Goal: Task Accomplishment & Management: Manage account settings

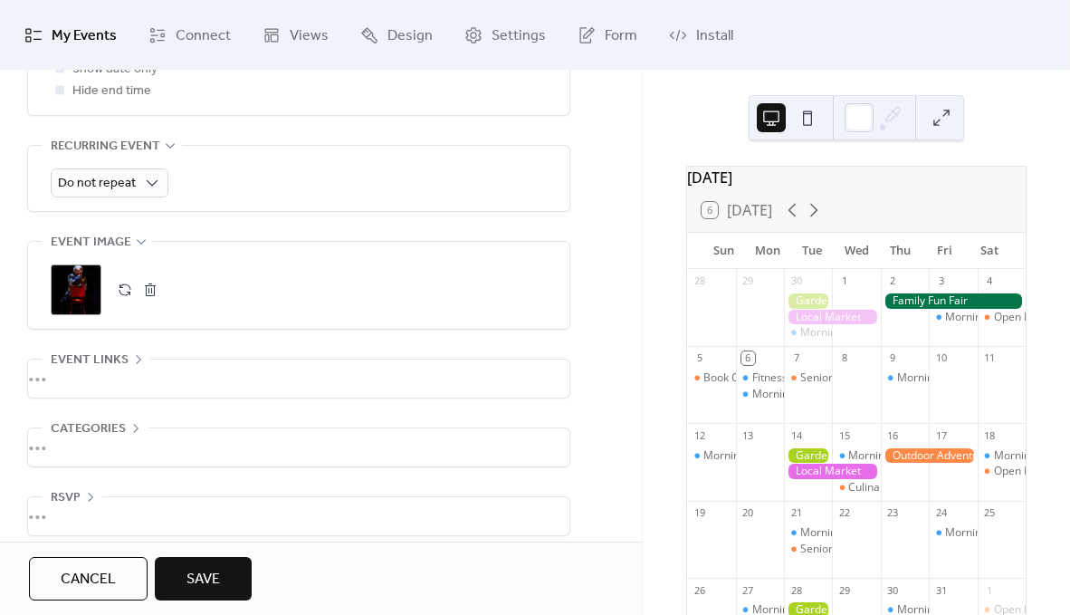
scroll to position [792, 0]
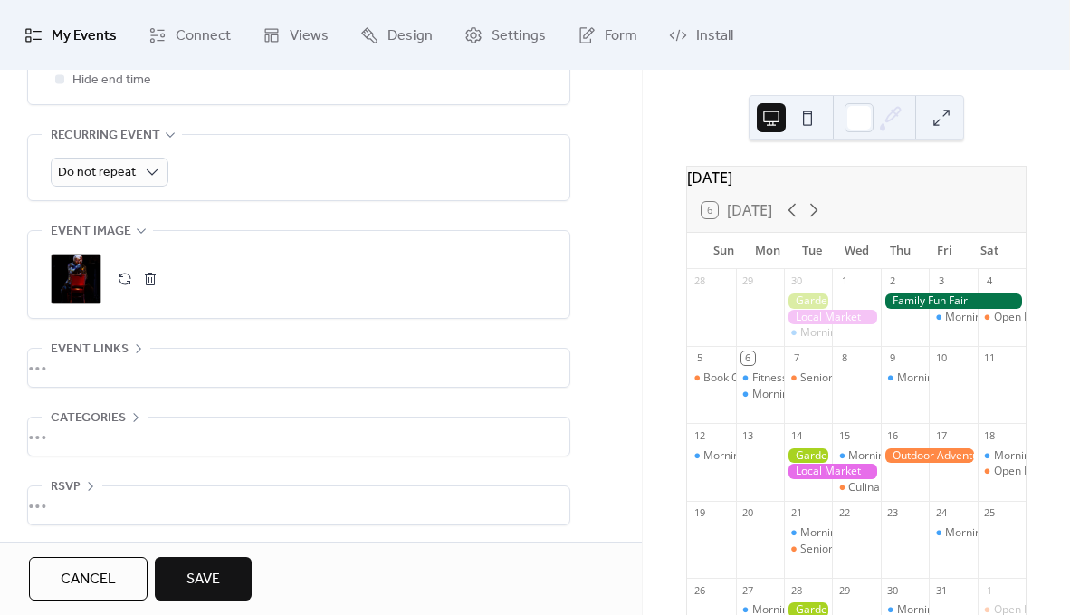
click at [63, 360] on div "•••" at bounding box center [299, 368] width 542 height 38
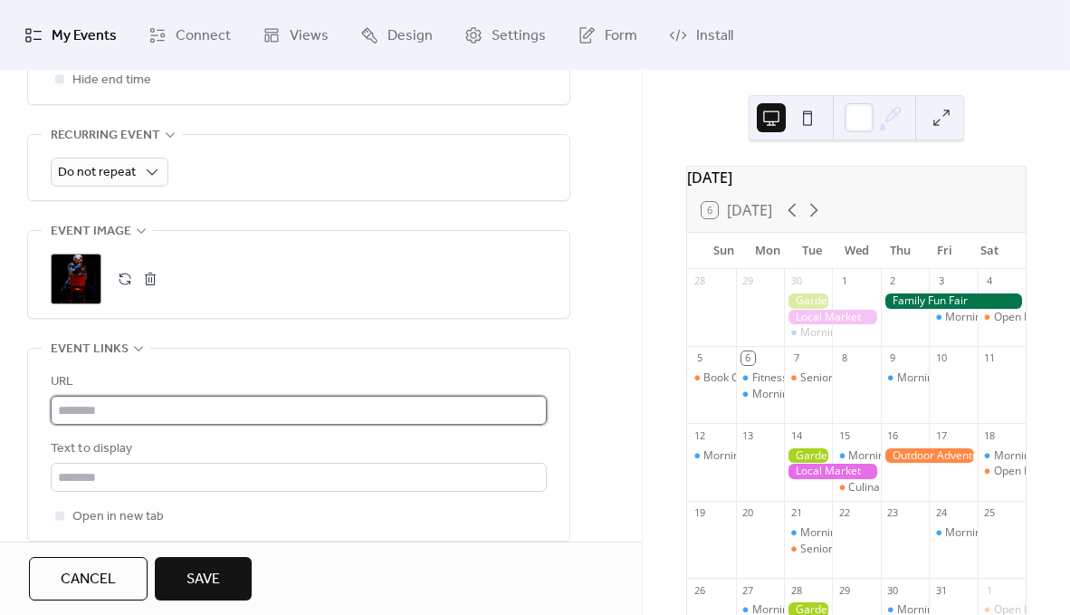
click at [103, 409] on input "text" at bounding box center [299, 410] width 496 height 29
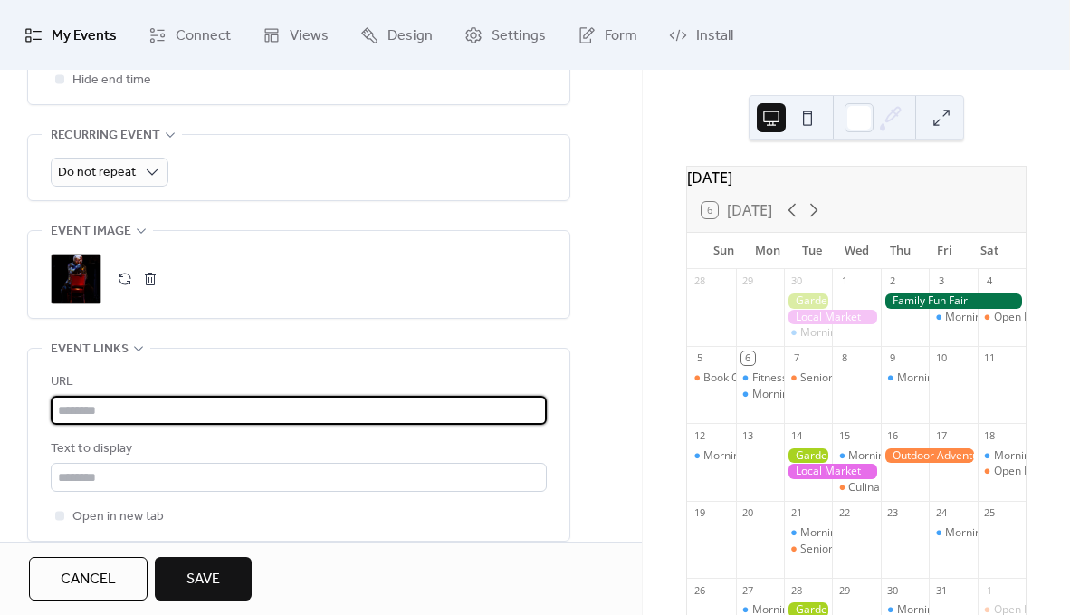
paste input "**********"
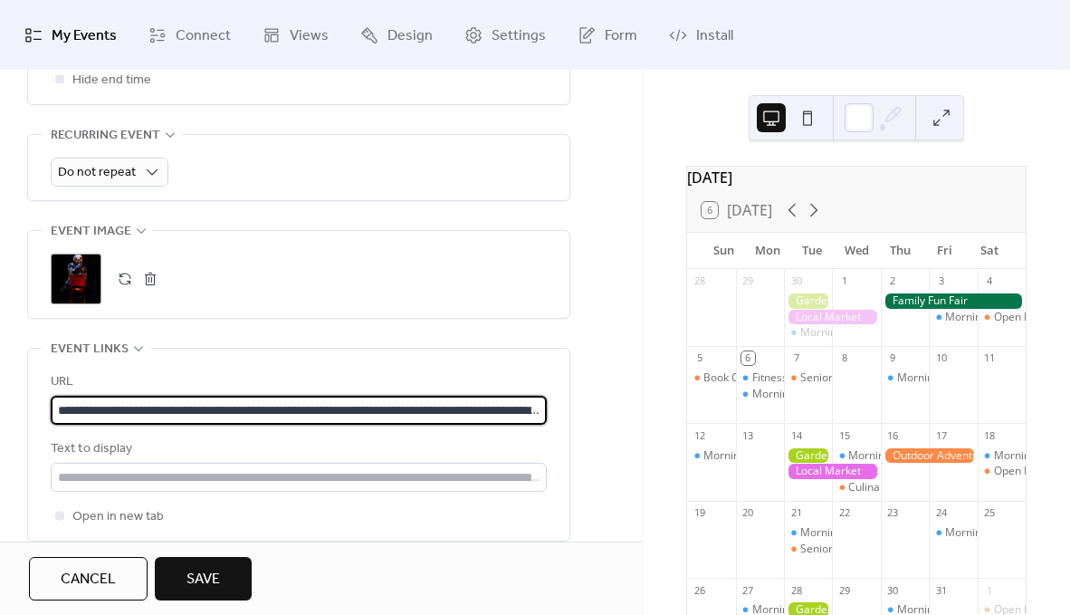
scroll to position [0, 2573]
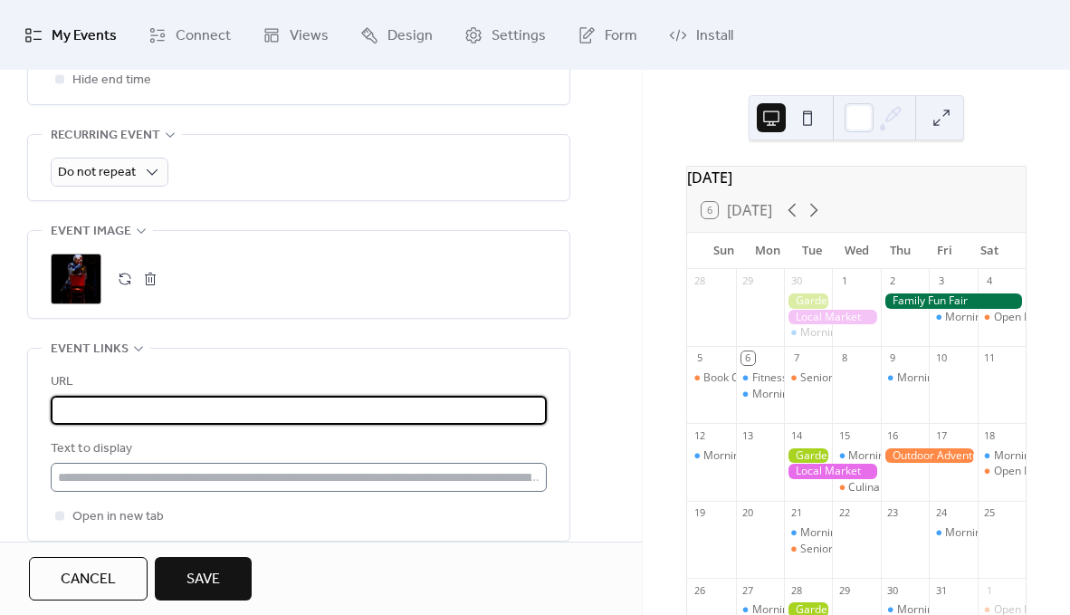
type input "**********"
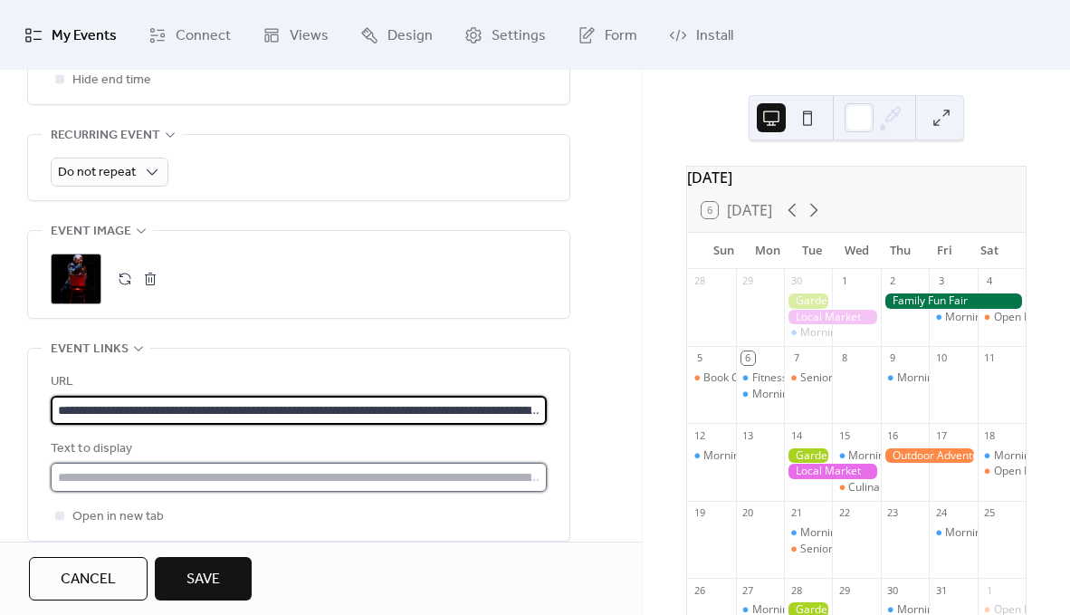
click at [97, 475] on input "text" at bounding box center [299, 477] width 496 height 29
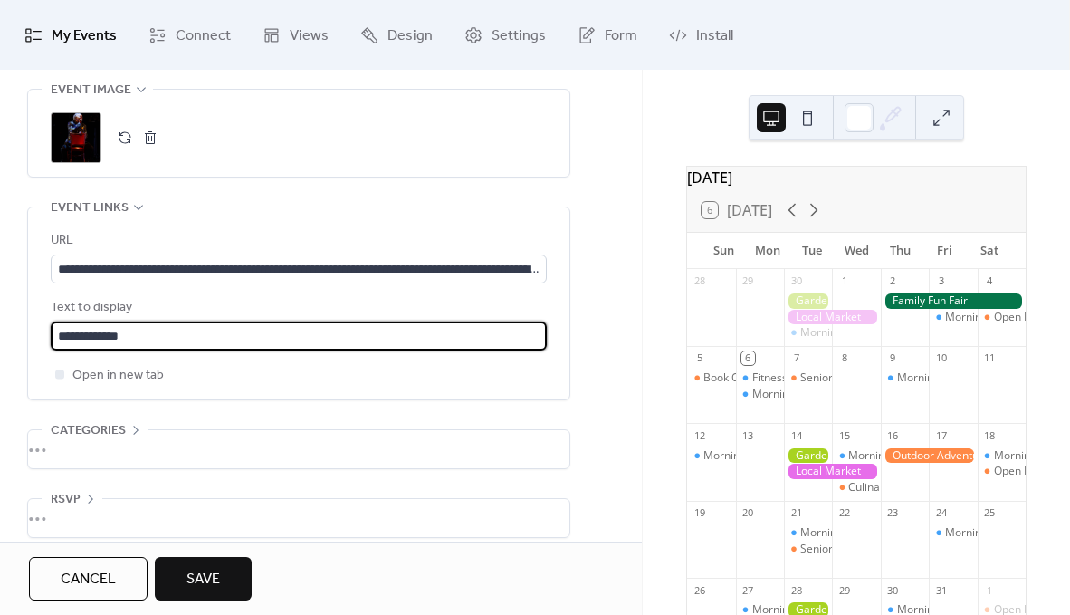
scroll to position [945, 0]
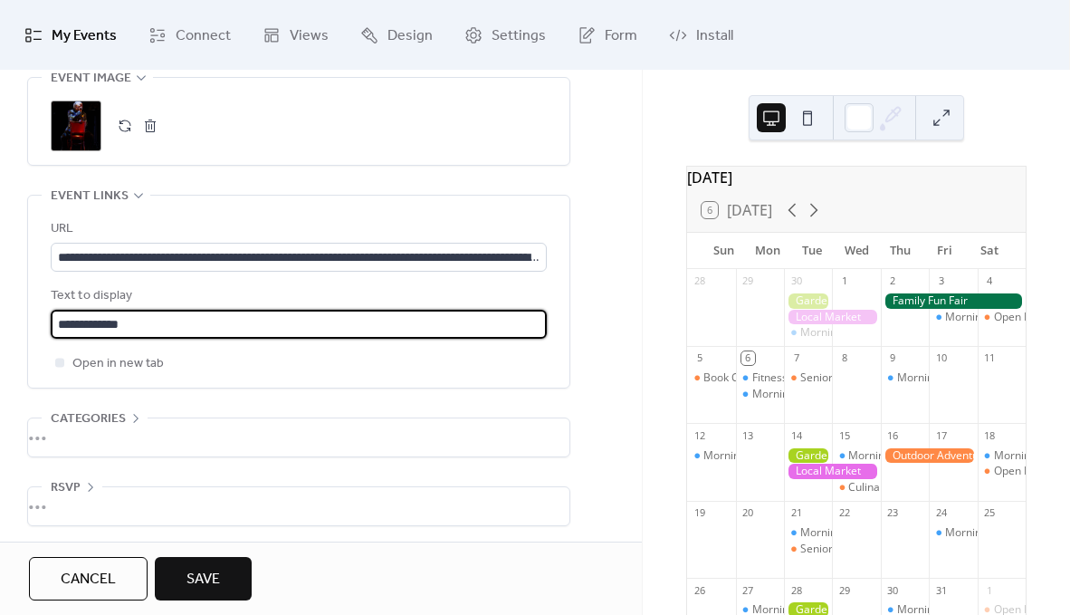
type input "**********"
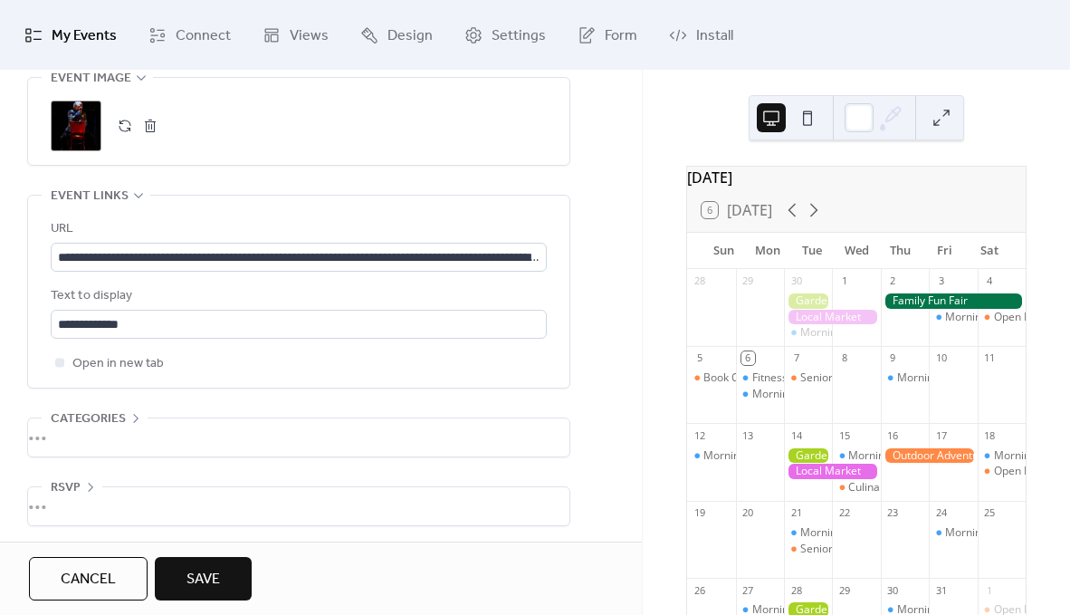
click at [89, 426] on div "•••" at bounding box center [299, 437] width 542 height 38
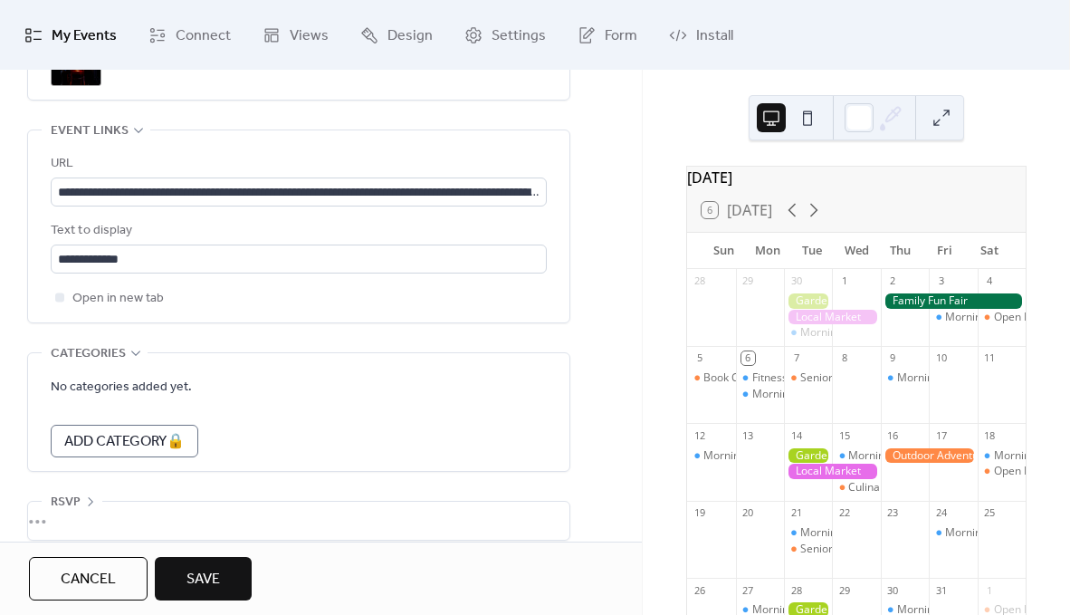
scroll to position [1024, 0]
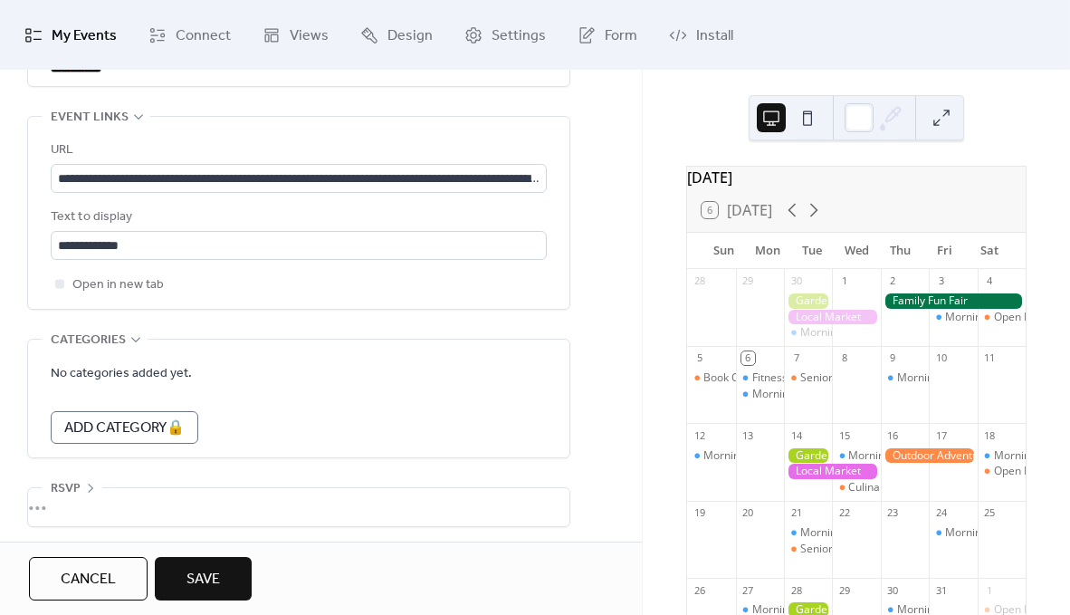
click at [84, 488] on div "•••" at bounding box center [299, 507] width 542 height 38
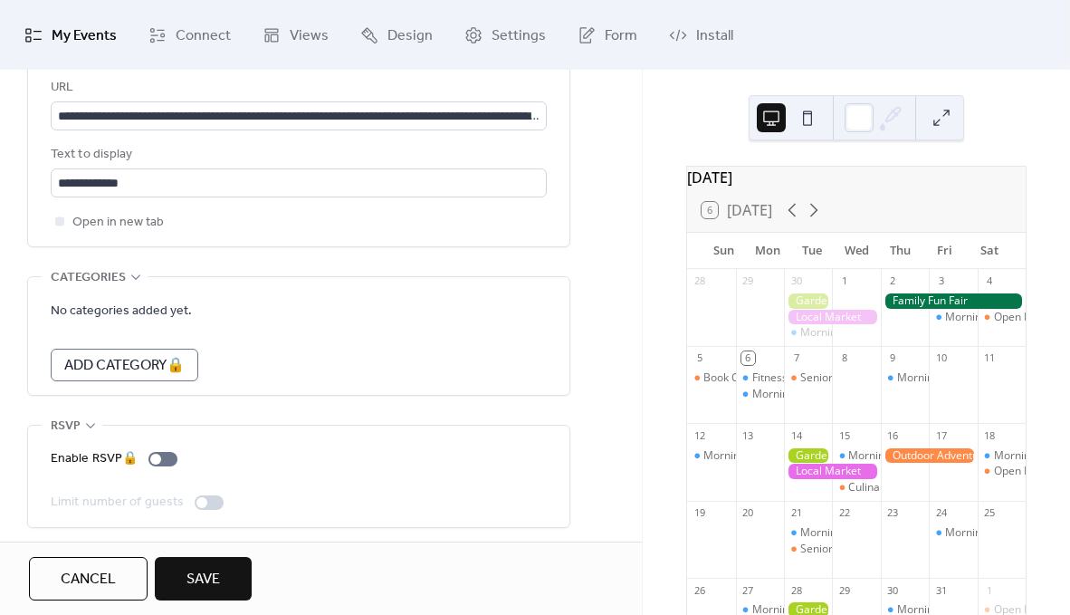
click at [193, 583] on span "Save" at bounding box center [204, 580] width 34 height 22
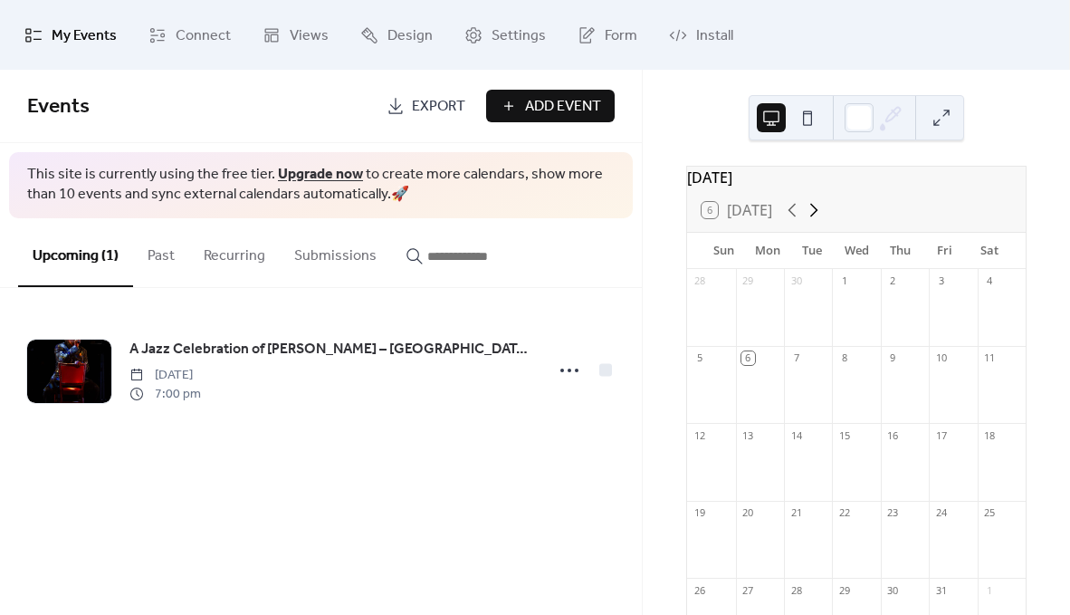
click at [820, 217] on icon at bounding box center [814, 210] width 22 height 22
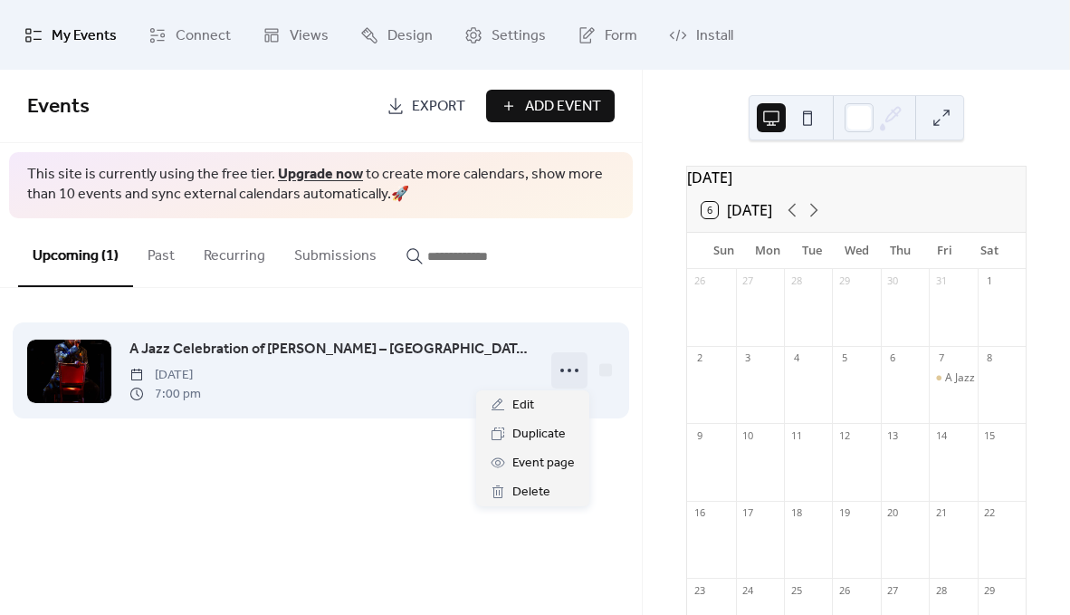
click at [568, 370] on icon at bounding box center [569, 370] width 29 height 29
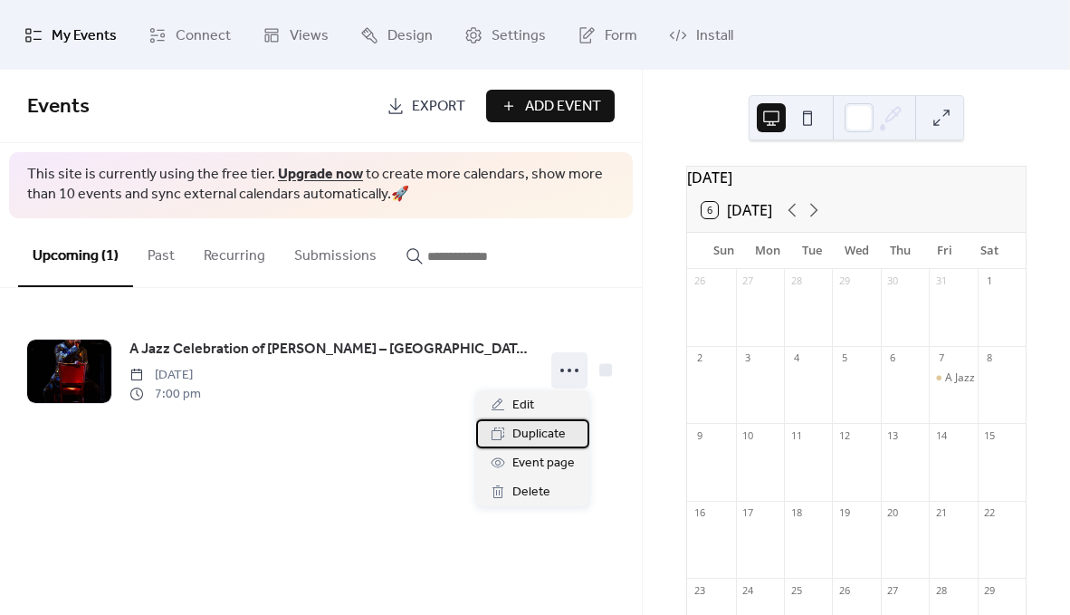
click at [544, 429] on span "Duplicate" at bounding box center [539, 435] width 53 height 22
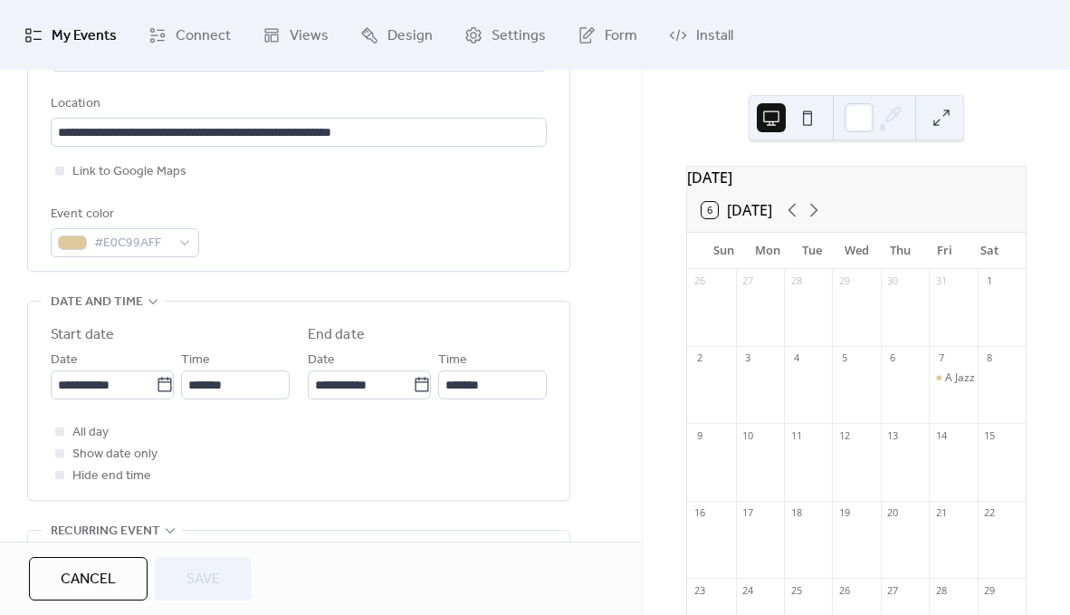
scroll to position [403, 0]
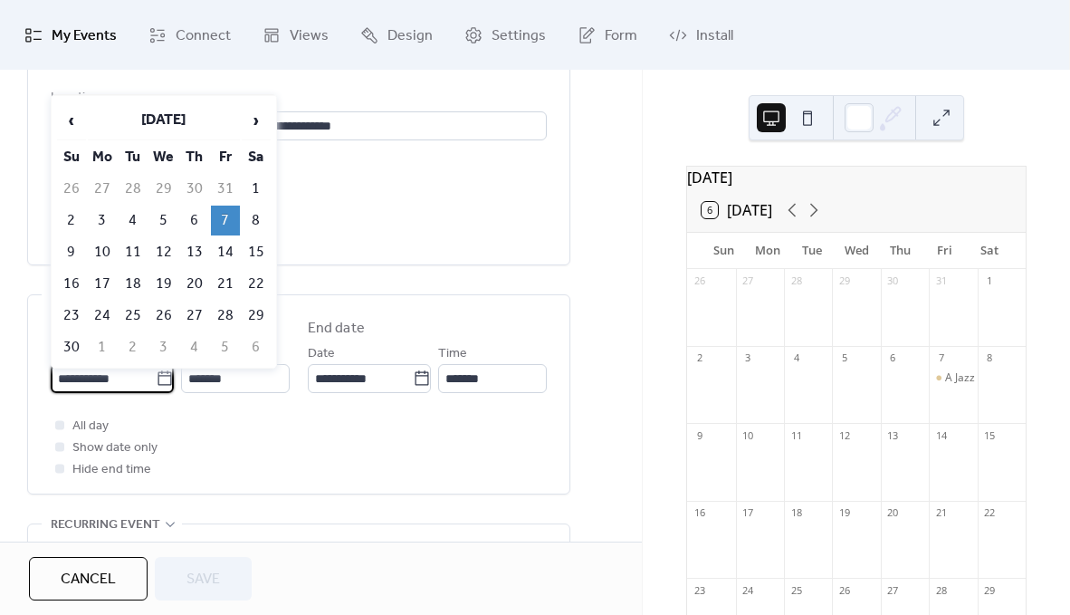
click at [95, 376] on input "**********" at bounding box center [103, 378] width 105 height 29
click at [257, 217] on td "8" at bounding box center [256, 221] width 29 height 30
type input "**********"
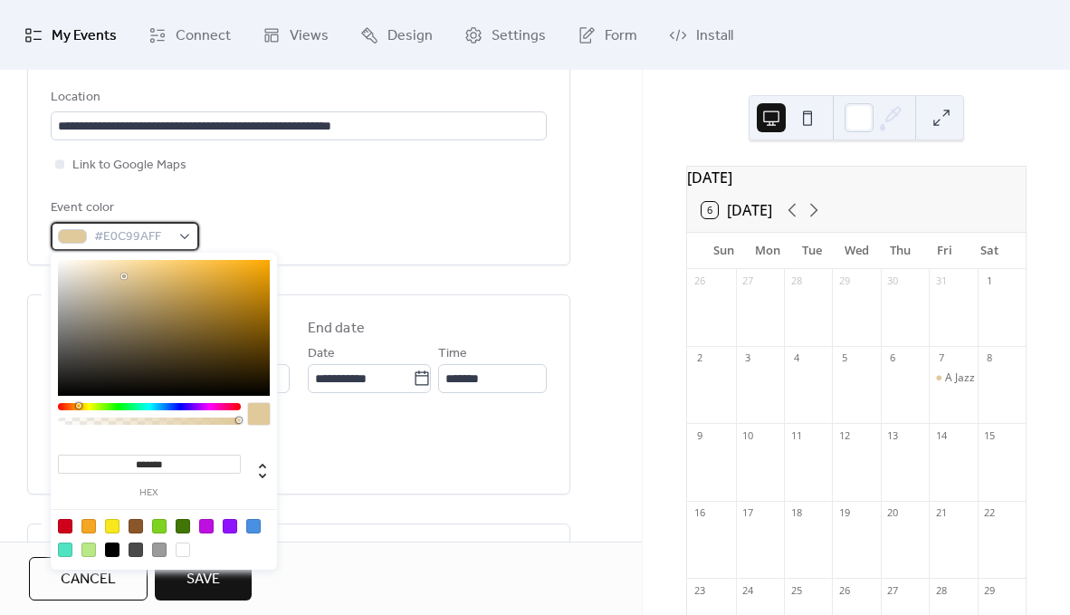
click at [123, 232] on span "#E0C99AFF" at bounding box center [132, 237] width 76 height 22
click at [148, 465] on input "*******" at bounding box center [149, 464] width 183 height 19
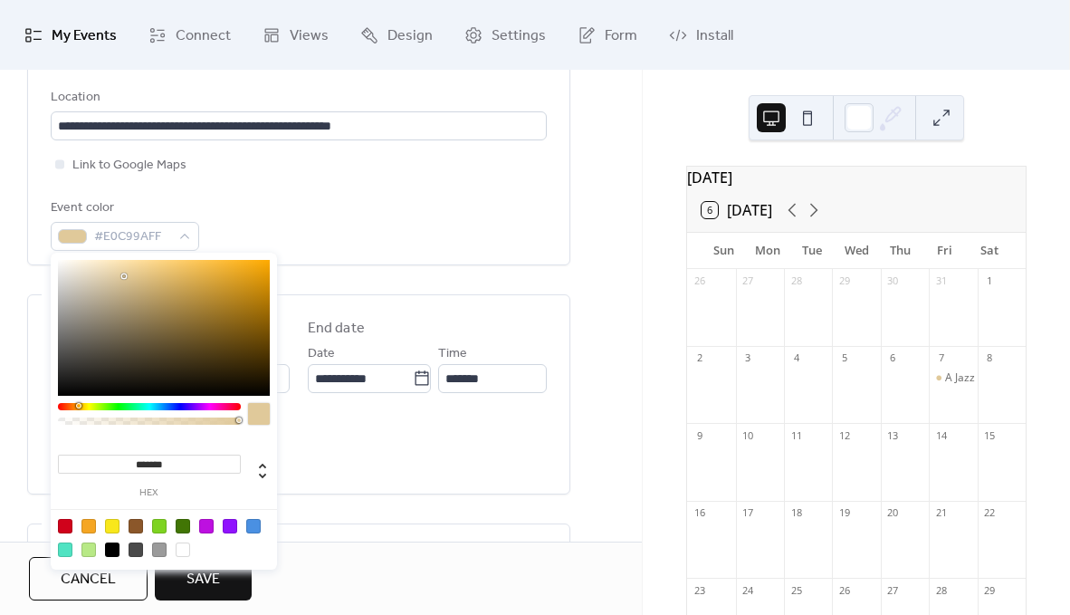
click at [148, 465] on input "*******" at bounding box center [149, 464] width 183 height 19
paste input "**********"
drag, startPoint x: 160, startPoint y: 464, endPoint x: 37, endPoint y: 464, distance: 123.2
click at [37, 464] on body "**********" at bounding box center [535, 307] width 1070 height 615
type input "*******"
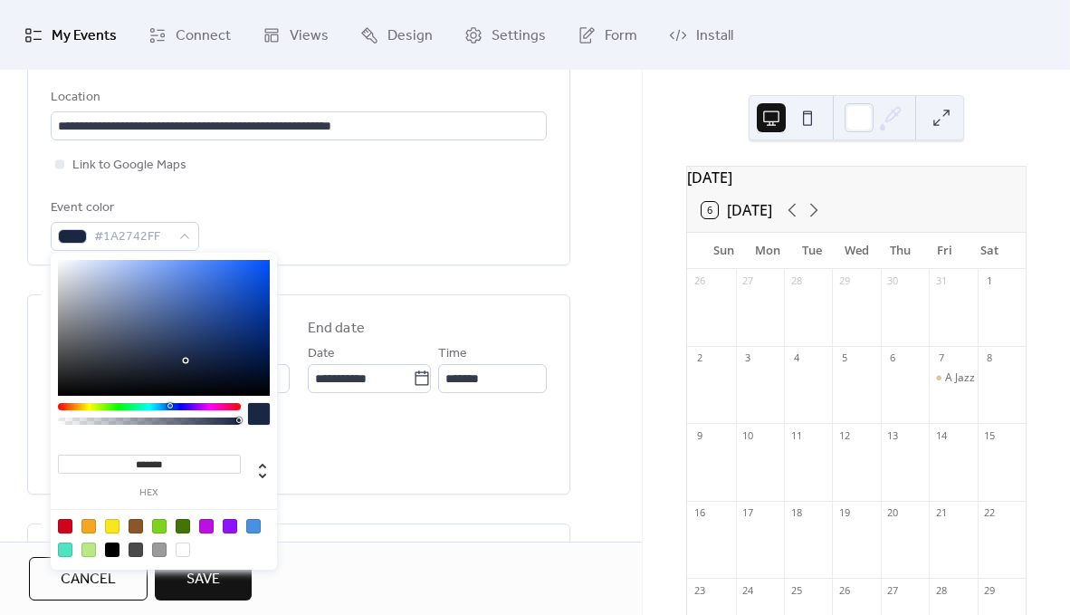
click at [333, 444] on div "All day Show date only Hide end time" at bounding box center [299, 447] width 496 height 65
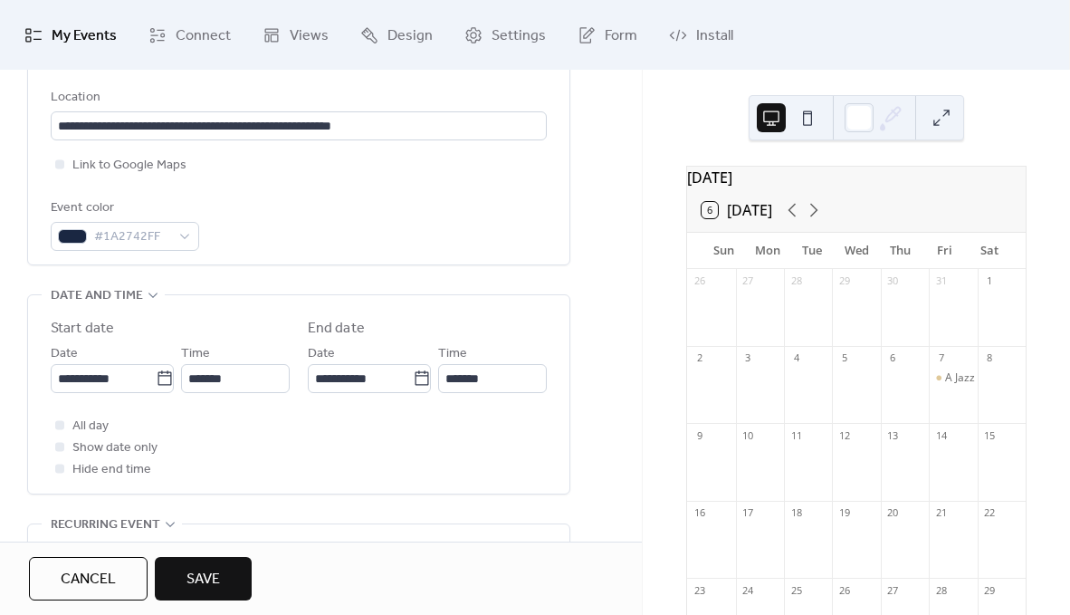
click at [205, 573] on span "Save" at bounding box center [204, 580] width 34 height 22
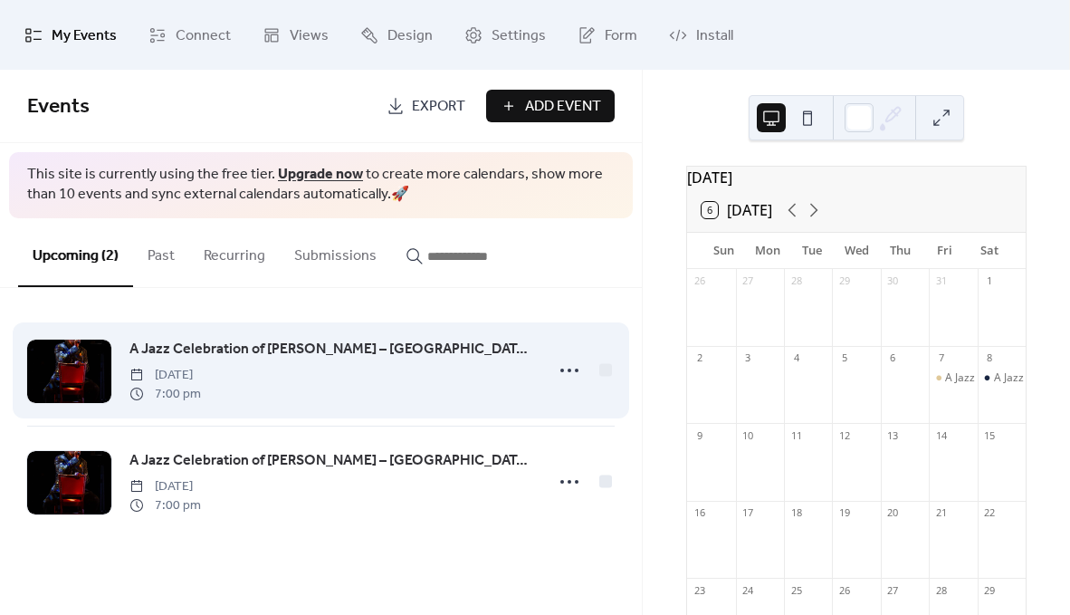
click at [349, 341] on span "A Jazz Celebration of [PERSON_NAME] – [GEOGRAPHIC_DATA], [GEOGRAPHIC_DATA]" at bounding box center [331, 350] width 404 height 22
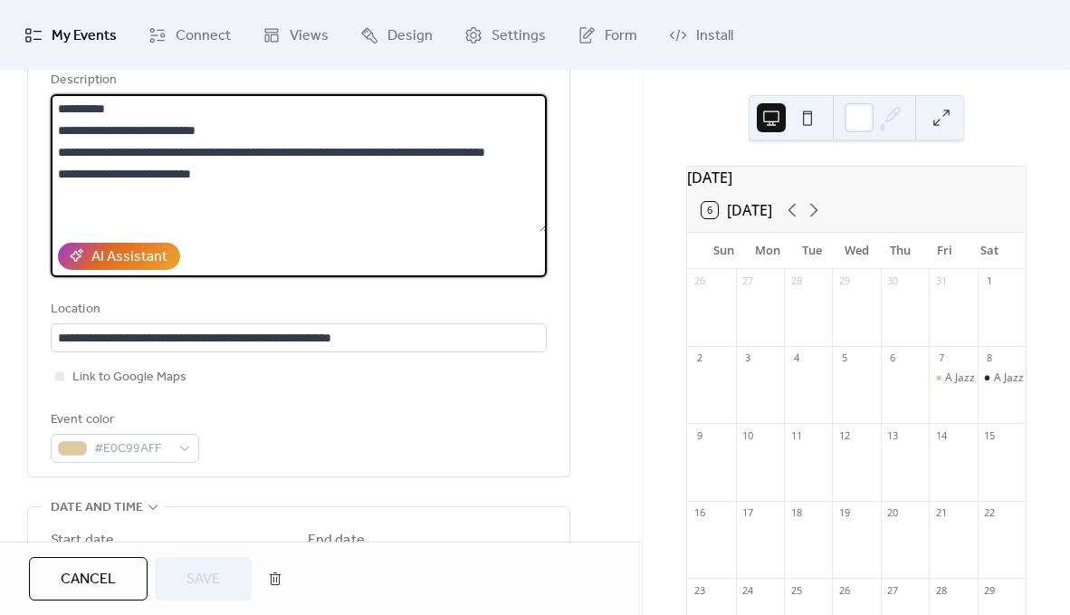
scroll to position [312, 0]
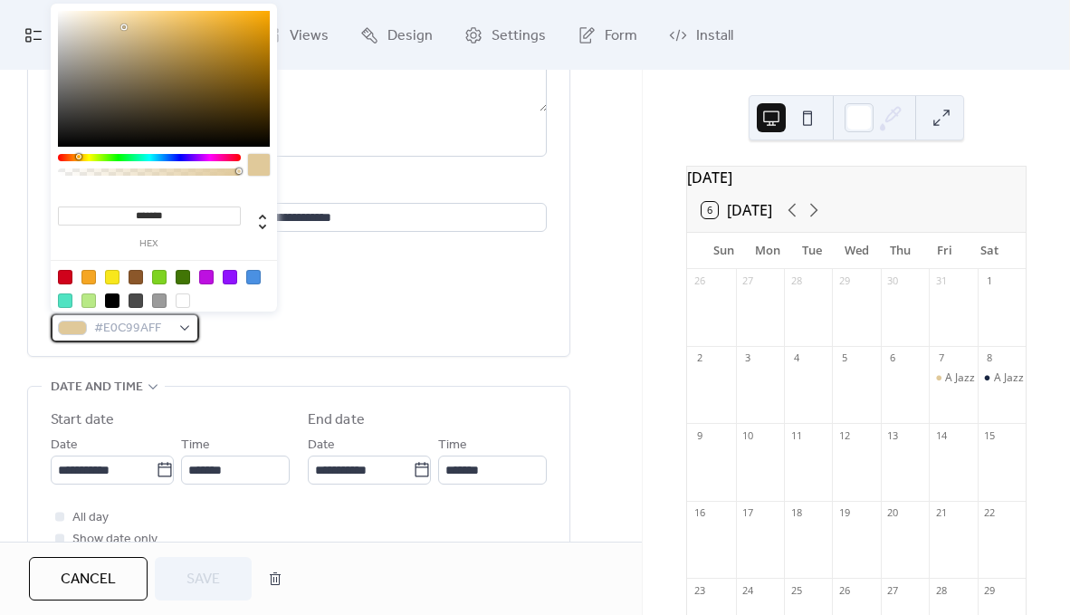
click at [149, 338] on span "#E0C99AFF" at bounding box center [132, 329] width 76 height 22
click at [157, 210] on input "*******" at bounding box center [149, 215] width 183 height 19
paste input
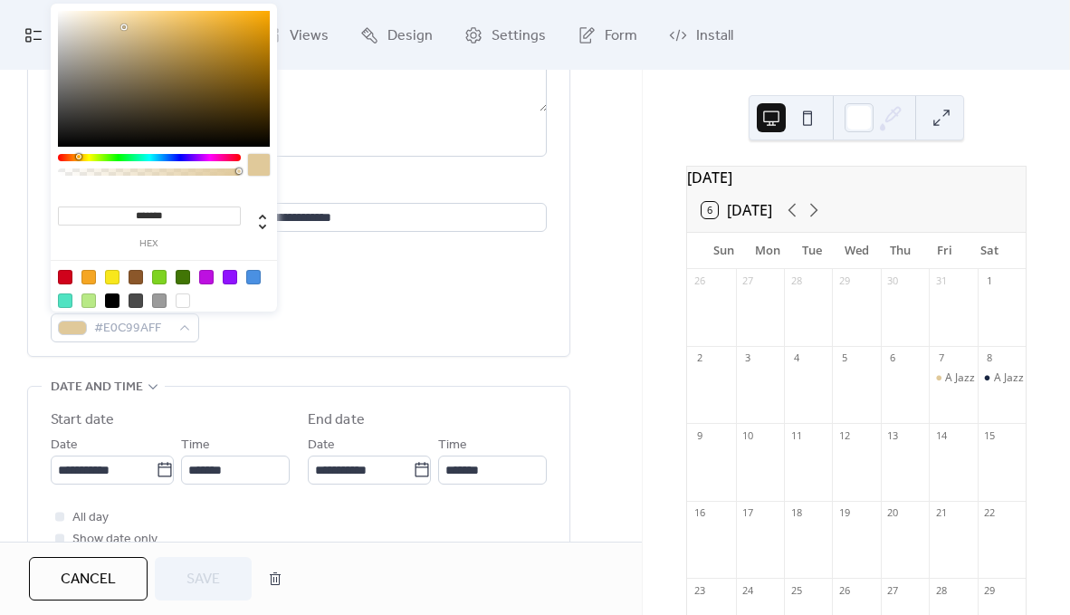
type input "*******"
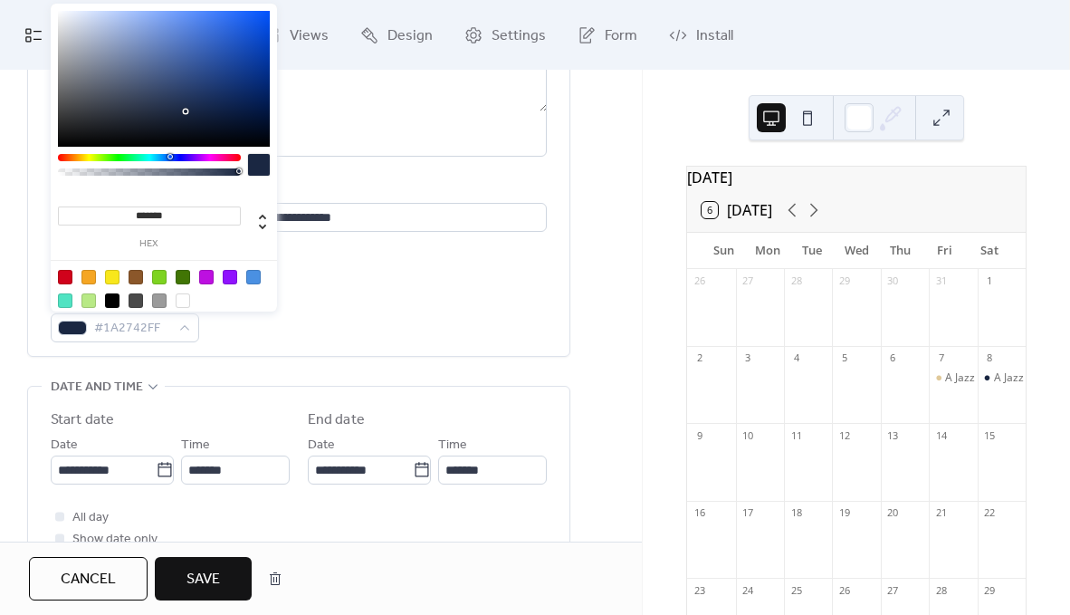
click at [414, 319] on div "Event color #1A2742FF" at bounding box center [299, 315] width 496 height 53
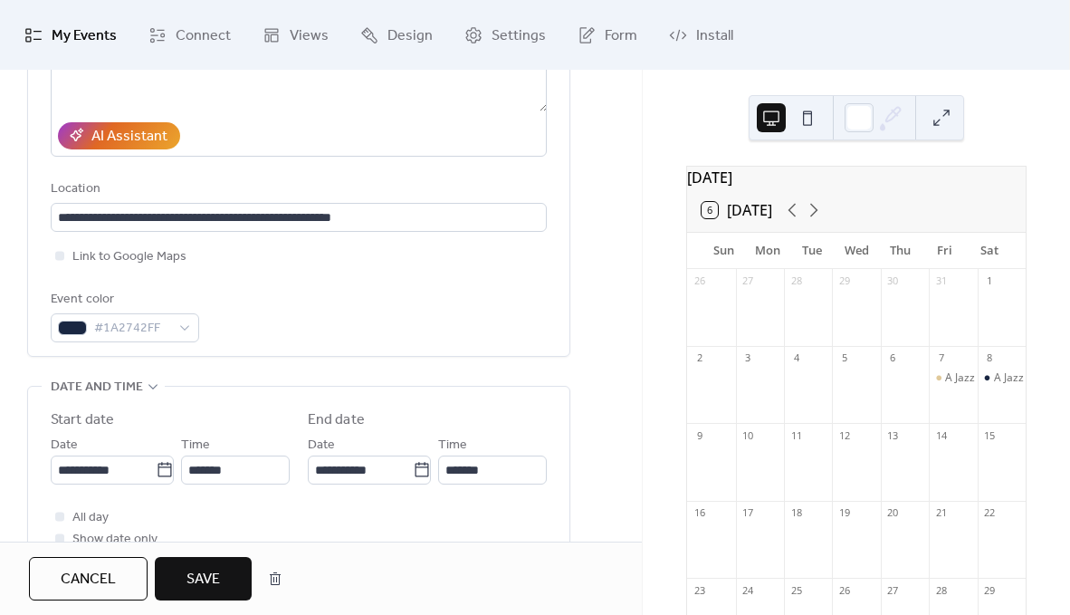
click at [216, 571] on span "Save" at bounding box center [204, 580] width 34 height 22
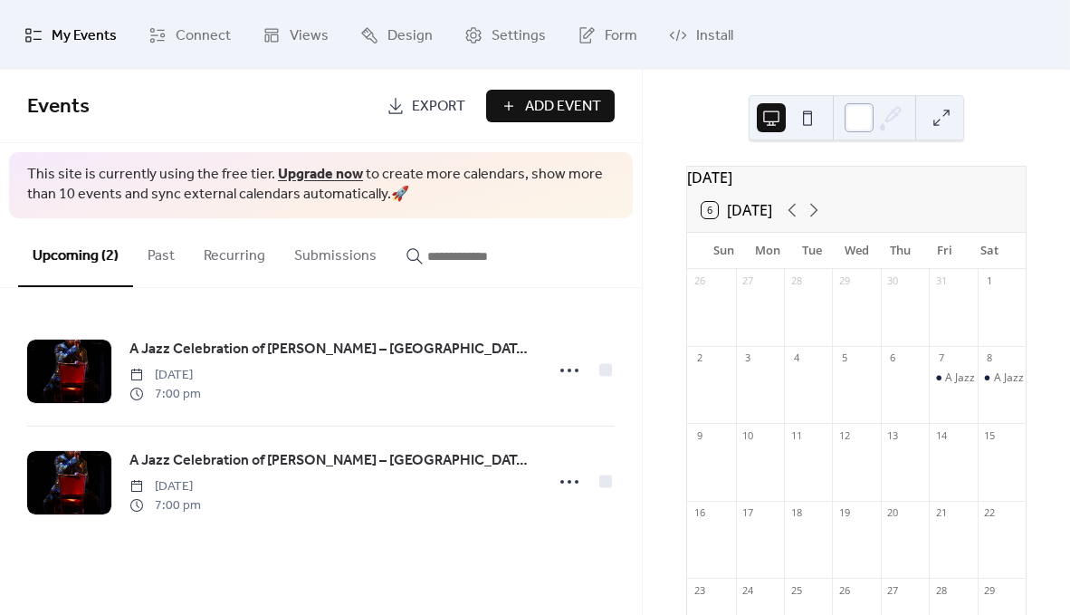
click at [858, 116] on div at bounding box center [859, 117] width 29 height 29
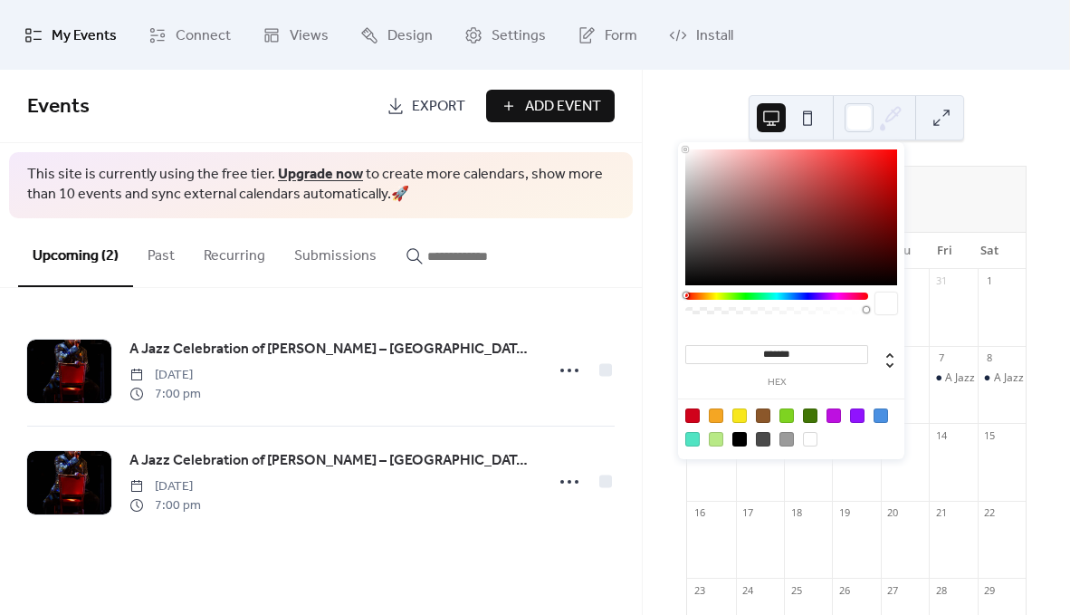
click at [777, 357] on input "*******" at bounding box center [777, 354] width 183 height 19
paste input
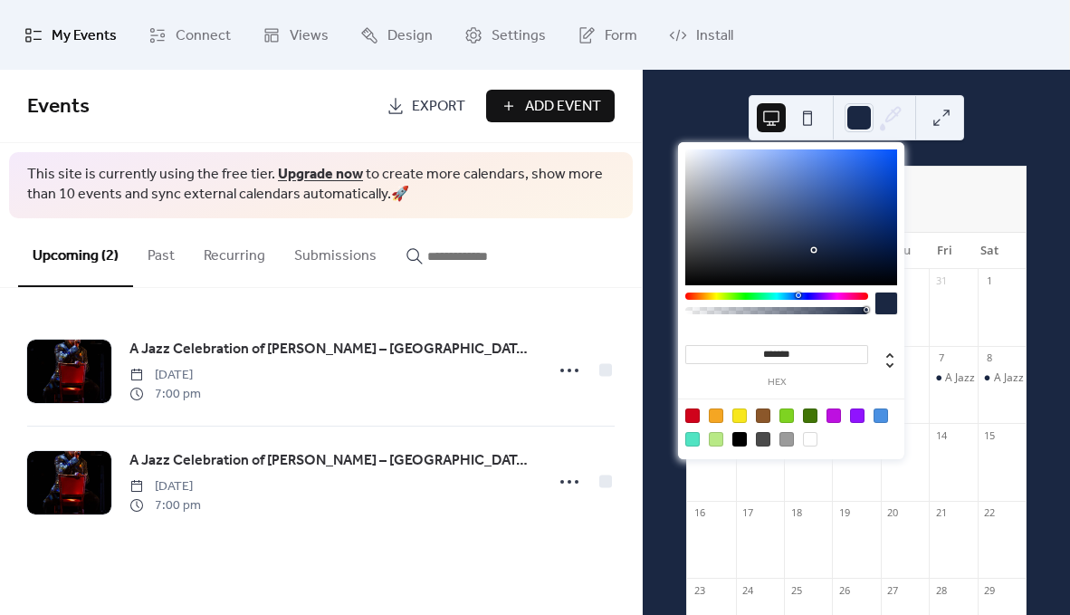
type input "*******"
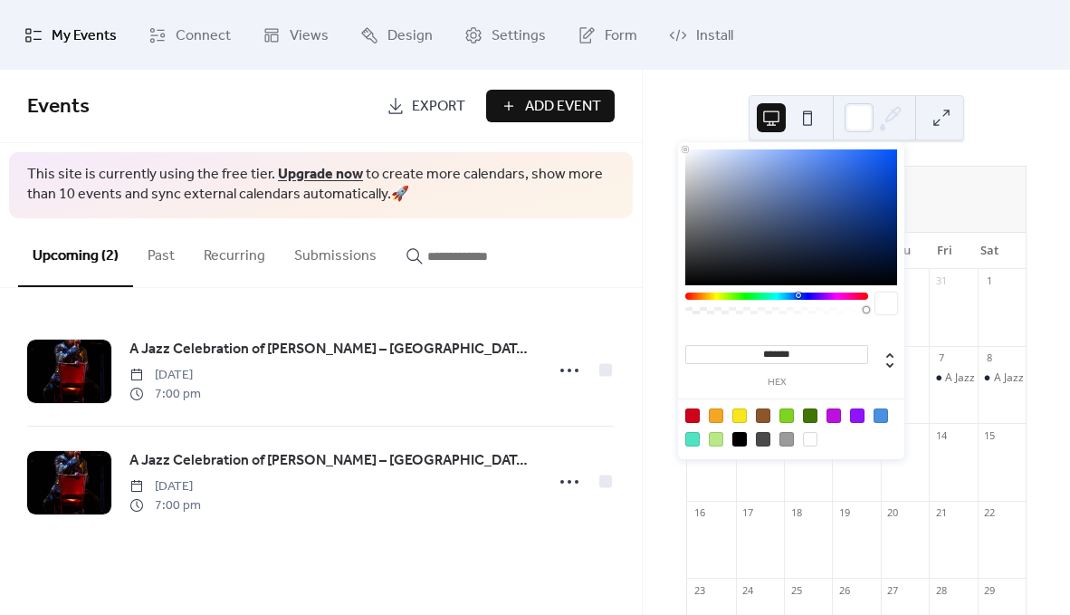
click at [571, 554] on div "A Jazz Celebration of Stevie Wonder – Charlotte, NC Friday, November 7, 2025 7:…" at bounding box center [321, 426] width 642 height 276
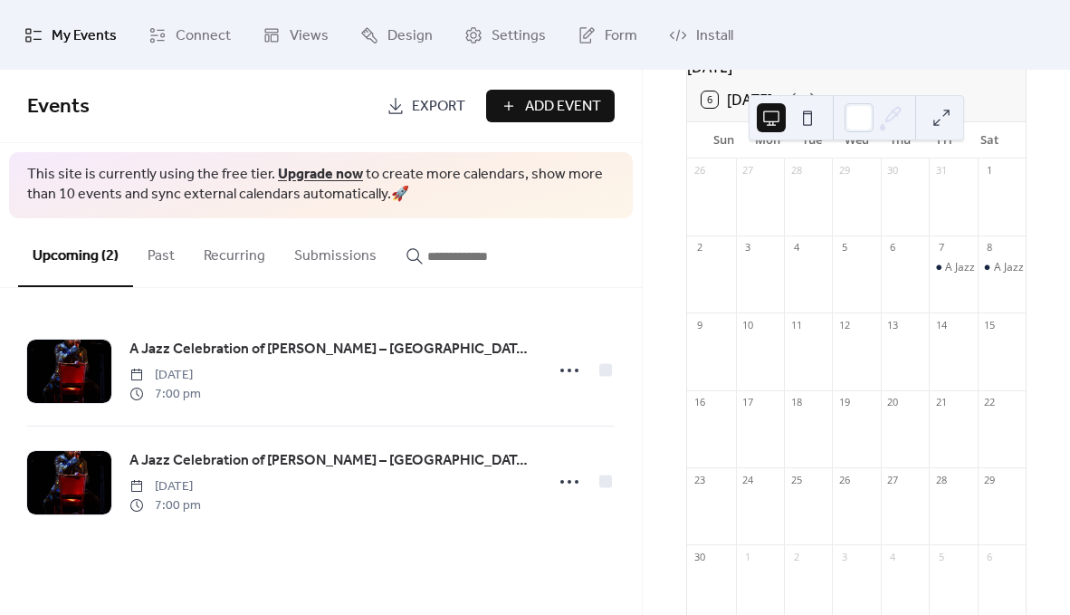
scroll to position [170, 0]
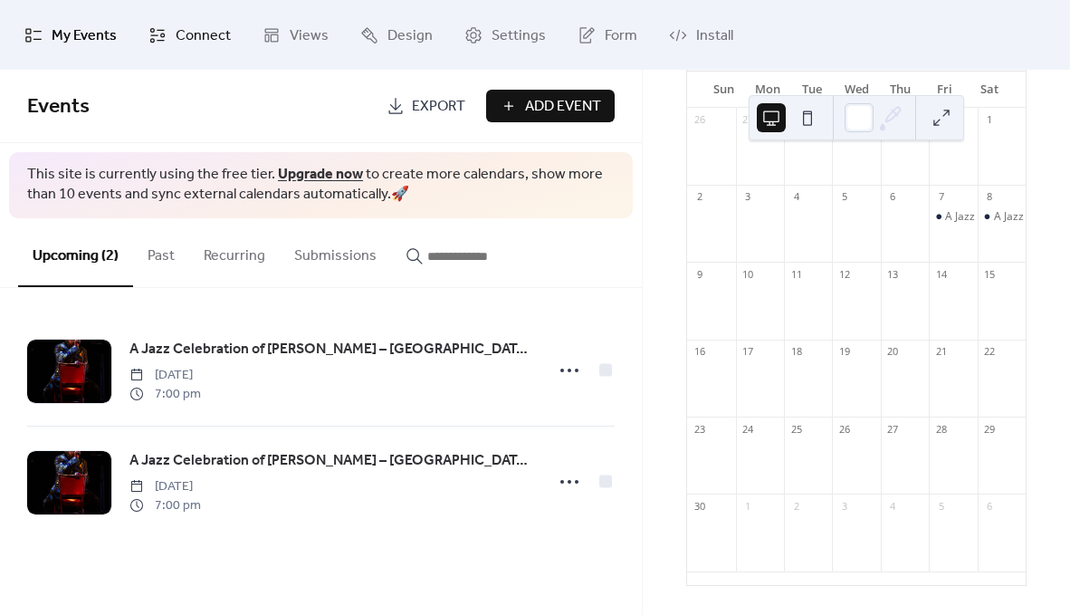
click at [199, 40] on span "Connect" at bounding box center [203, 36] width 55 height 28
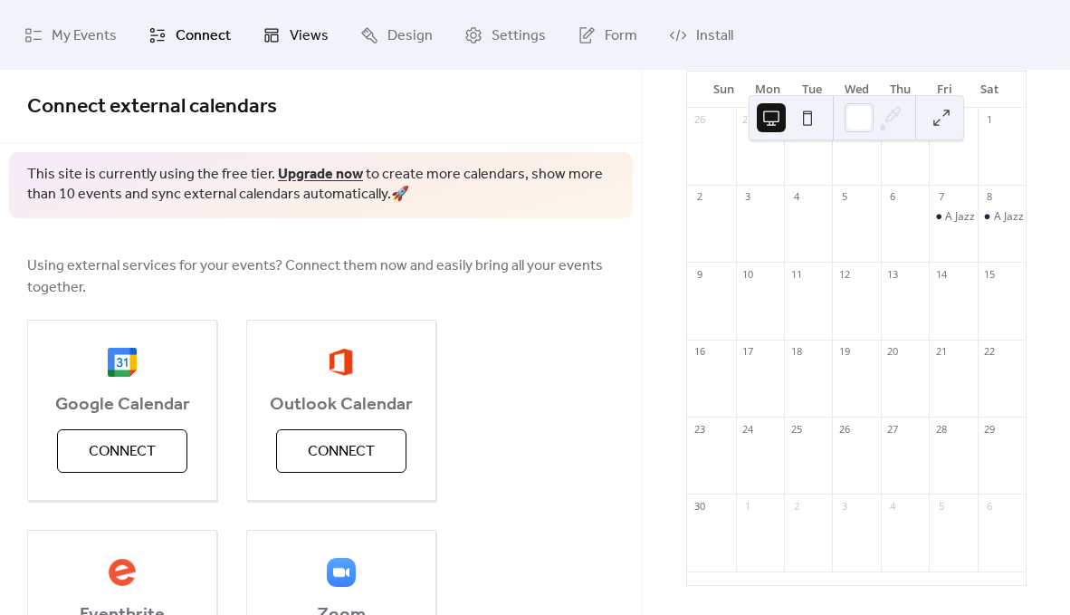
click at [302, 43] on span "Views" at bounding box center [309, 36] width 39 height 28
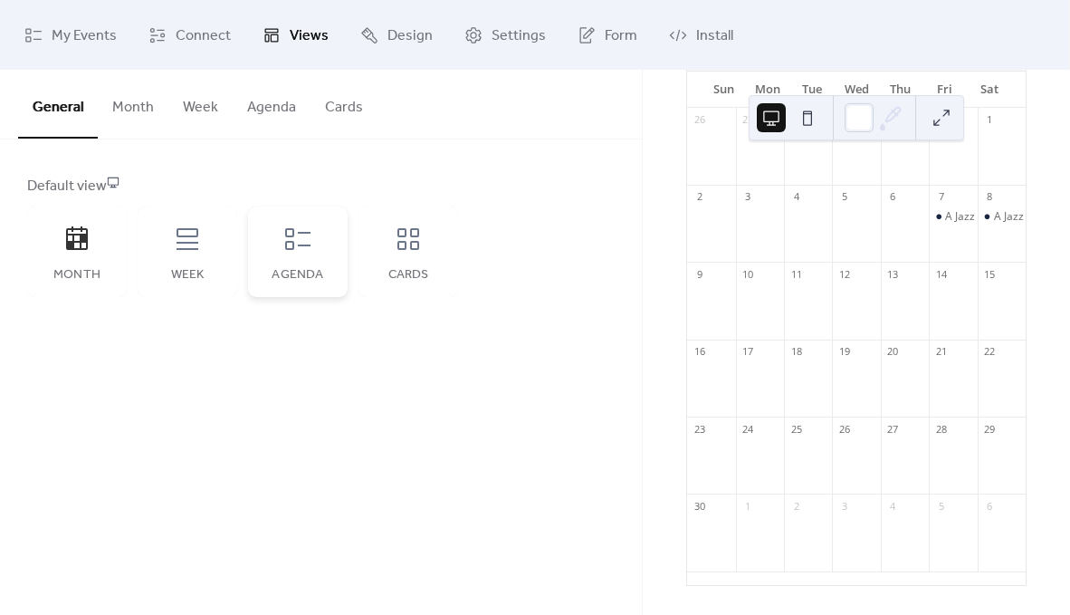
click at [291, 246] on icon at bounding box center [297, 239] width 29 height 29
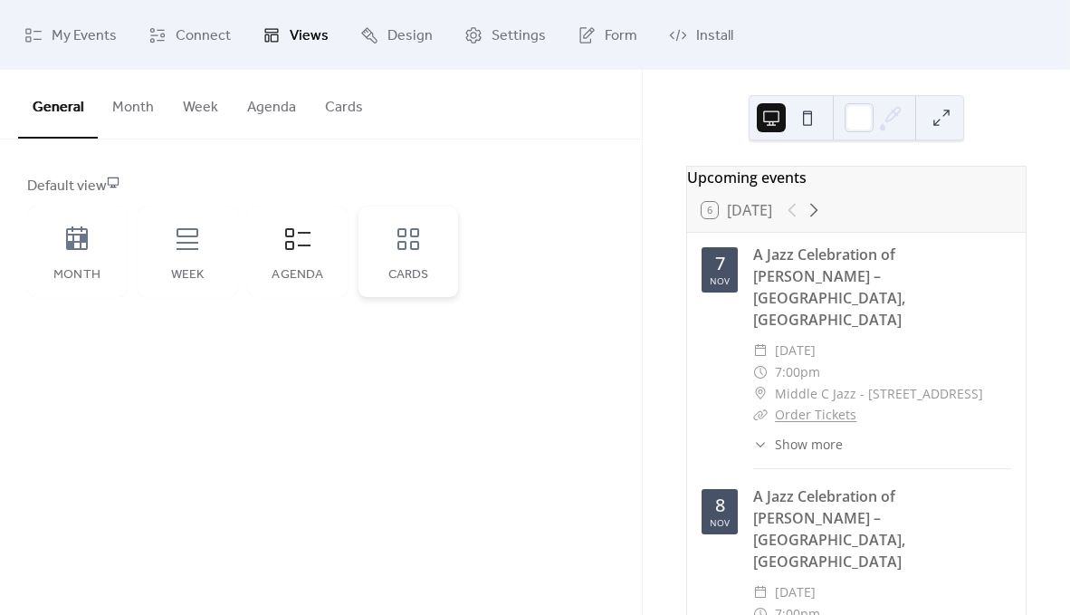
click at [417, 237] on icon at bounding box center [408, 239] width 29 height 29
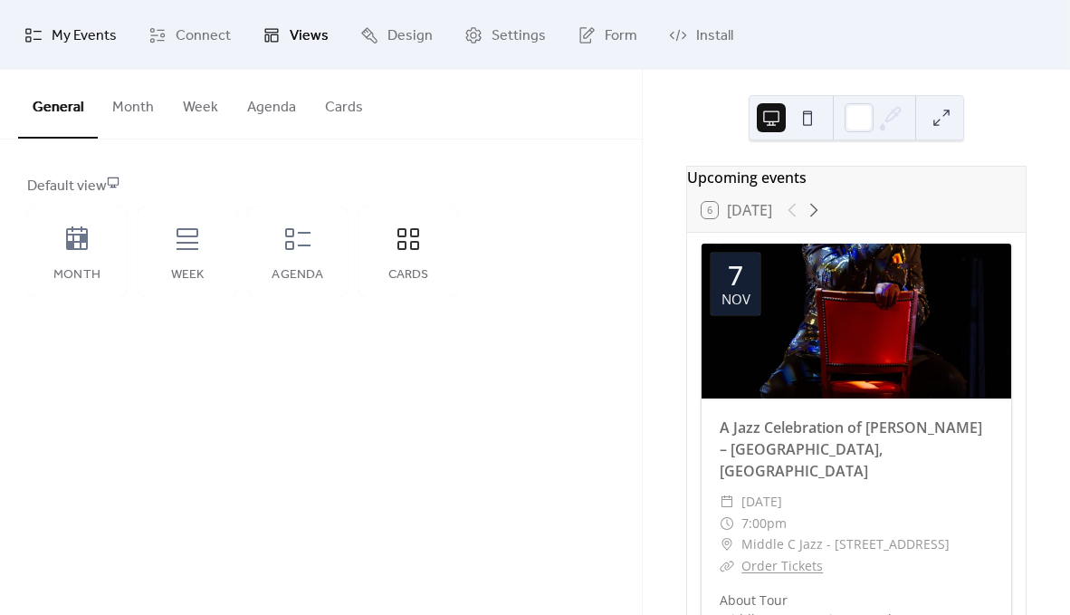
click at [92, 30] on span "My Events" at bounding box center [84, 36] width 65 height 28
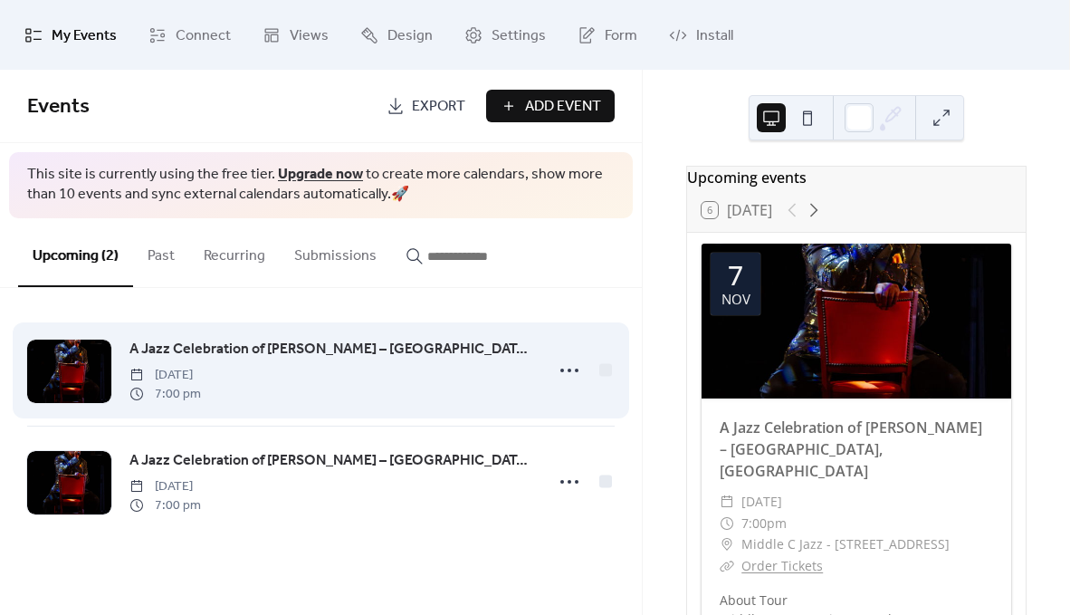
click at [191, 345] on span "A Jazz Celebration of [PERSON_NAME] – [GEOGRAPHIC_DATA], [GEOGRAPHIC_DATA]" at bounding box center [331, 350] width 404 height 22
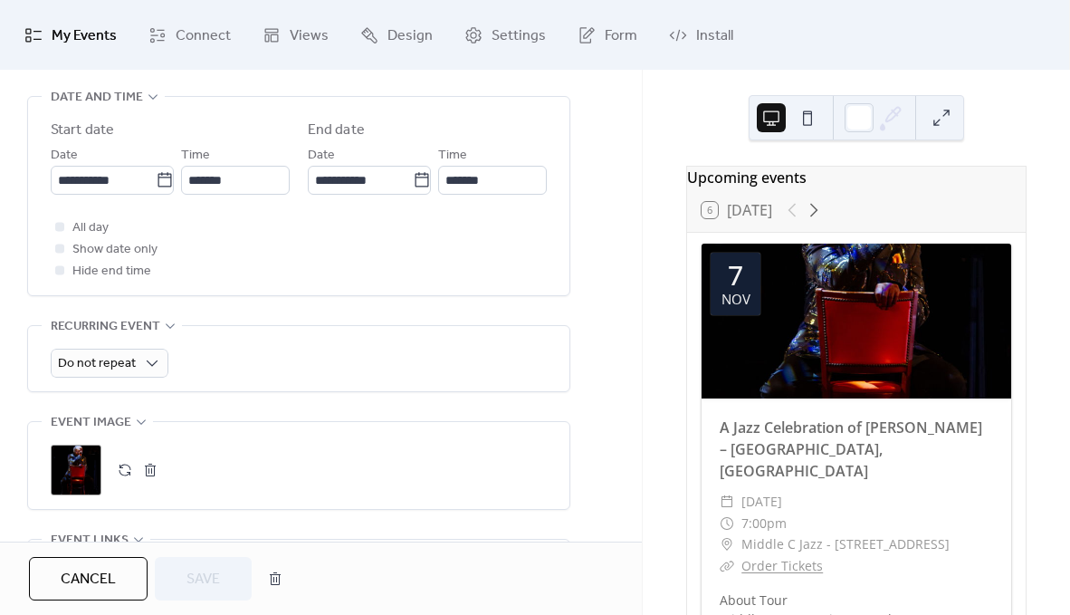
scroll to position [612, 0]
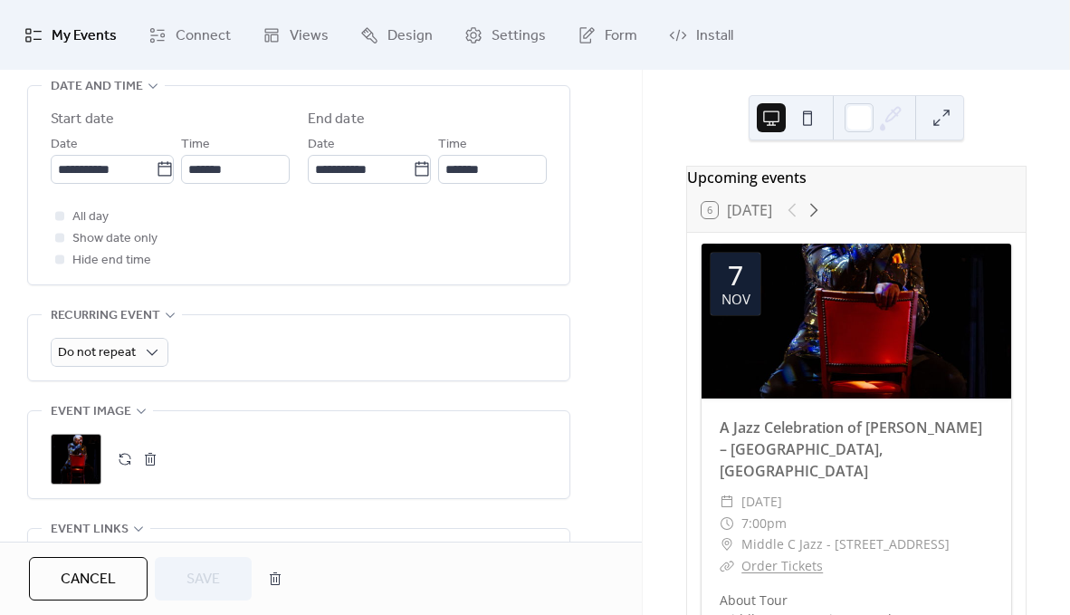
click at [128, 451] on button "button" at bounding box center [124, 458] width 25 height 25
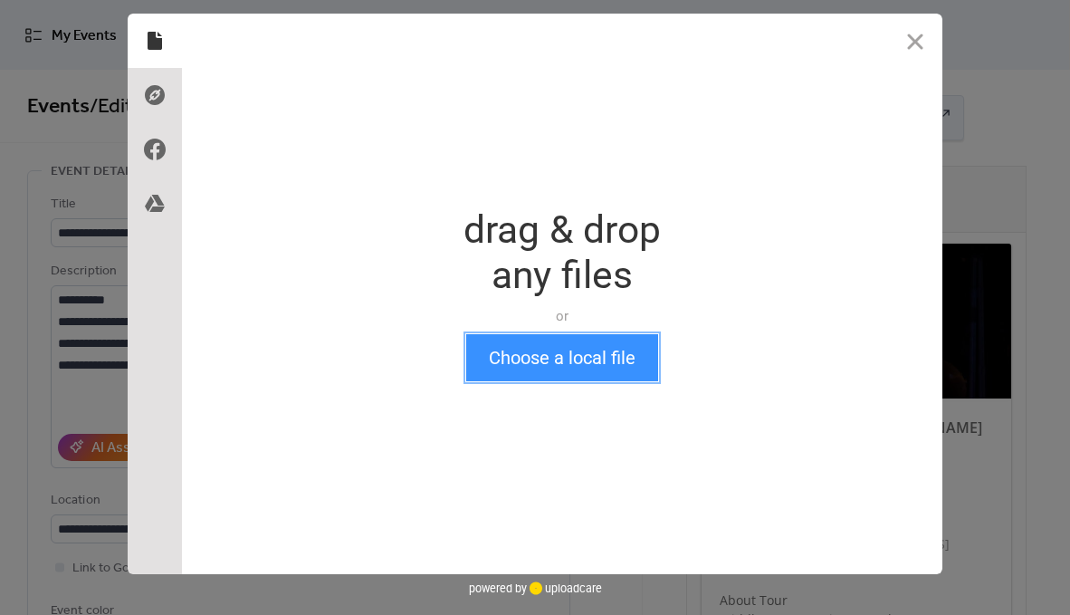
click at [583, 364] on button "Choose a local file" at bounding box center [562, 357] width 192 height 47
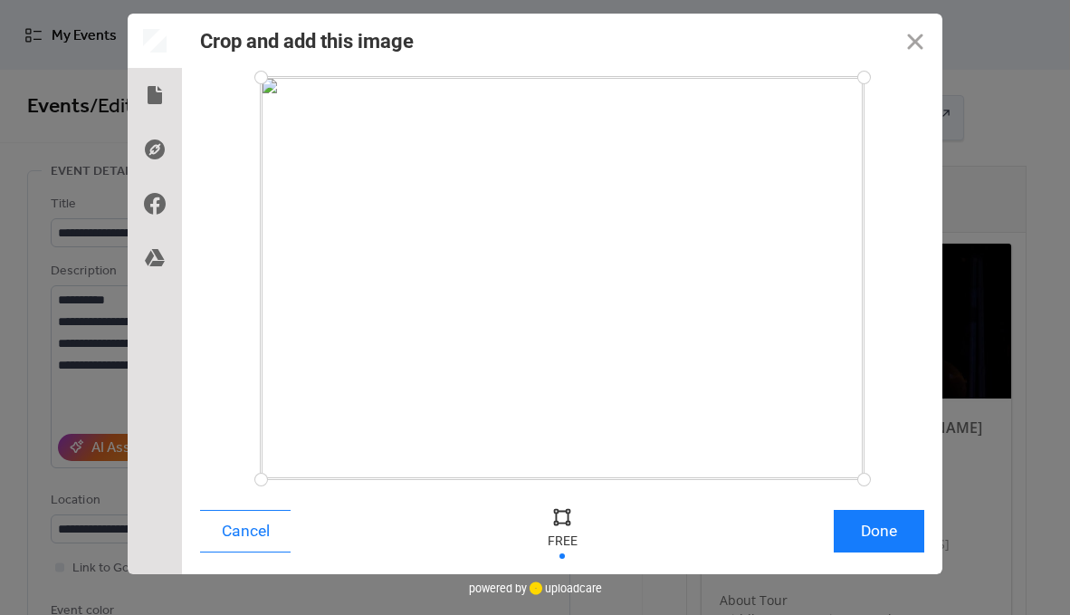
click at [562, 513] on div at bounding box center [562, 516] width 27 height 27
click at [885, 522] on button "Done" at bounding box center [879, 531] width 91 height 43
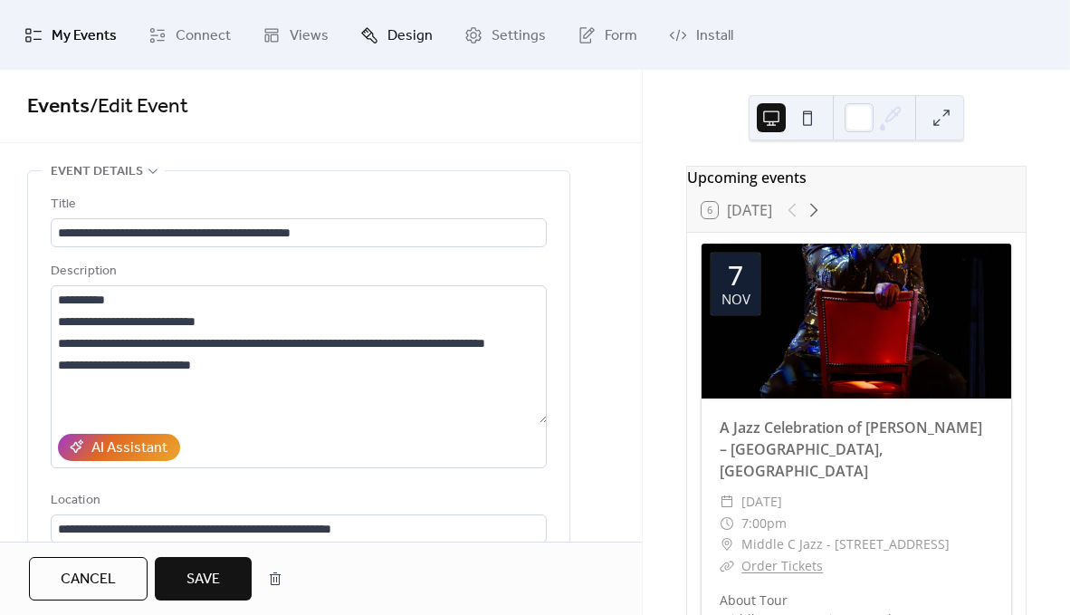
click at [388, 30] on span "Design" at bounding box center [410, 36] width 45 height 28
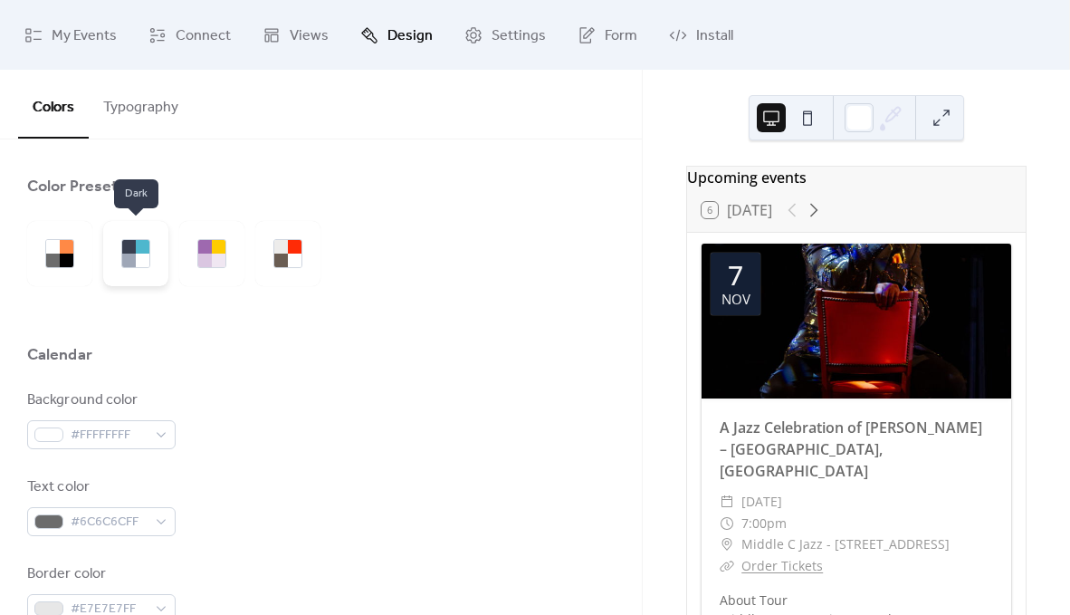
click at [154, 252] on div at bounding box center [135, 253] width 65 height 65
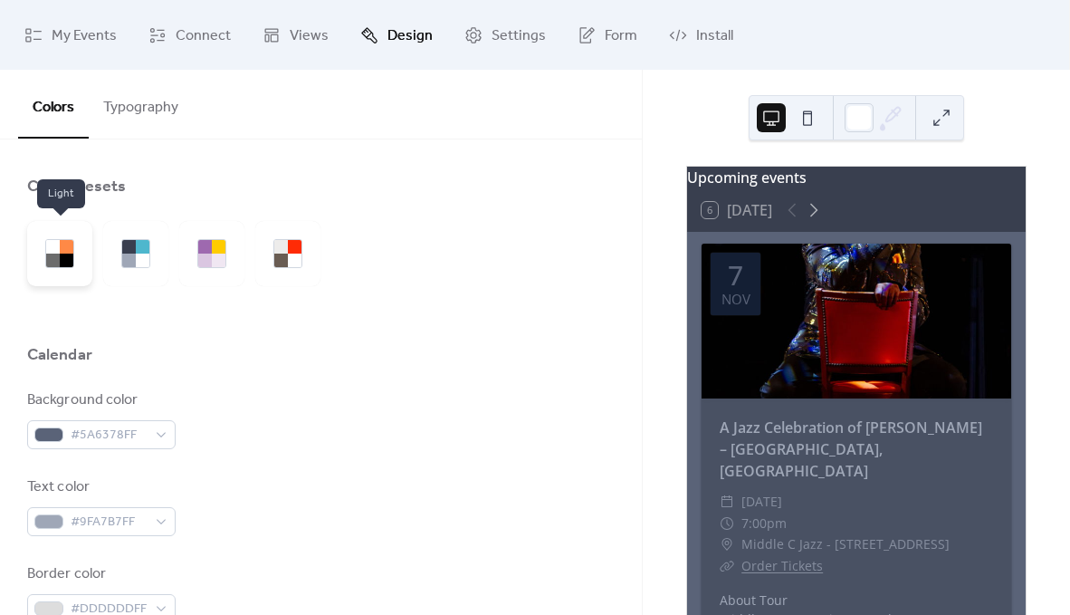
click at [73, 256] on div at bounding box center [59, 253] width 29 height 29
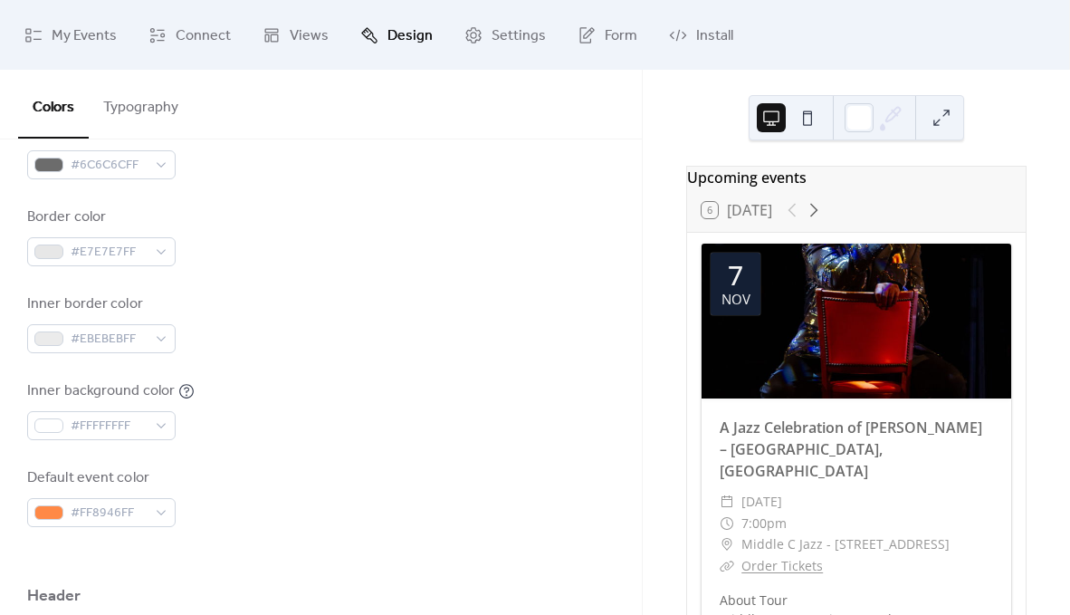
scroll to position [358, 0]
click at [97, 516] on span "#FF8946FF" at bounding box center [109, 513] width 76 height 22
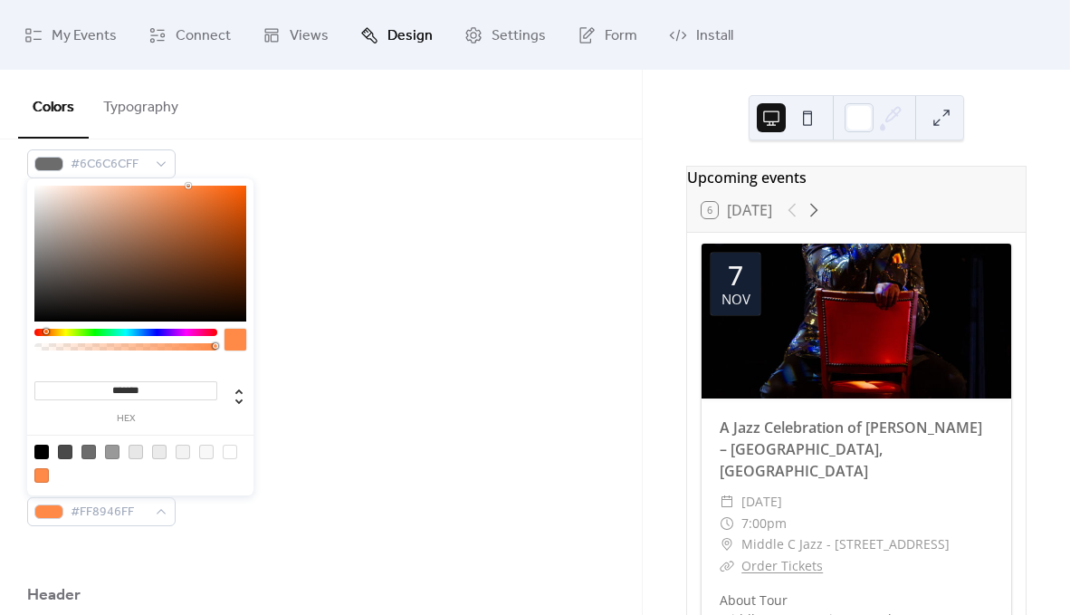
click at [120, 386] on input "*******" at bounding box center [125, 390] width 183 height 19
paste input
type input "*******"
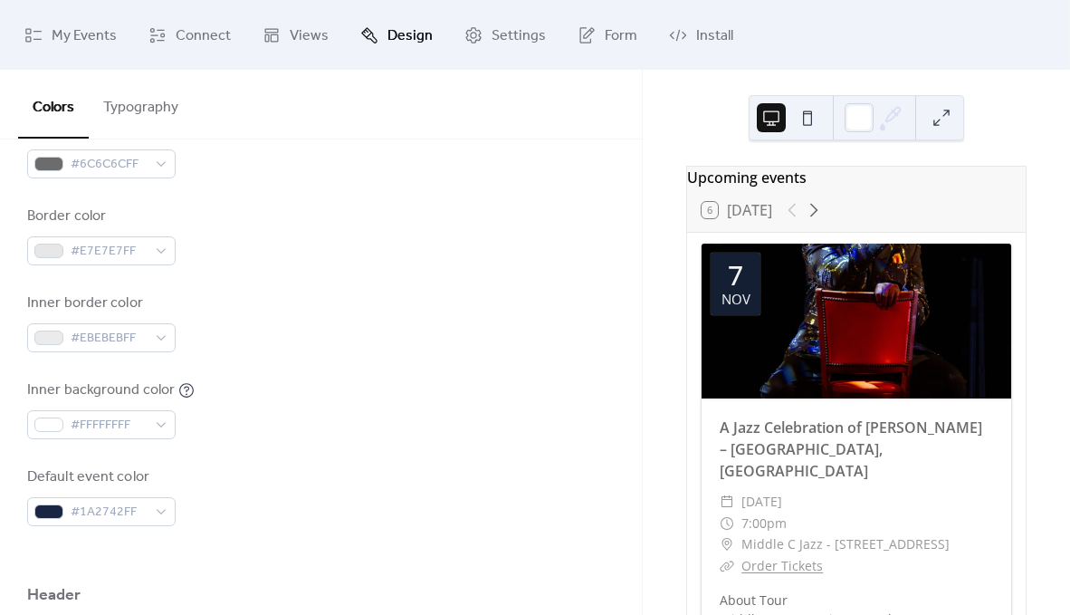
click at [412, 408] on div "Inner background color #FFFFFFFF" at bounding box center [321, 409] width 588 height 60
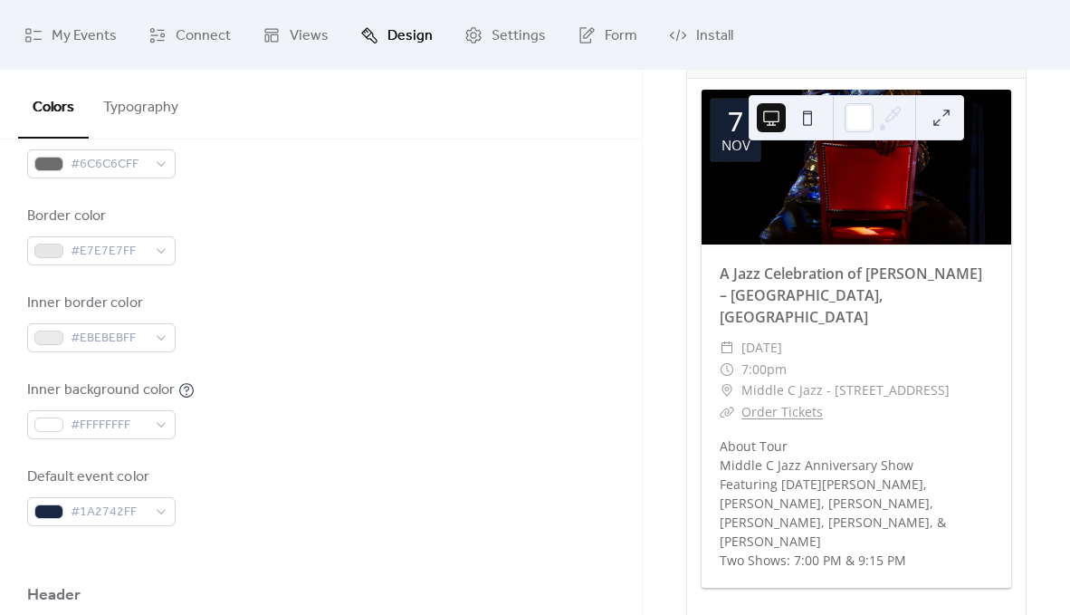
scroll to position [152, 0]
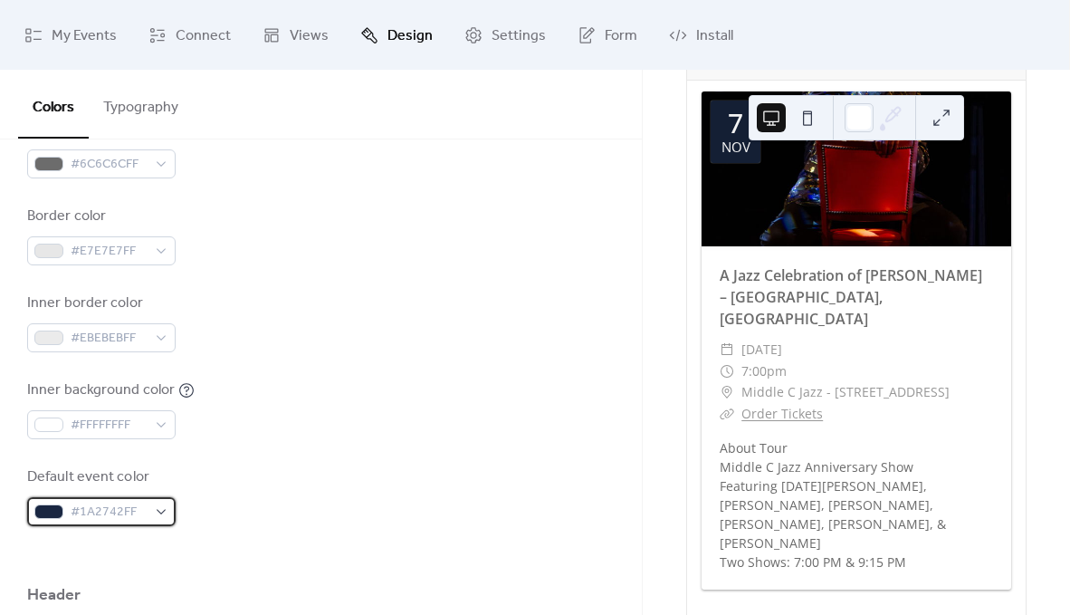
click at [93, 510] on span "#1A2742FF" at bounding box center [109, 513] width 76 height 22
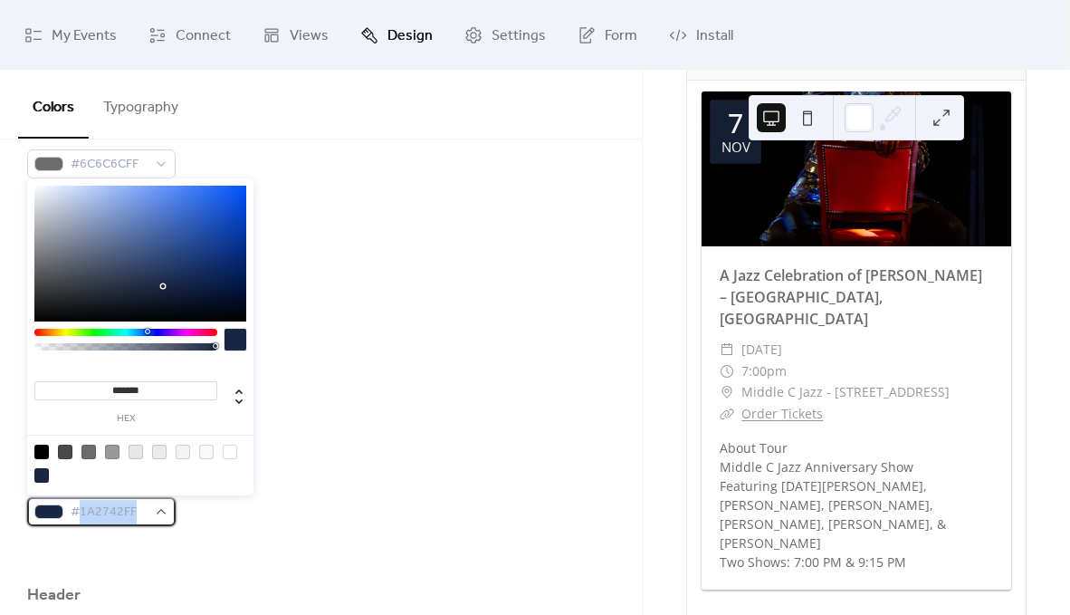
click at [93, 510] on span "#1A2742FF" at bounding box center [109, 513] width 76 height 22
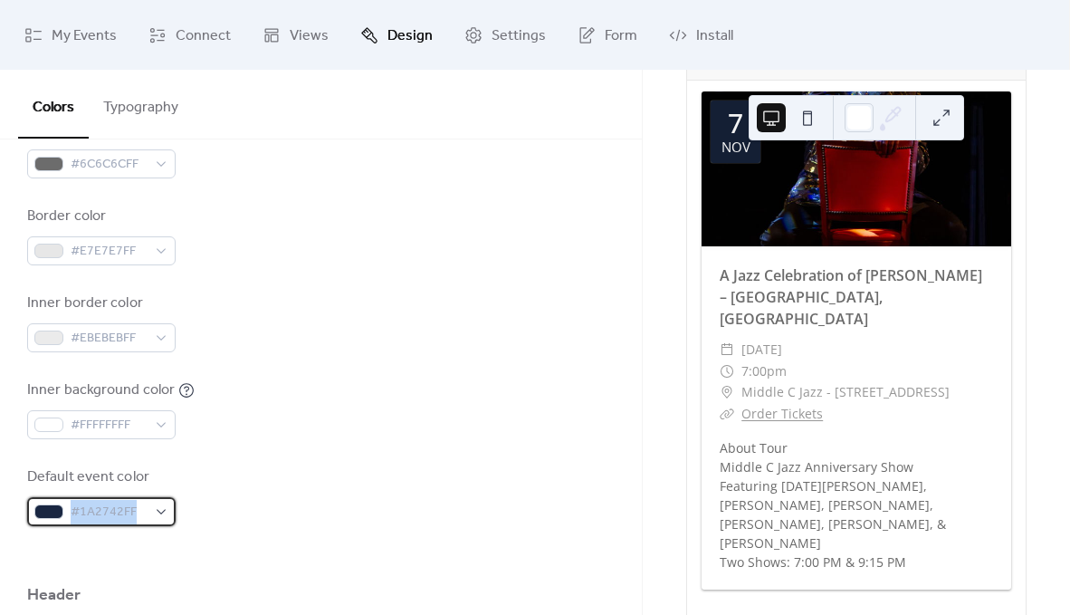
click at [93, 510] on span "#1A2742FF" at bounding box center [109, 513] width 76 height 22
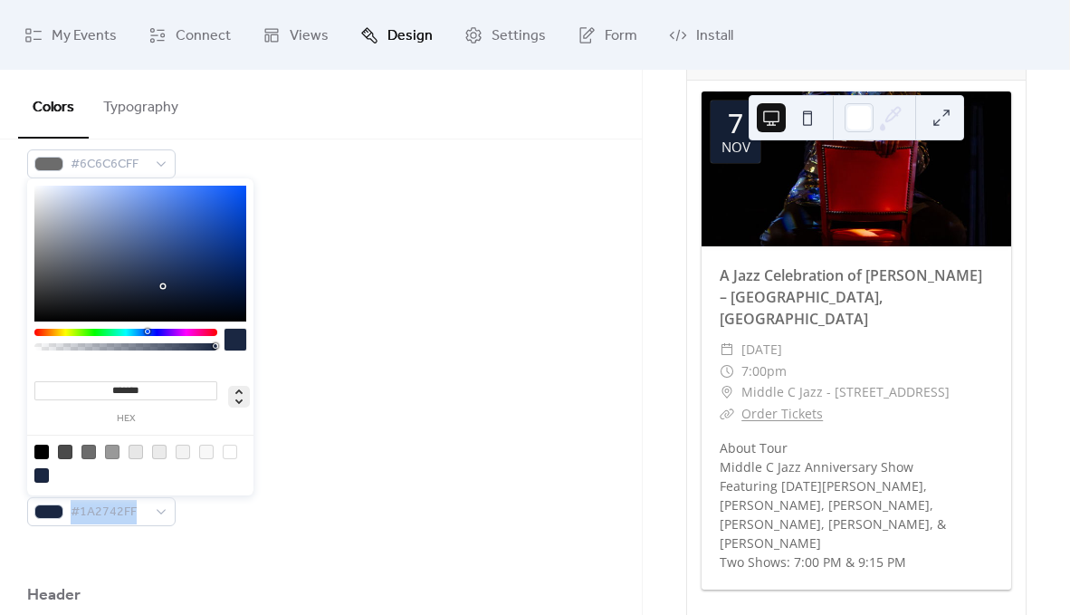
click at [235, 398] on icon at bounding box center [239, 397] width 22 height 22
type input "***"
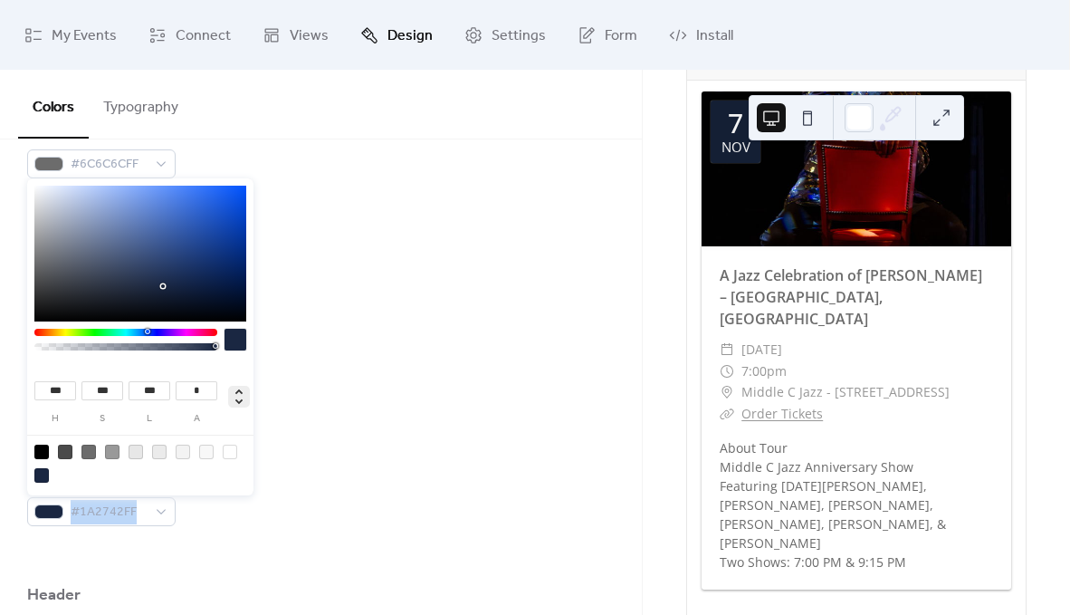
click at [237, 390] on icon at bounding box center [238, 396] width 7 height 15
click at [240, 387] on icon at bounding box center [239, 397] width 22 height 22
type input "***"
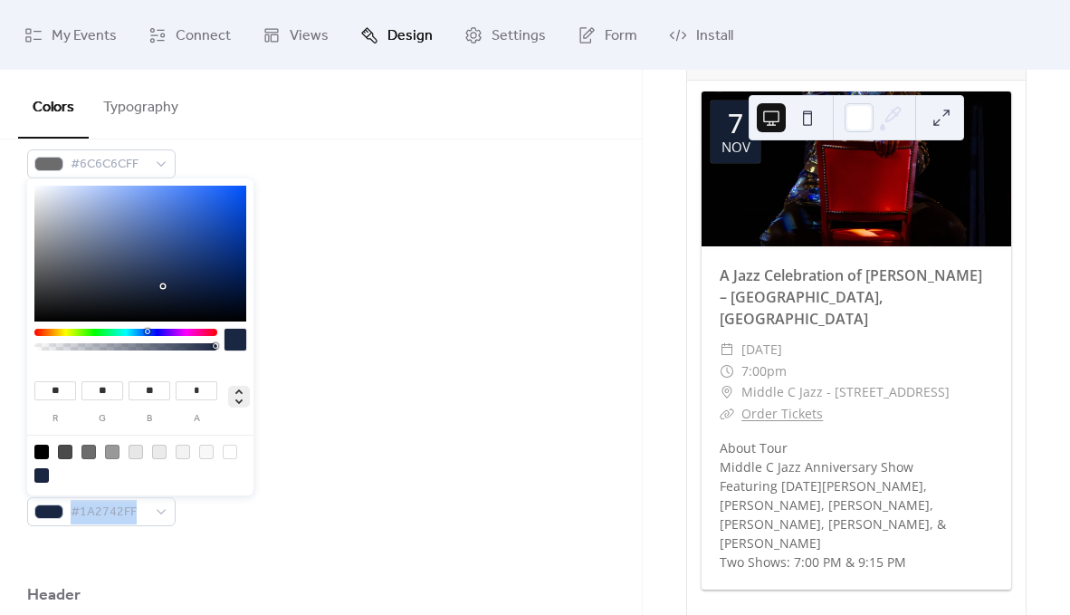
type input "***"
click at [240, 387] on icon at bounding box center [239, 397] width 22 height 22
type input "*******"
click at [328, 368] on div "Background color #FFFFFFFF Text color #6C6C6CFF Border color #E7E7E7FF Inner bo…" at bounding box center [321, 279] width 588 height 494
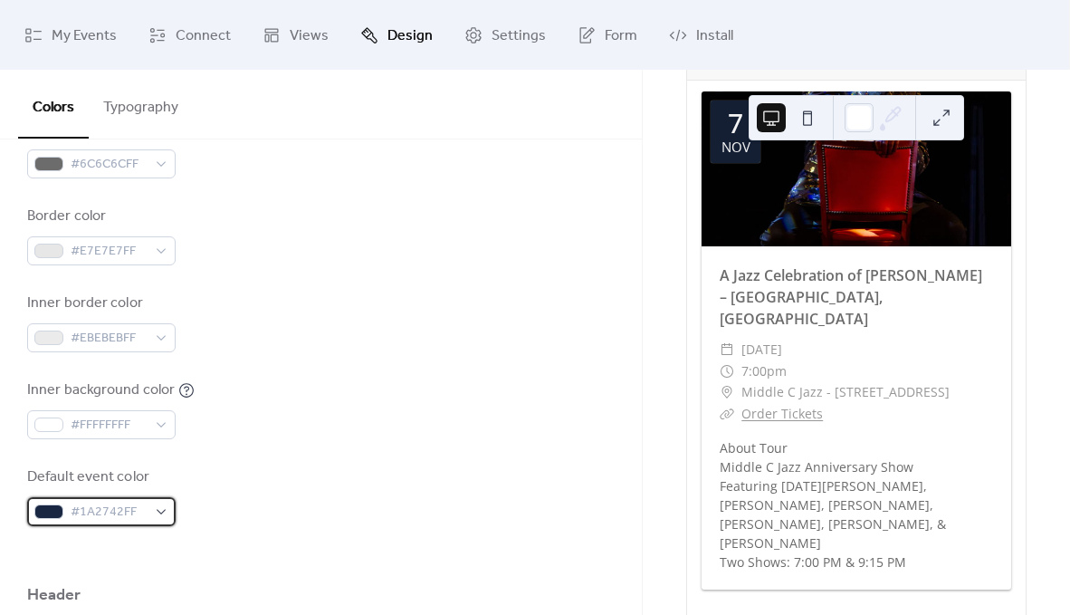
click at [105, 502] on span "#1A2742FF" at bounding box center [109, 513] width 76 height 22
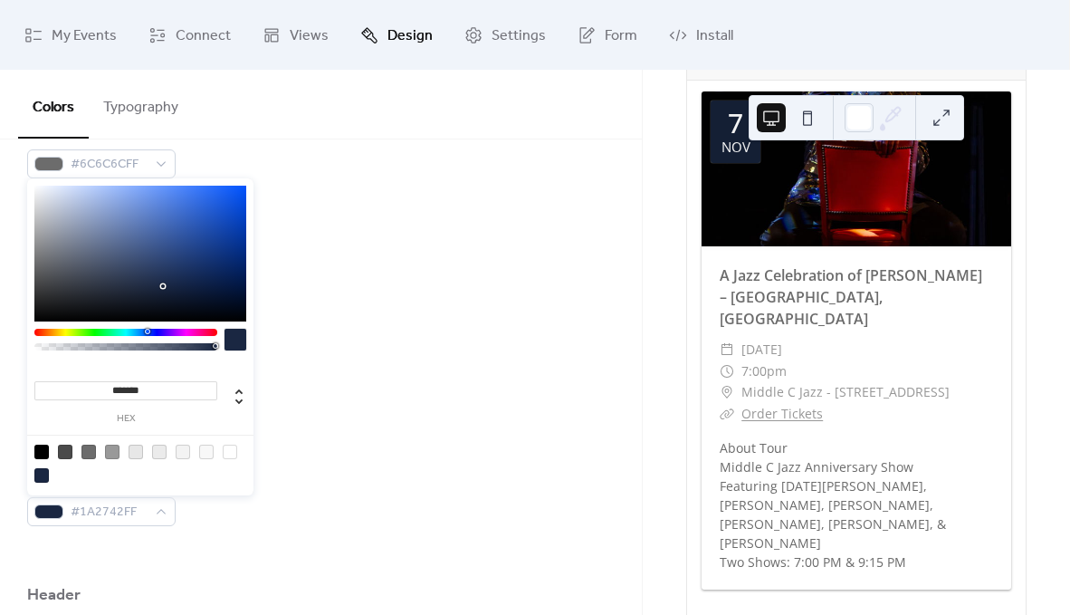
click at [129, 392] on input "*******" at bounding box center [125, 390] width 183 height 19
paste input
type input "*******"
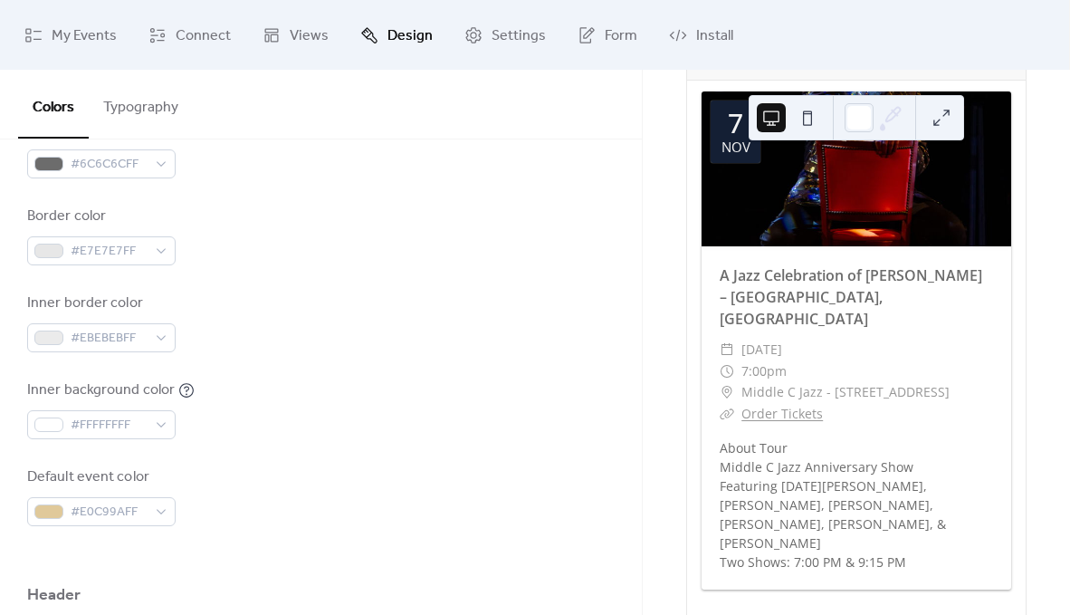
click at [343, 367] on div "Background color #FFFFFFFF Text color #6C6C6CFF Border color #E7E7E7FF Inner bo…" at bounding box center [321, 279] width 588 height 494
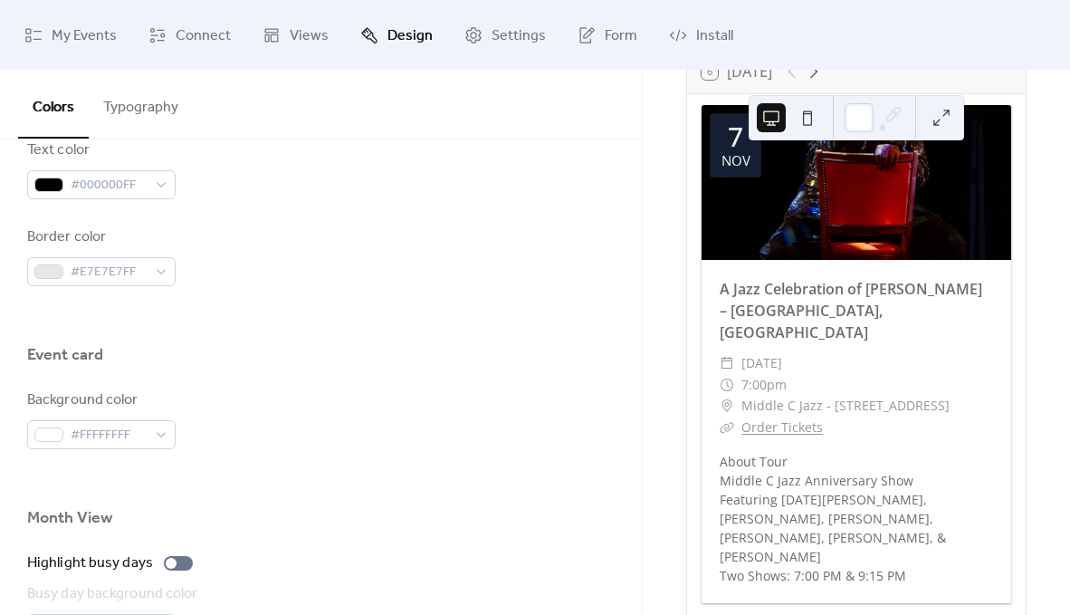
scroll to position [0, 0]
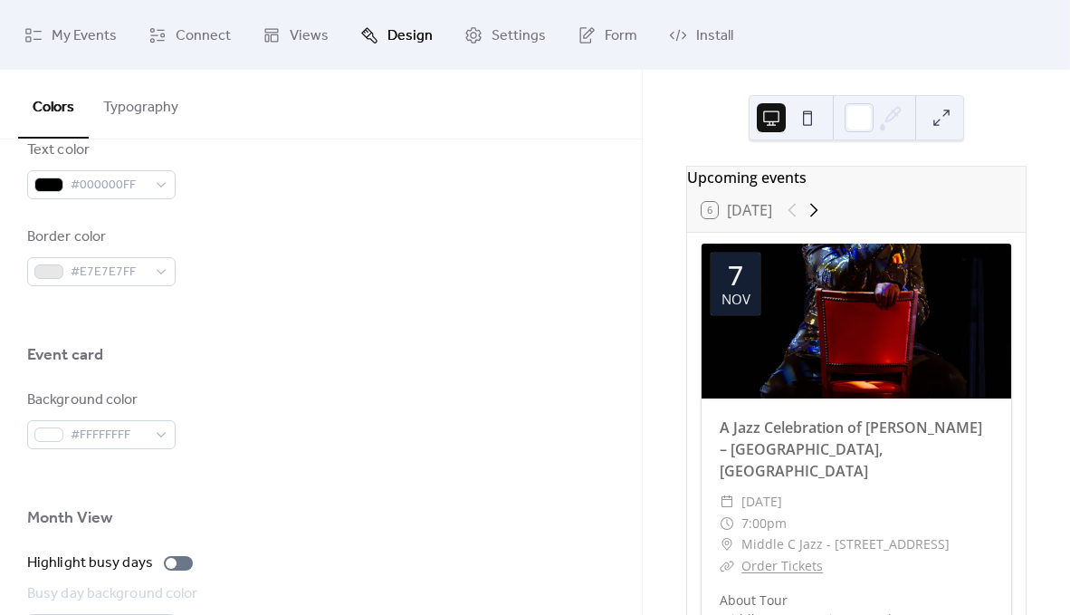
click at [824, 217] on icon at bounding box center [814, 210] width 22 height 22
click at [784, 221] on div at bounding box center [803, 210] width 43 height 22
click at [793, 221] on div at bounding box center [803, 210] width 43 height 22
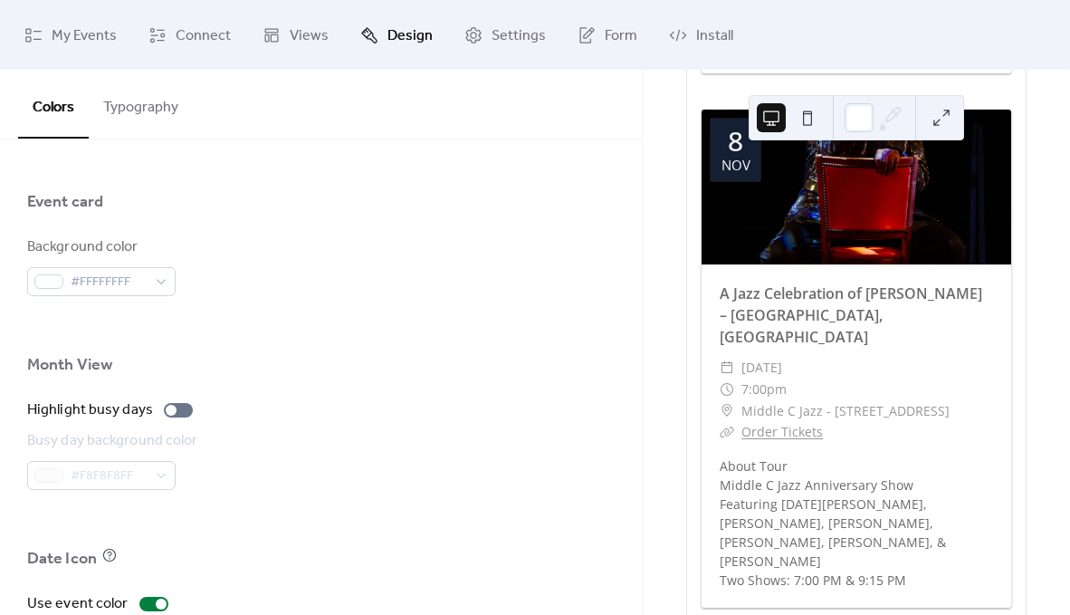
scroll to position [1088, 0]
click at [178, 410] on div at bounding box center [178, 410] width 29 height 14
click at [180, 409] on div at bounding box center [185, 410] width 11 height 11
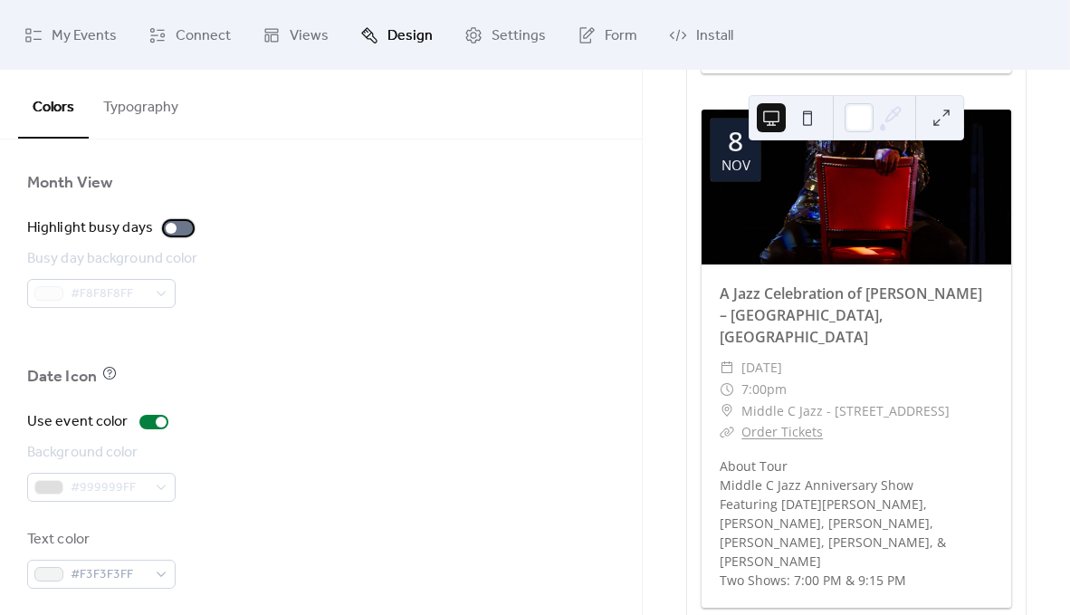
scroll to position [1278, 0]
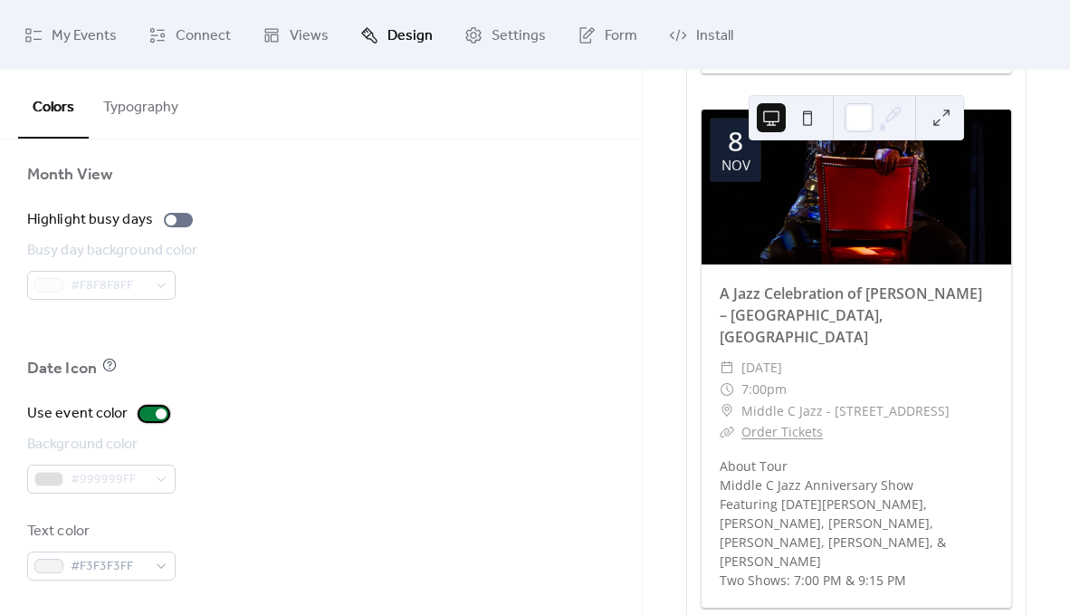
click at [148, 409] on div at bounding box center [153, 414] width 29 height 14
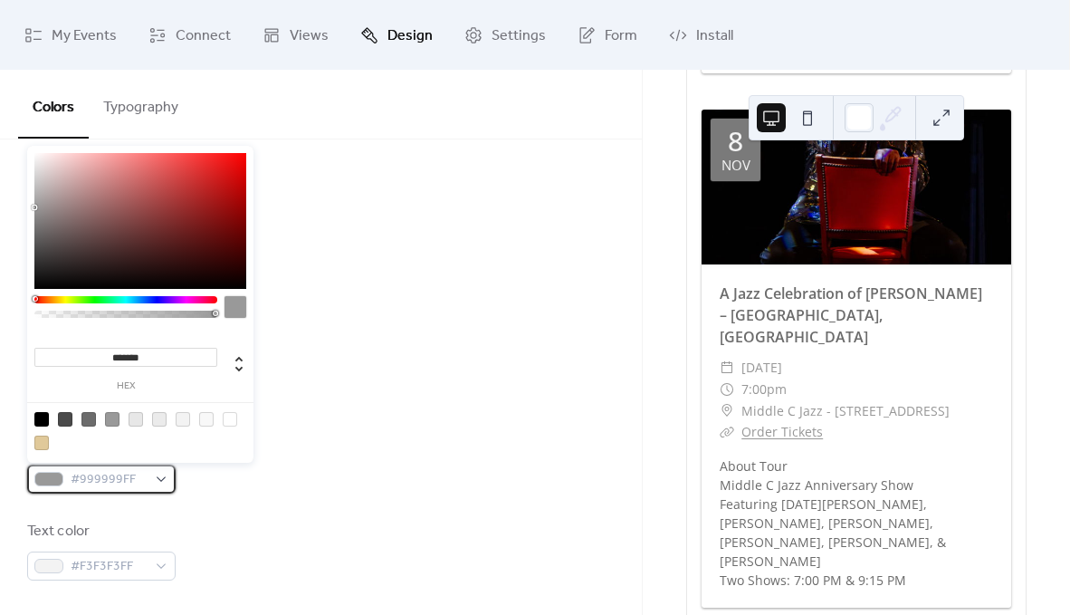
click at [95, 475] on span "#999999FF" at bounding box center [109, 480] width 76 height 22
click at [128, 361] on input "*******" at bounding box center [125, 357] width 183 height 19
paste input
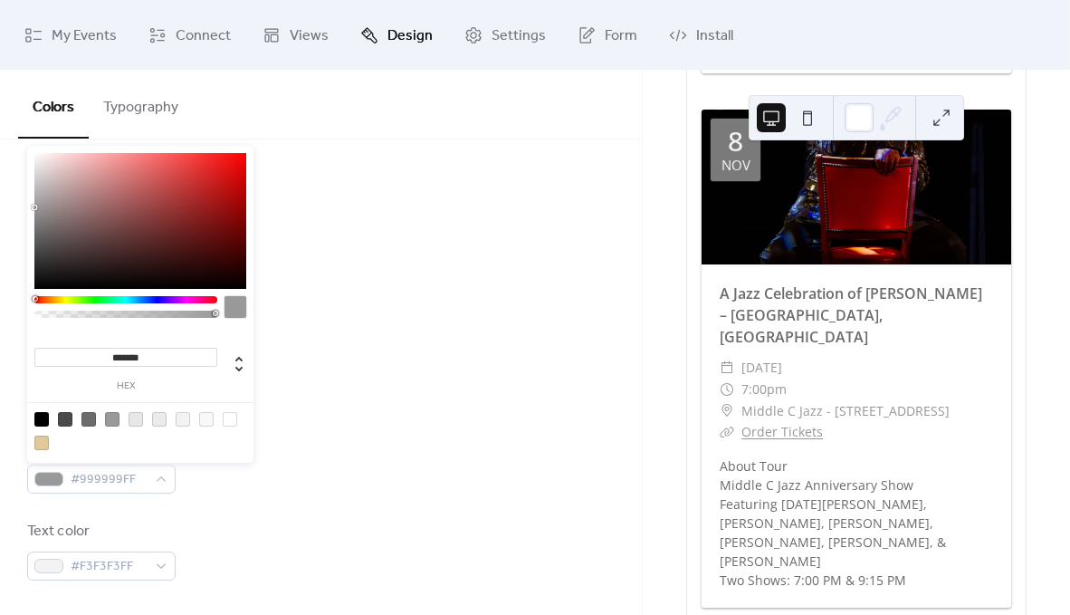
type input "*******"
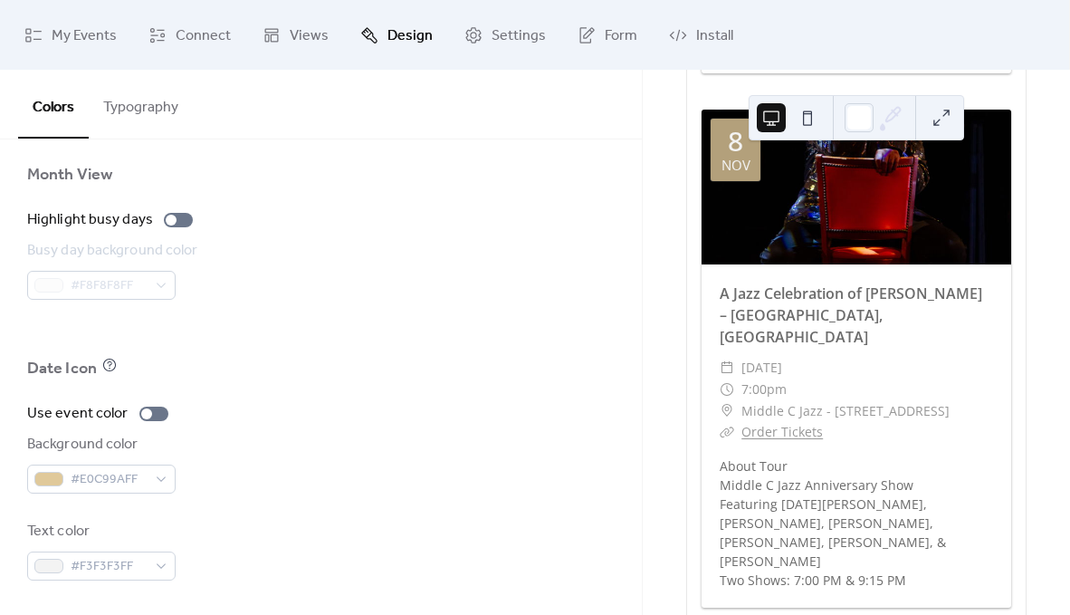
click at [302, 398] on div at bounding box center [321, 395] width 588 height 14
click at [67, 477] on div "#E0C99AFF" at bounding box center [101, 479] width 149 height 29
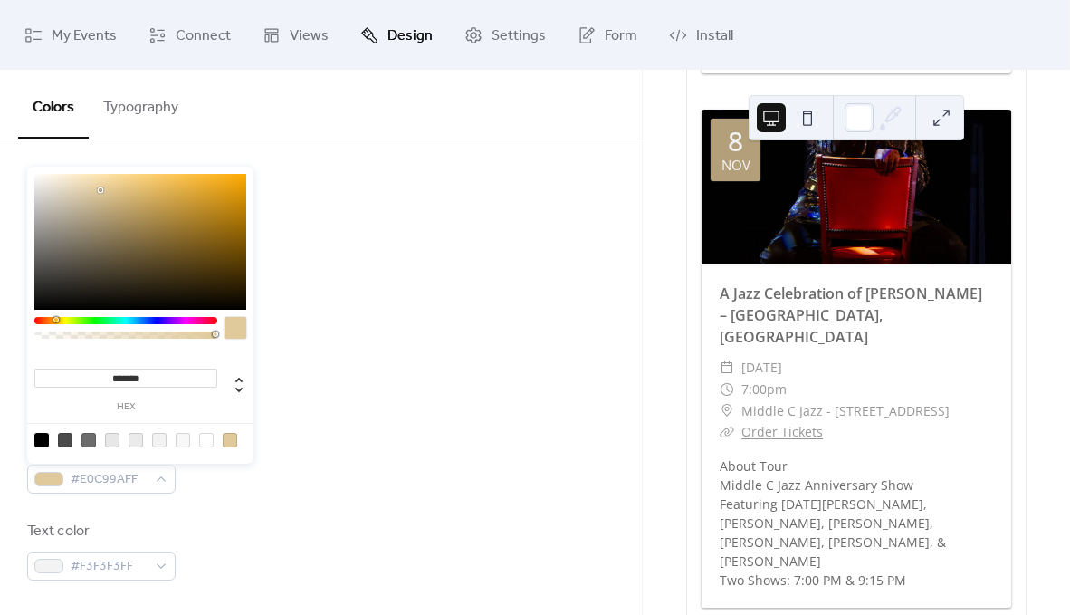
click at [126, 377] on input "*******" at bounding box center [125, 378] width 183 height 19
paste input
type input "*******"
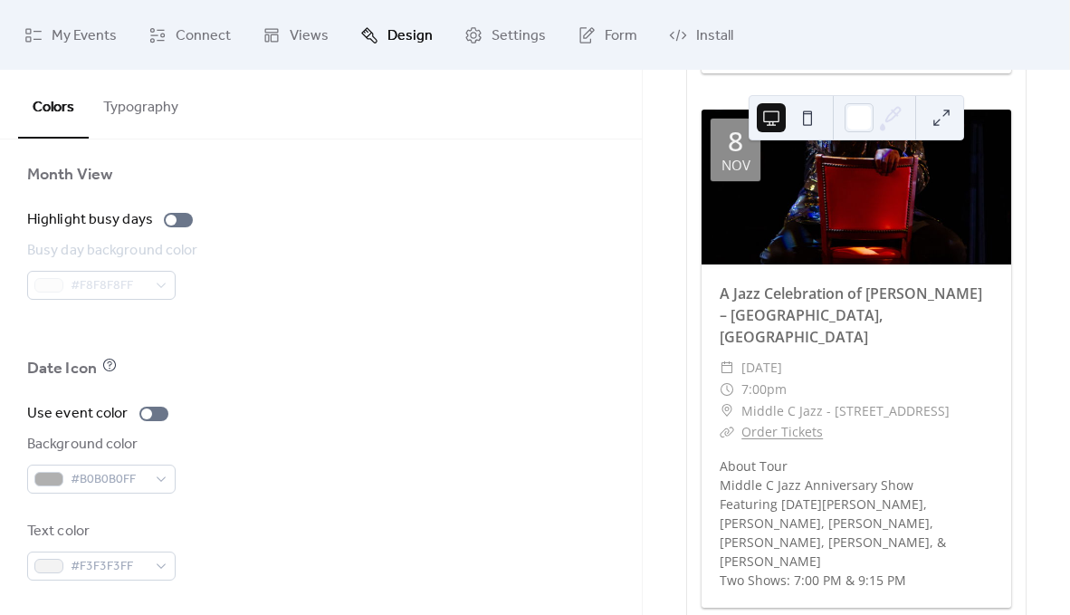
click at [313, 408] on div "Use event color" at bounding box center [321, 414] width 588 height 22
click at [99, 566] on span "#F3F3F3FF" at bounding box center [109, 567] width 76 height 22
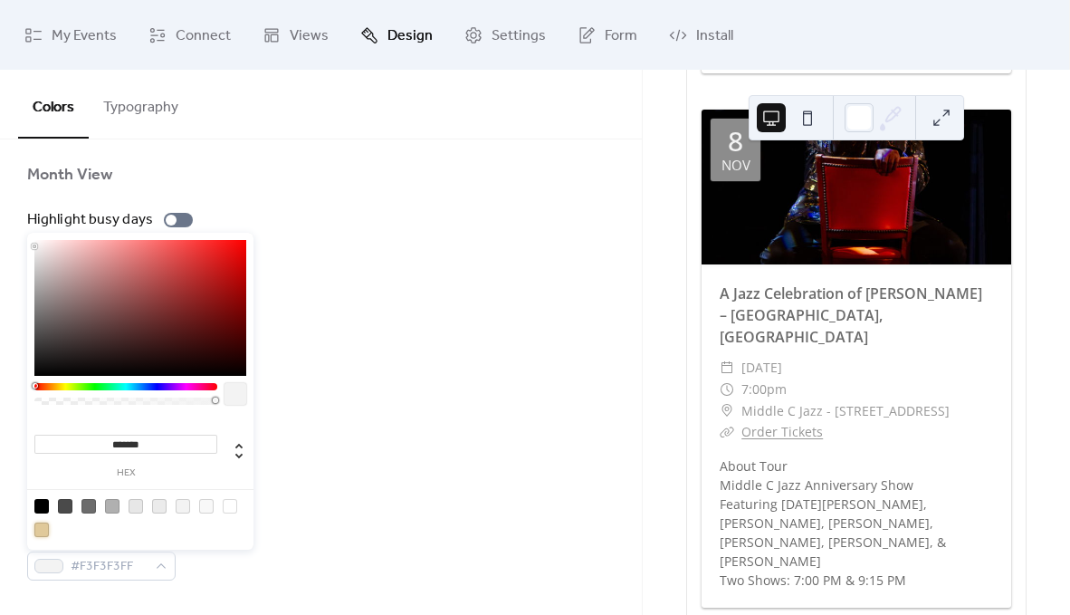
click at [38, 528] on div at bounding box center [41, 530] width 14 height 14
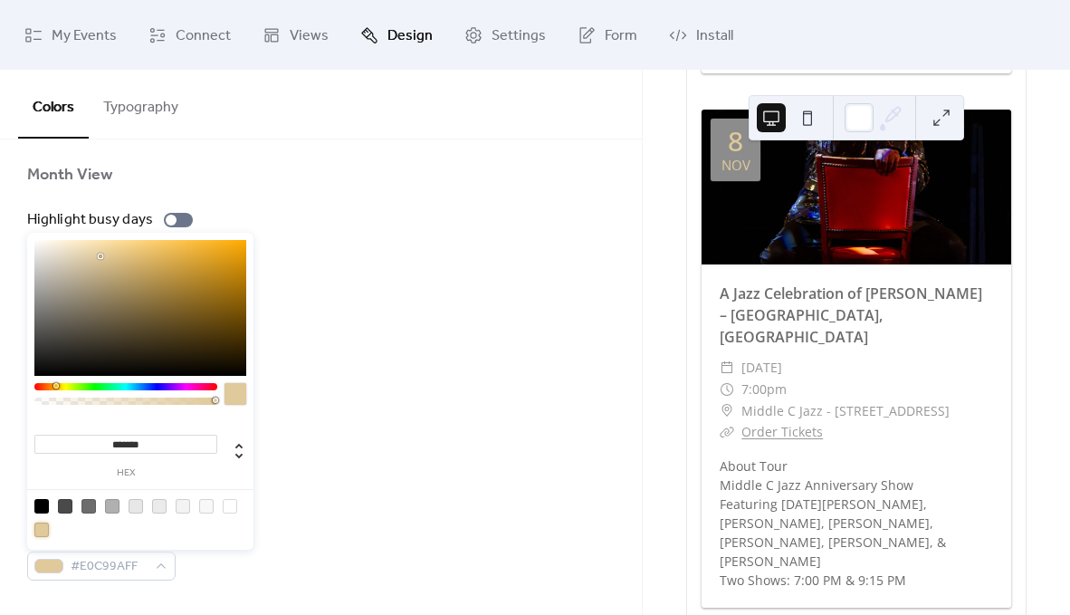
click at [44, 504] on div at bounding box center [41, 506] width 14 height 14
type input "*******"
click at [352, 388] on div at bounding box center [321, 395] width 588 height 14
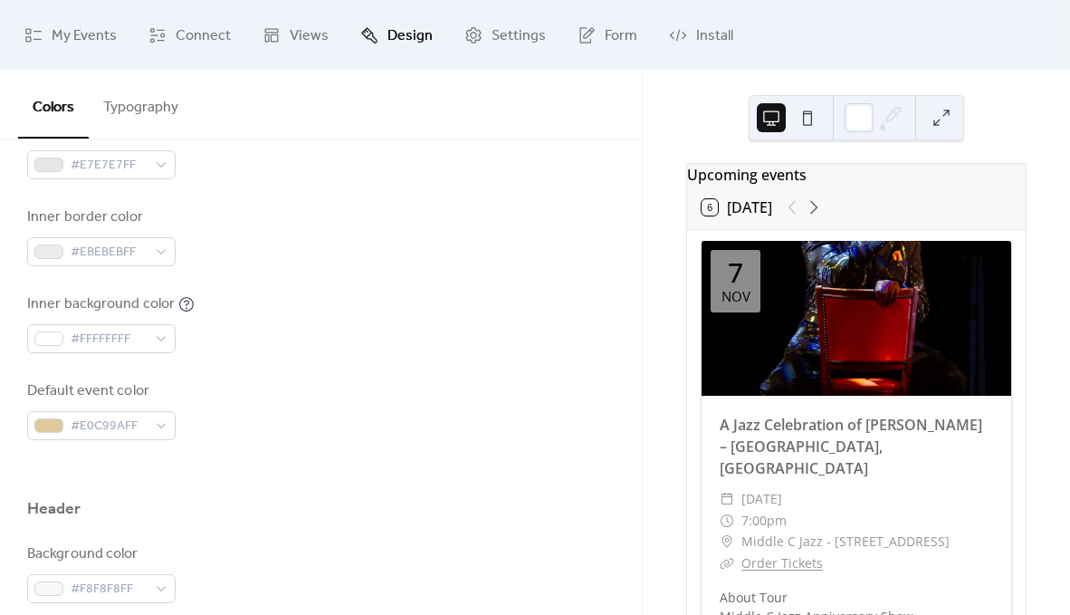
scroll to position [443, 0]
click at [110, 256] on span "#EBEBEBFF" at bounding box center [109, 254] width 76 height 22
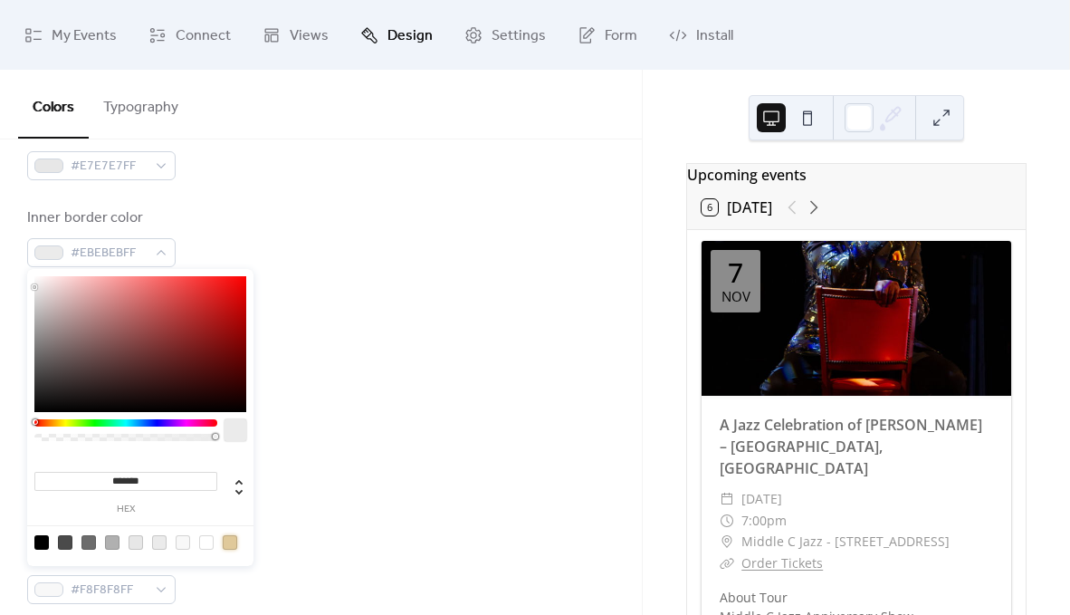
click at [233, 537] on div at bounding box center [230, 542] width 14 height 14
type input "*******"
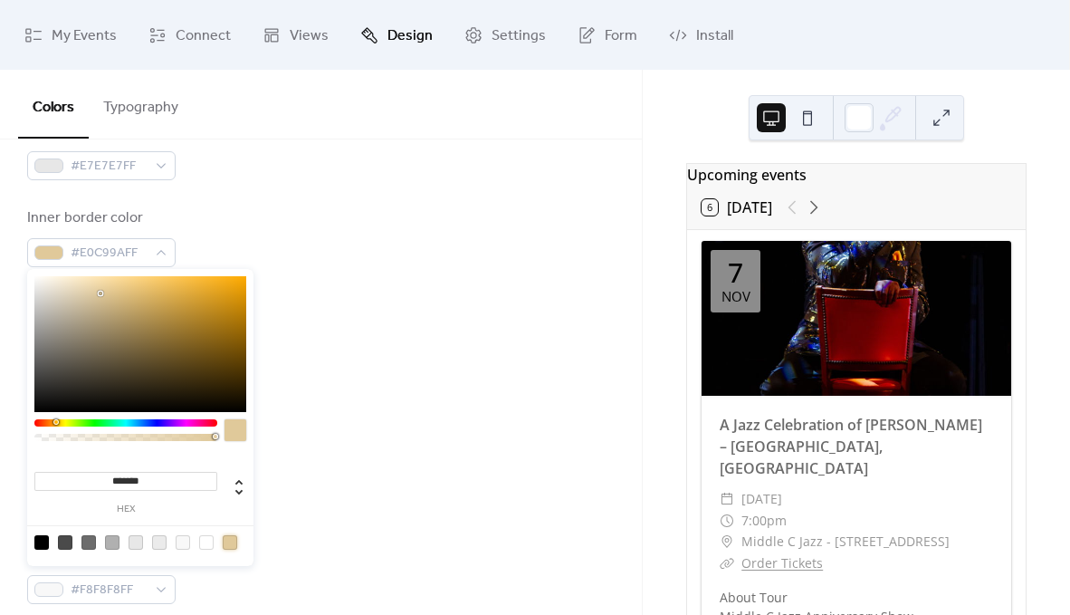
click at [236, 207] on div "Inner border color #E0C99AFF" at bounding box center [321, 237] width 588 height 60
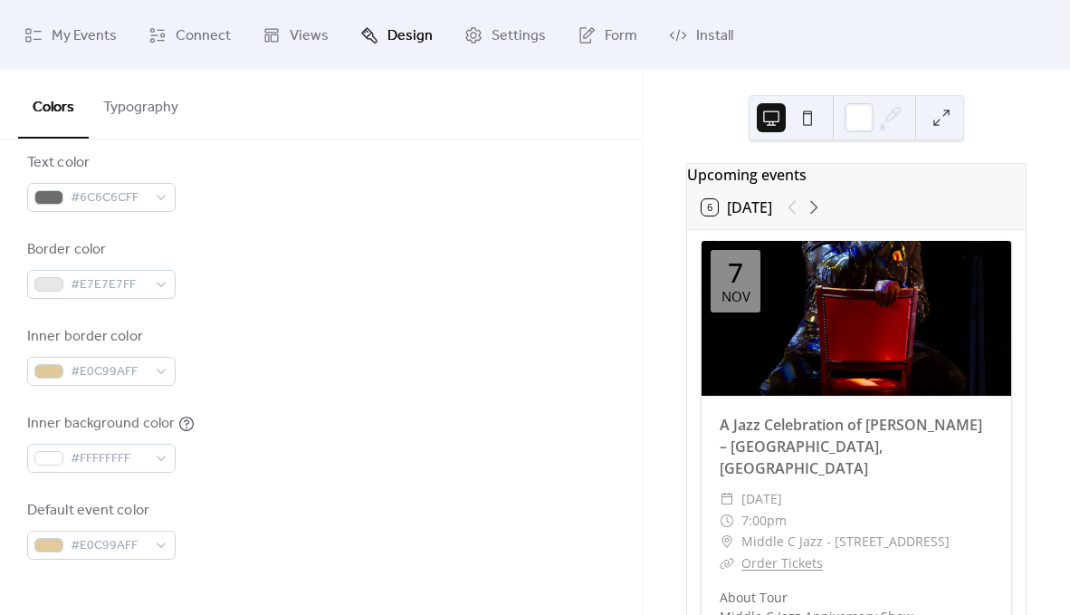
scroll to position [323, 0]
click at [110, 289] on span "#E7E7E7FF" at bounding box center [109, 286] width 76 height 22
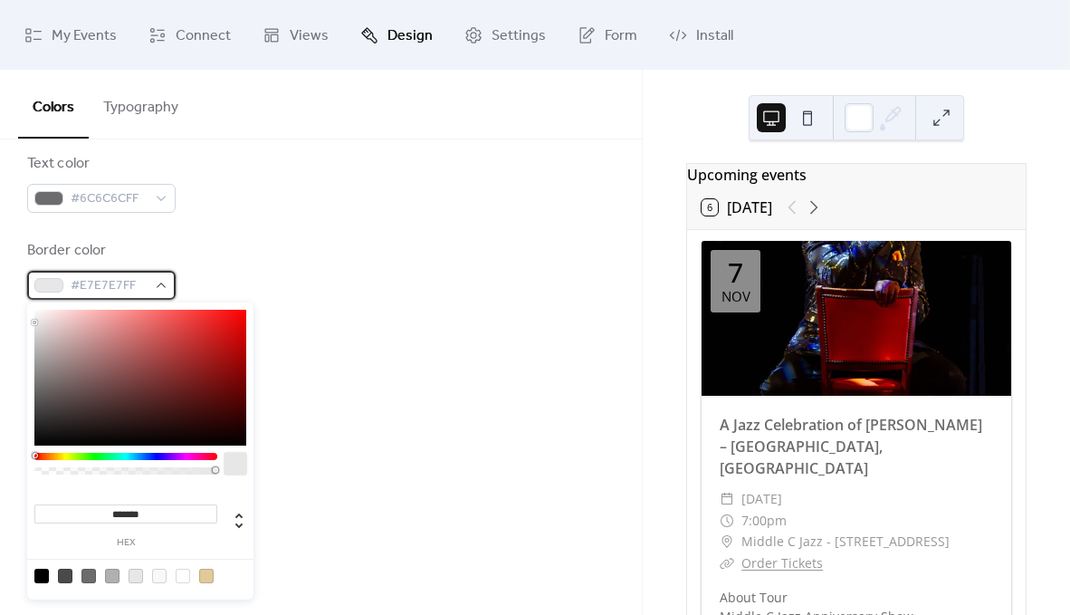
click at [111, 288] on span "#E7E7E7FF" at bounding box center [109, 286] width 76 height 22
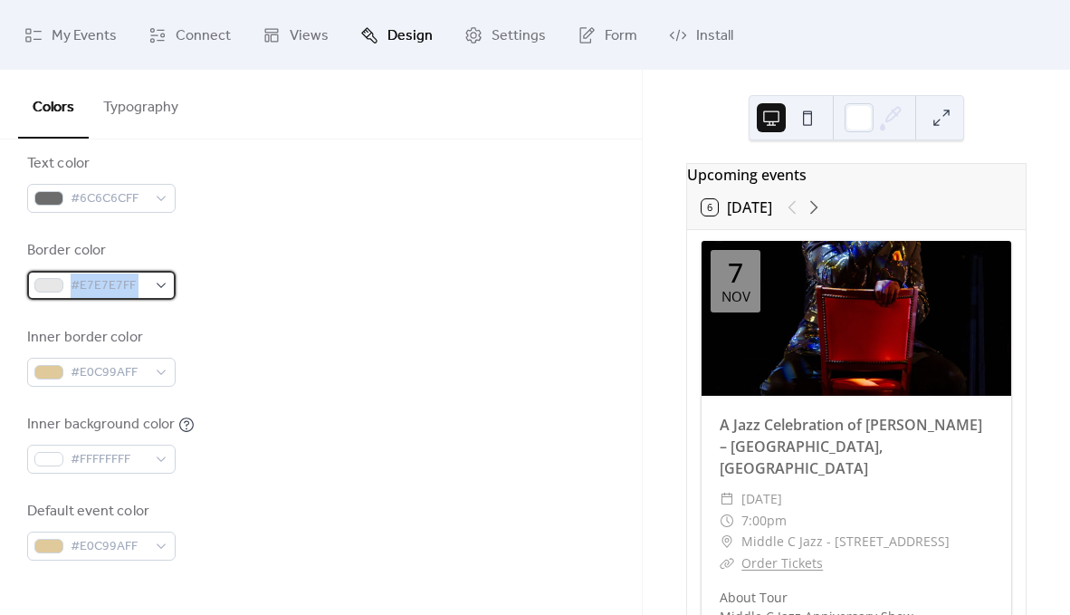
copy div "#E7E7E7FF"
click at [111, 288] on span "#E7E7E7FF" at bounding box center [109, 286] width 76 height 22
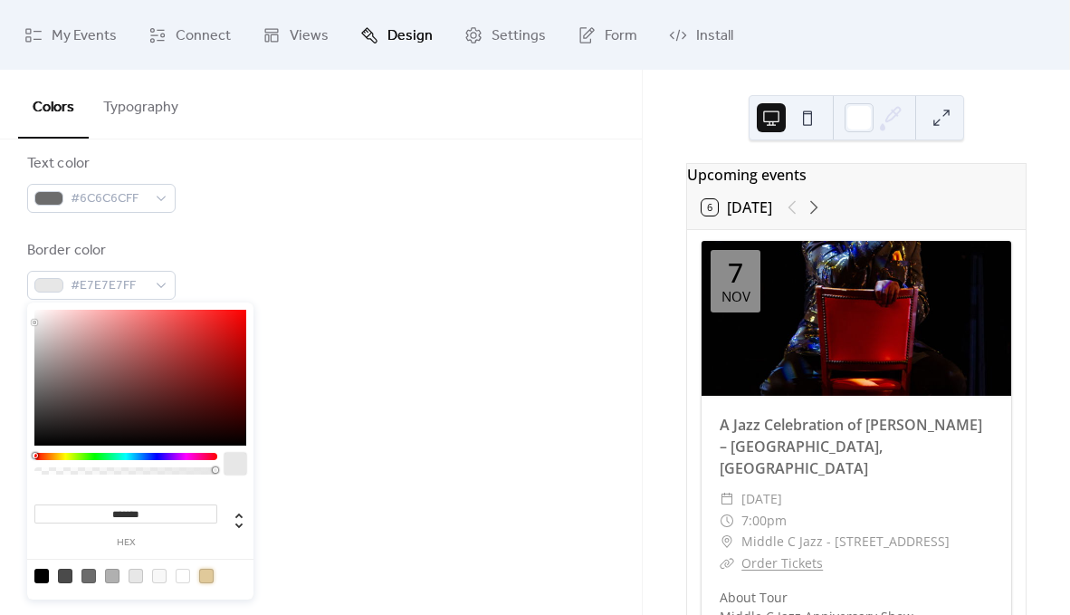
click at [212, 573] on div at bounding box center [206, 576] width 14 height 14
type input "*******"
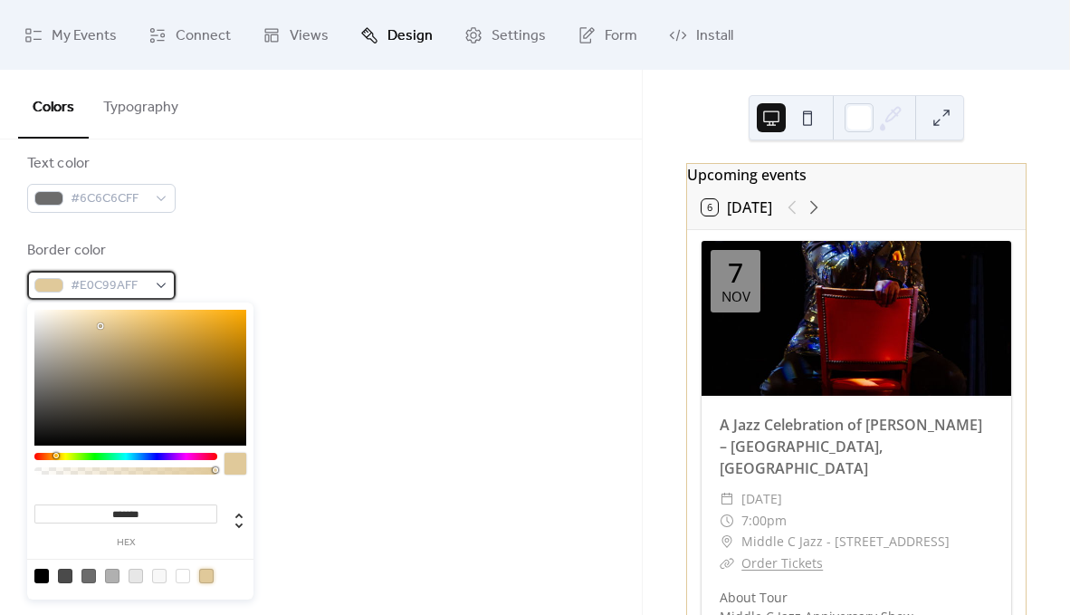
click at [101, 277] on span "#E0C99AFF" at bounding box center [109, 286] width 76 height 22
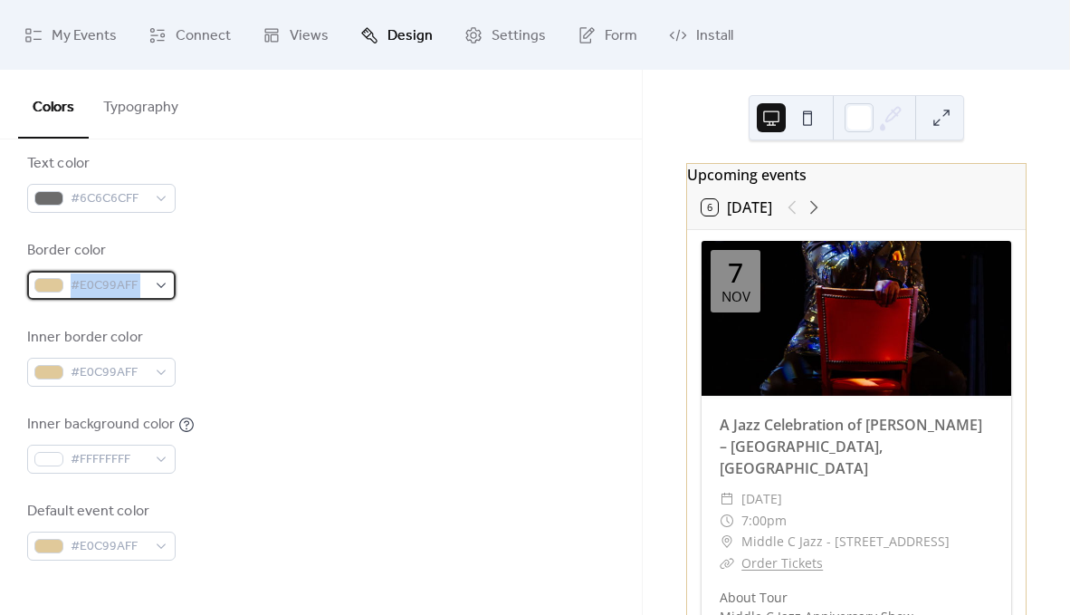
click at [101, 277] on span "#E0C99AFF" at bounding box center [109, 286] width 76 height 22
click at [263, 249] on div "Border color #E0C99AFF" at bounding box center [321, 270] width 588 height 60
click at [133, 275] on span "#E0C99AFF" at bounding box center [109, 286] width 76 height 22
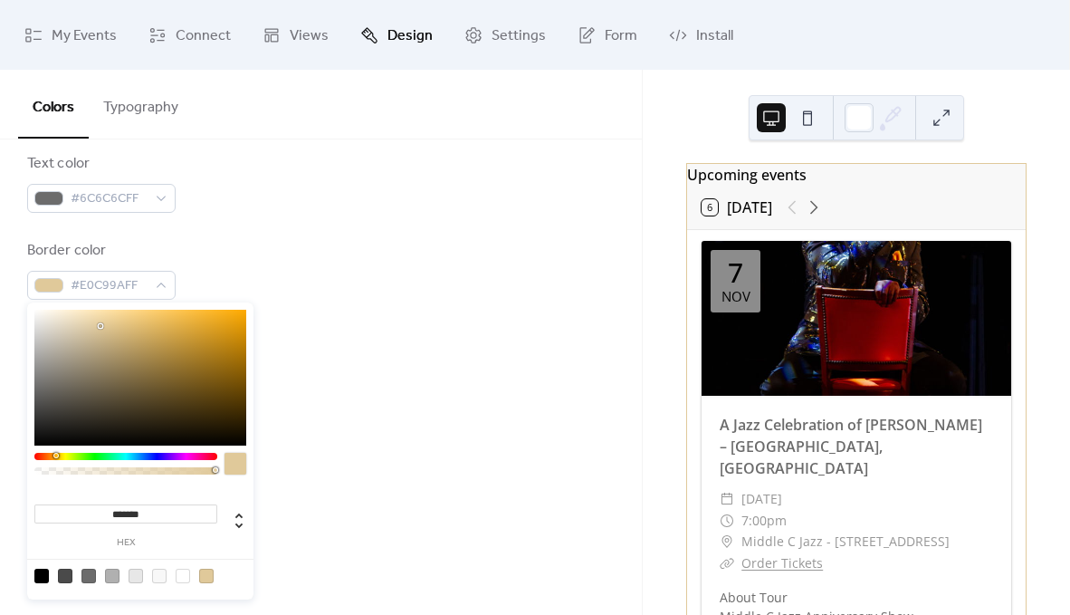
click at [110, 576] on div at bounding box center [112, 576] width 14 height 14
click at [135, 577] on div at bounding box center [136, 576] width 14 height 14
click at [109, 571] on div at bounding box center [112, 576] width 14 height 14
type input "*******"
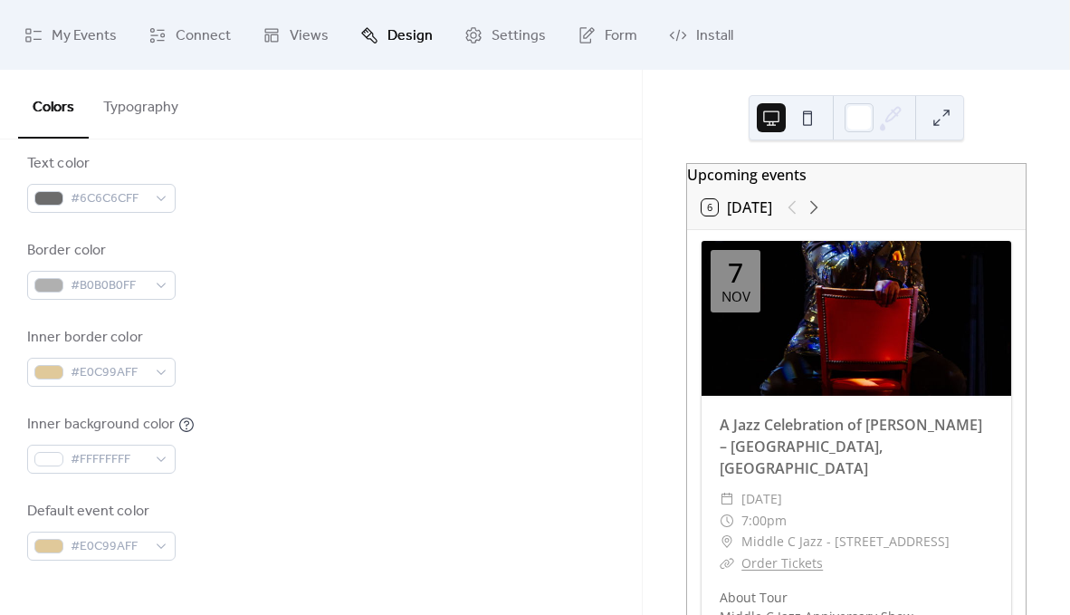
click at [227, 217] on div "Background color #FFFFFFFF Text color #6C6C6CFF Border color #B0B0B0FF Inner bo…" at bounding box center [321, 313] width 588 height 494
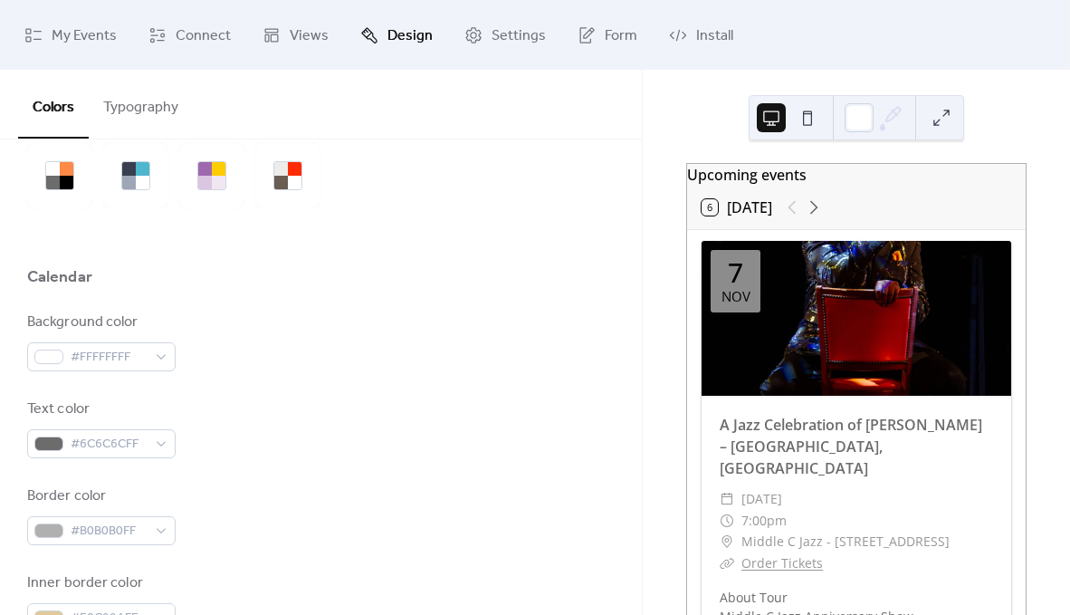
scroll to position [73, 0]
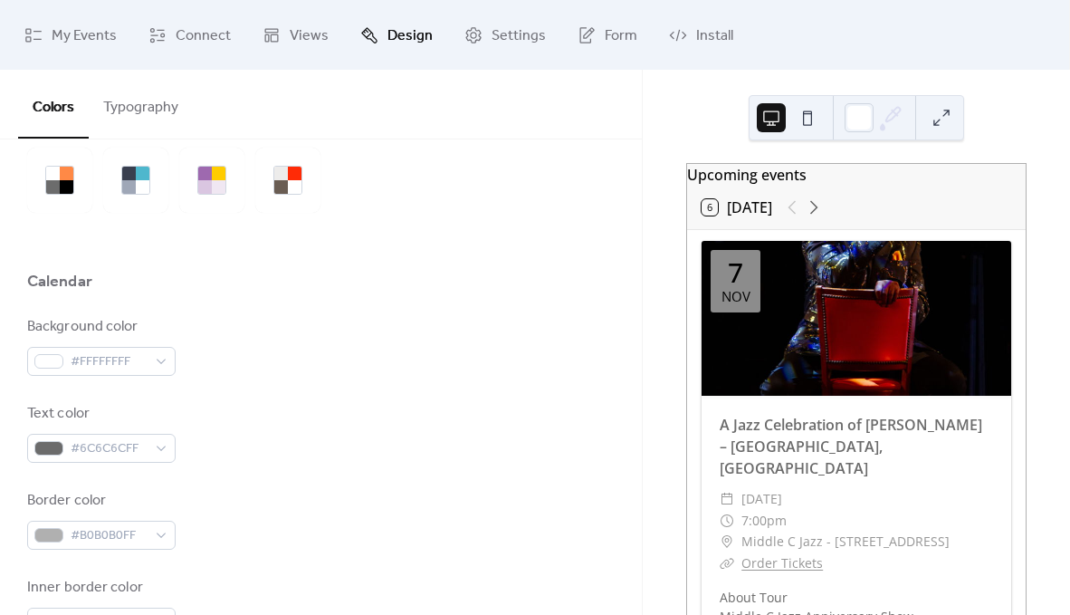
click at [145, 101] on button "Typography" at bounding box center [141, 103] width 104 height 67
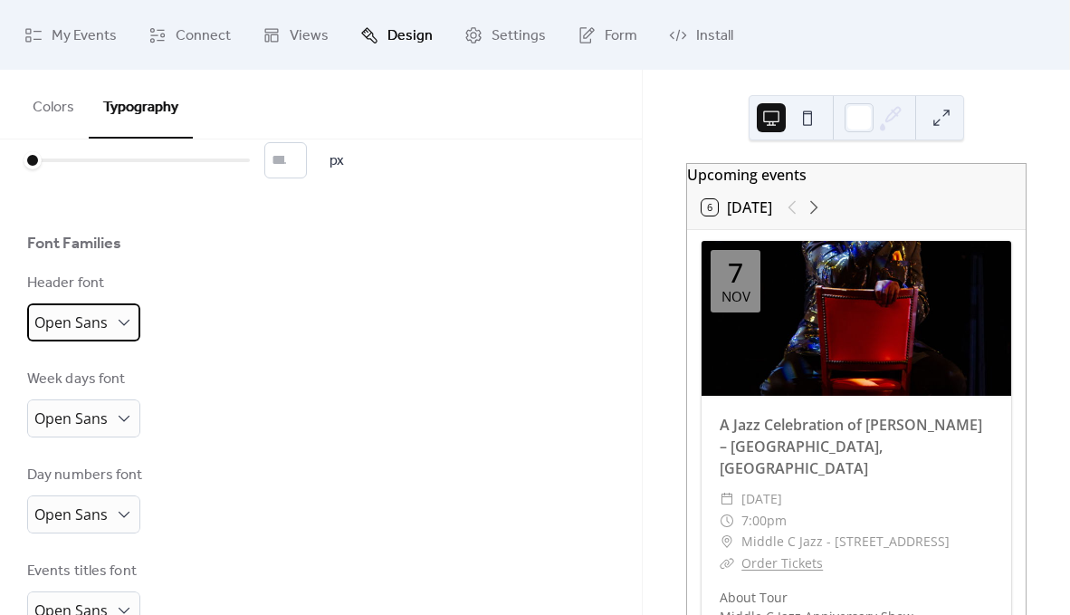
click at [104, 326] on span "Open Sans" at bounding box center [70, 322] width 73 height 20
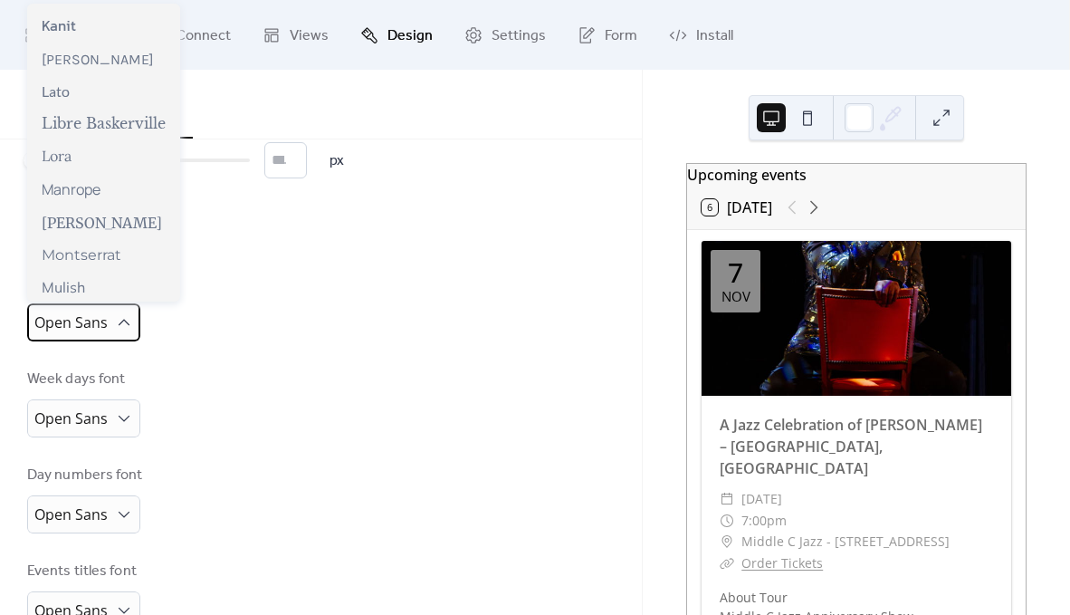
scroll to position [611, 0]
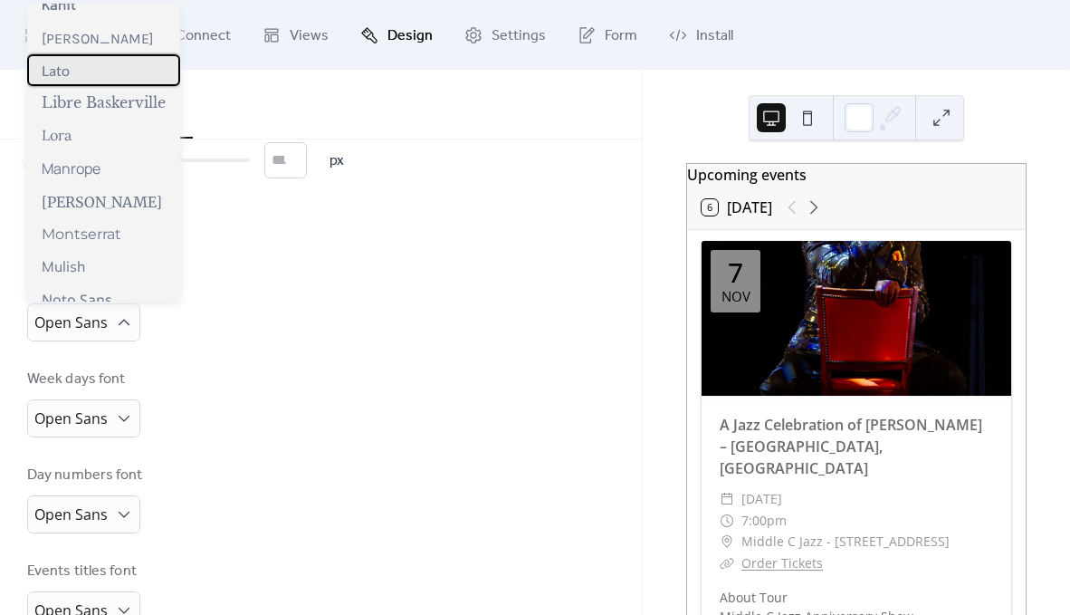
click at [87, 74] on div "Lato" at bounding box center [103, 70] width 153 height 32
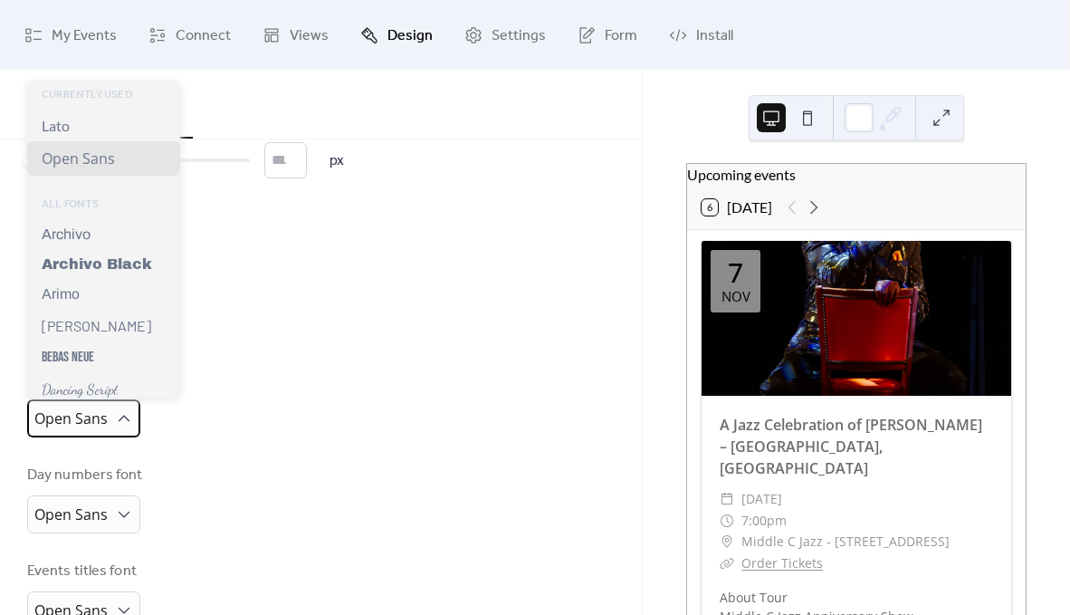
click at [107, 424] on div "Open Sans" at bounding box center [83, 418] width 113 height 38
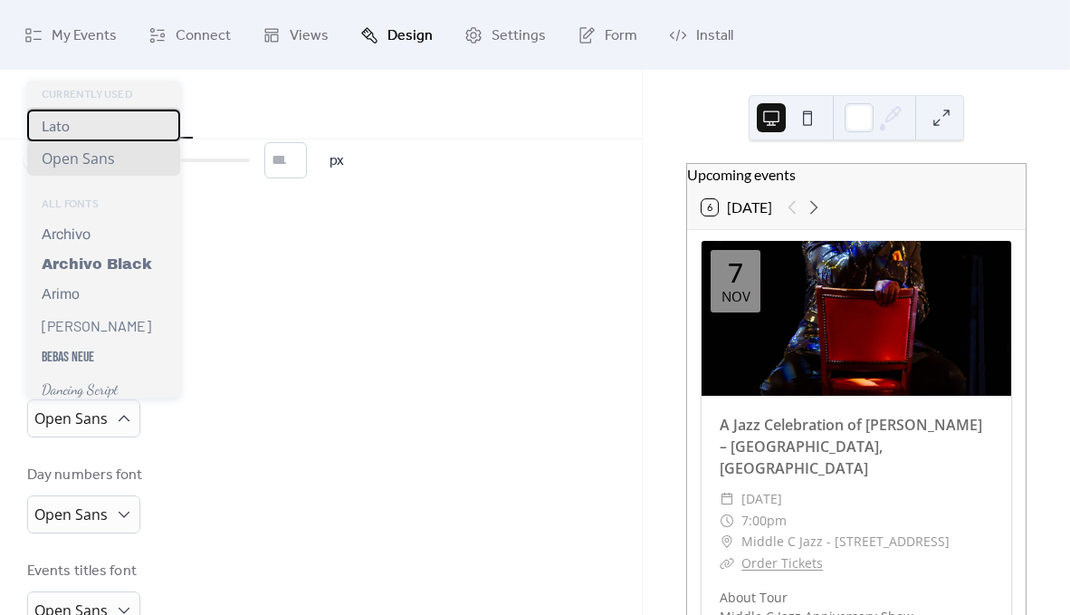
click at [82, 130] on div "Lato" at bounding box center [103, 126] width 153 height 32
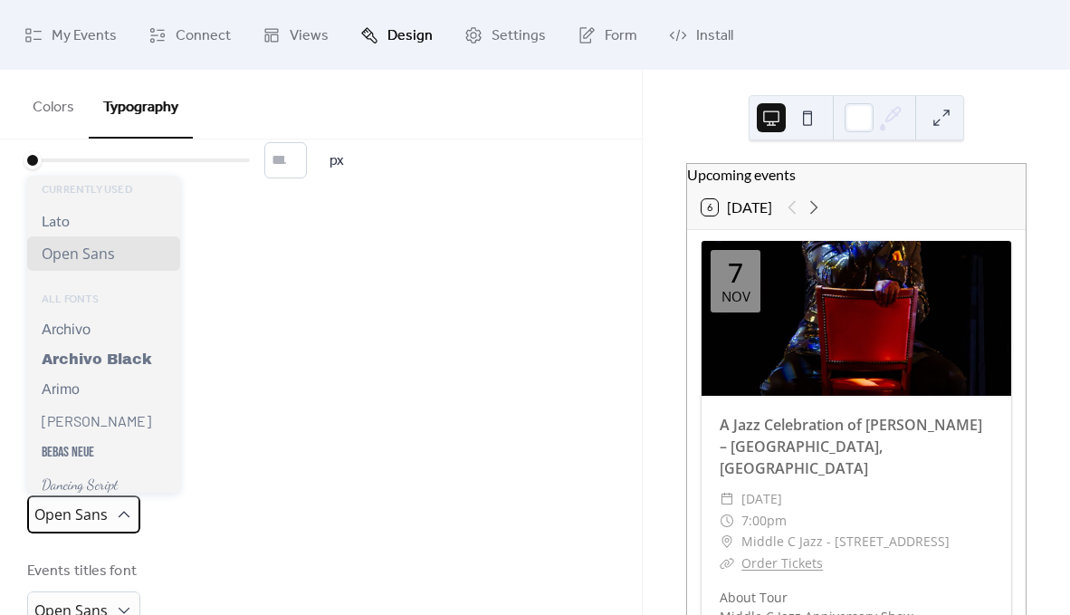
click at [86, 502] on span "Open Sans" at bounding box center [70, 516] width 73 height 28
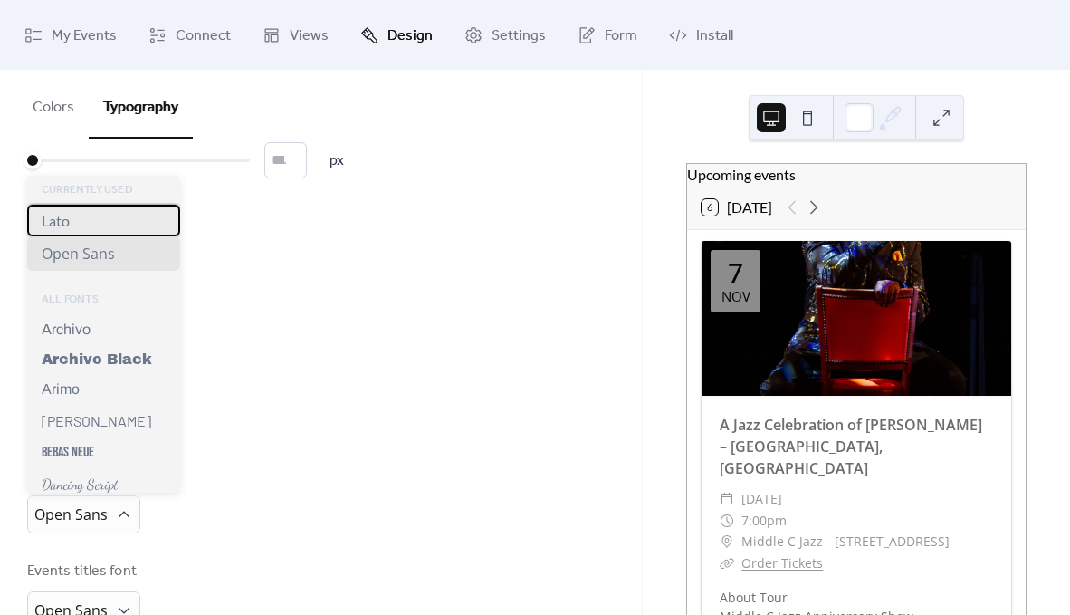
click at [75, 223] on div "Lato" at bounding box center [103, 221] width 153 height 32
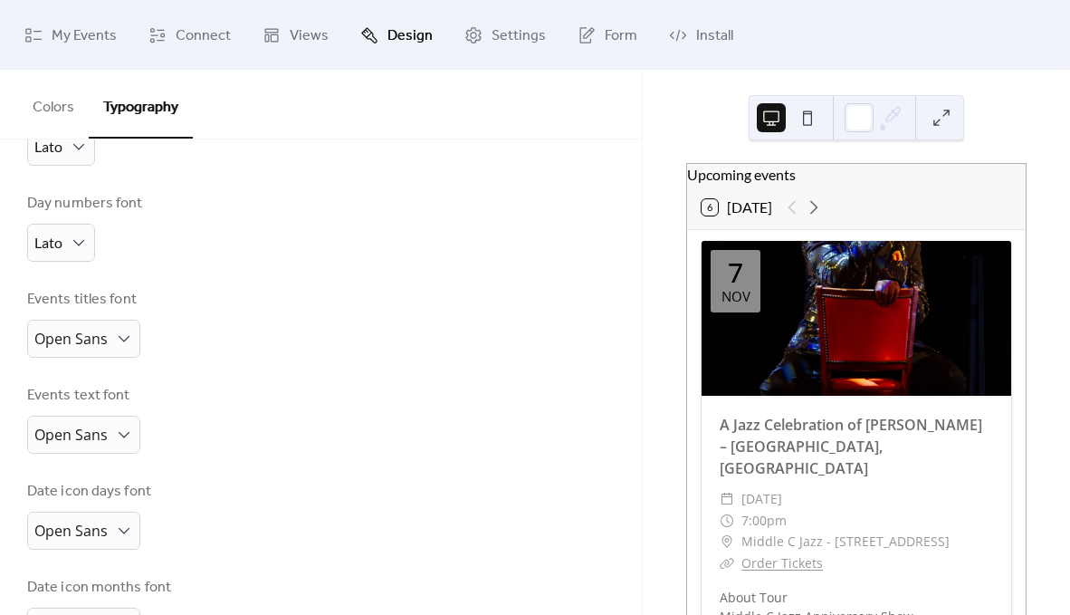
scroll to position [353, 0]
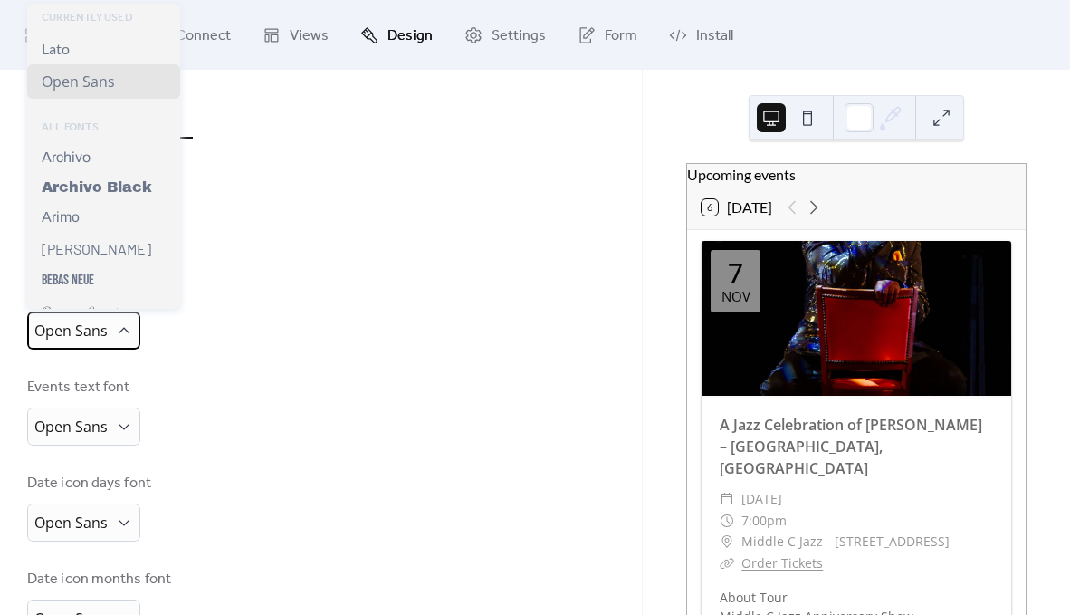
click at [85, 331] on span "Open Sans" at bounding box center [70, 331] width 73 height 20
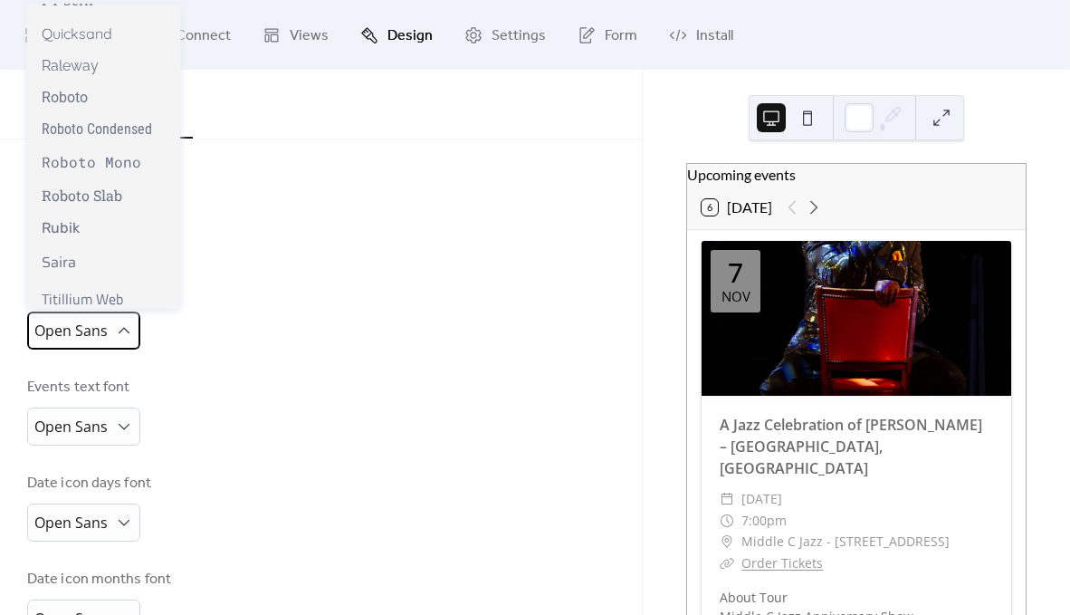
scroll to position [1434, 0]
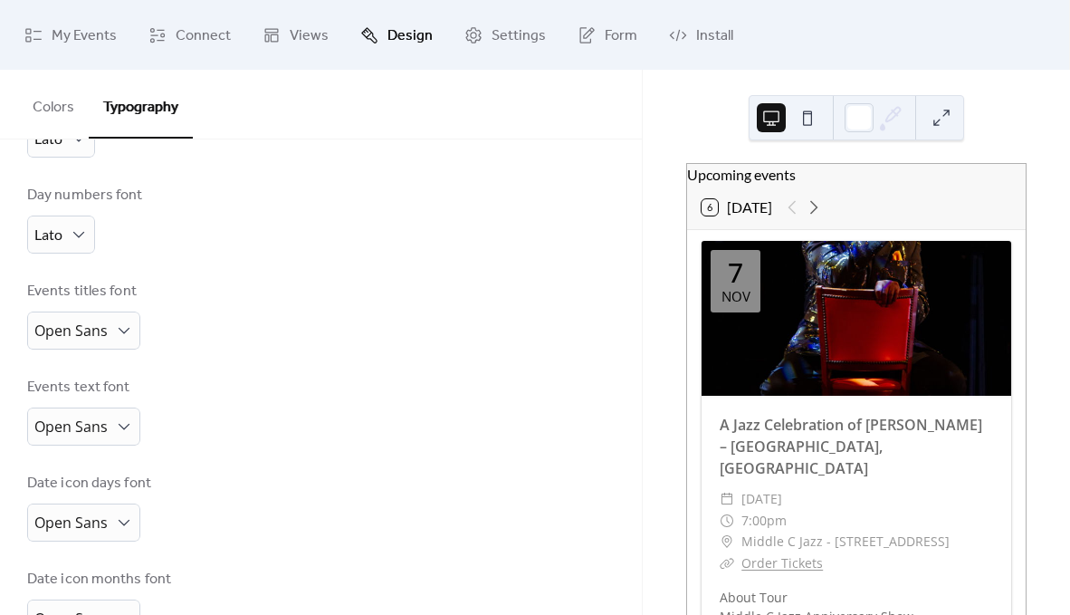
click at [361, 321] on div "Events titles font Open Sans" at bounding box center [321, 315] width 588 height 69
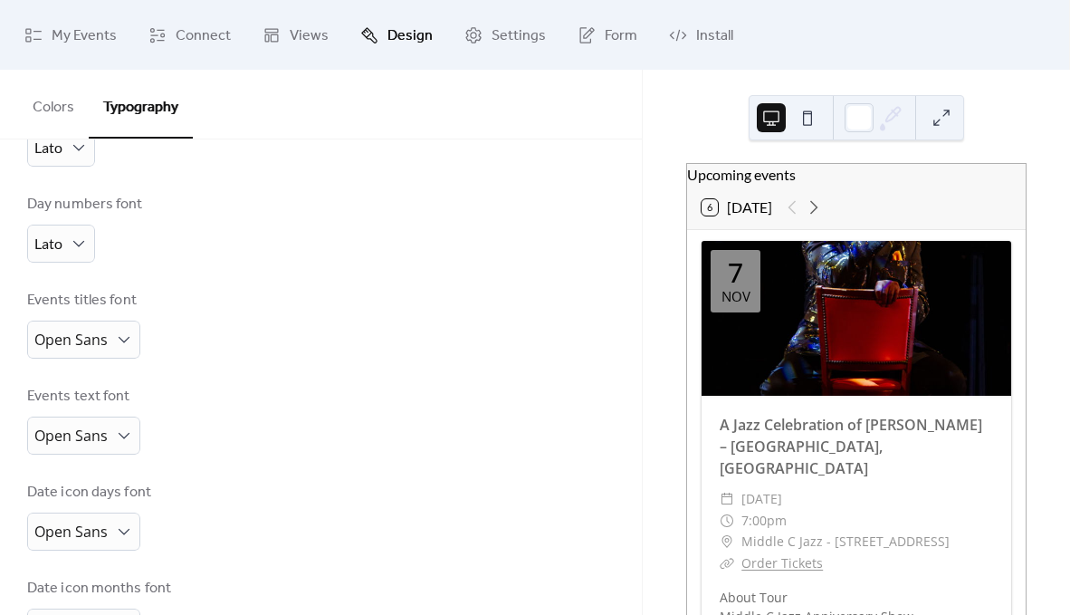
scroll to position [338, 0]
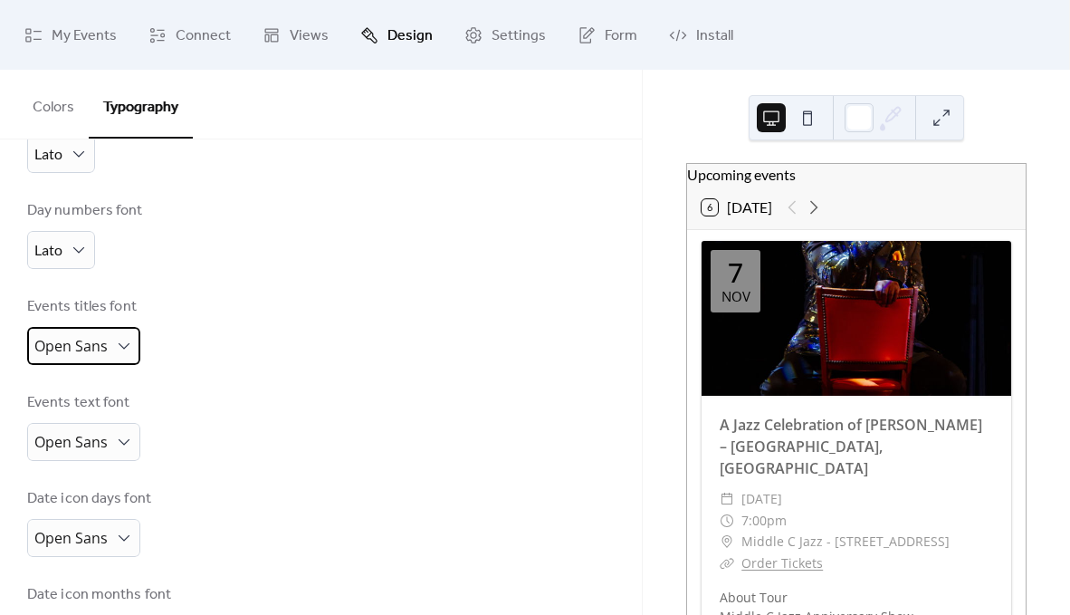
click at [101, 349] on span "Open Sans" at bounding box center [70, 346] width 73 height 20
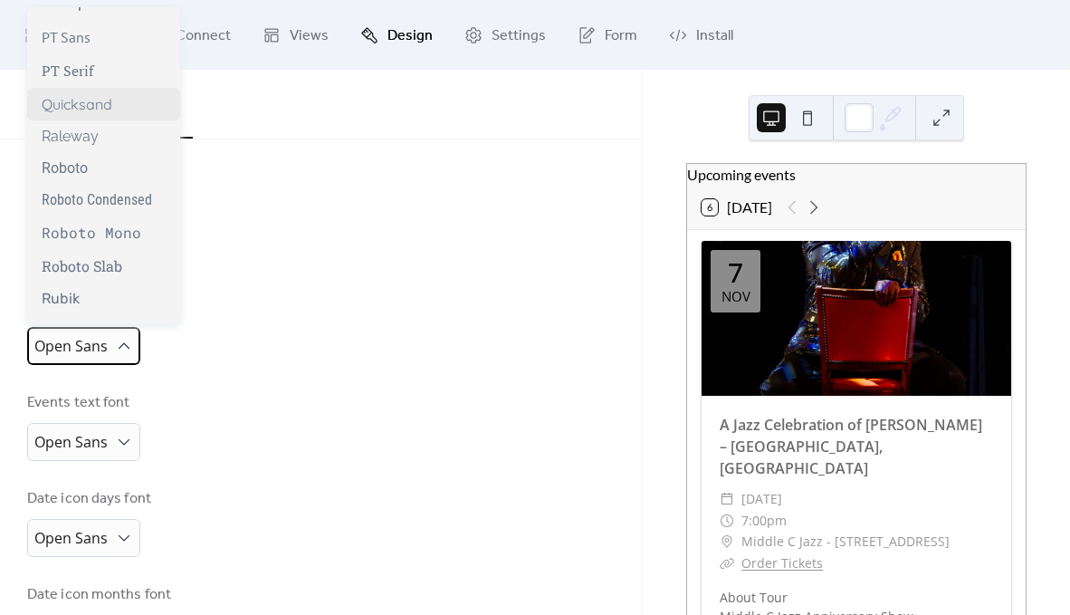
scroll to position [1376, 0]
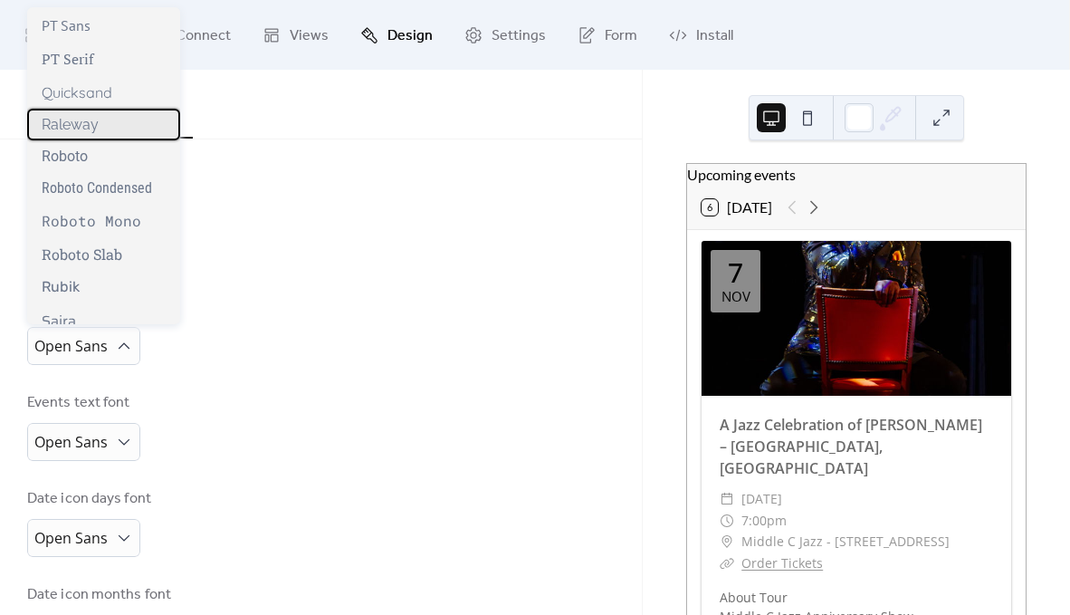
click at [98, 129] on div "Raleway" at bounding box center [103, 125] width 153 height 32
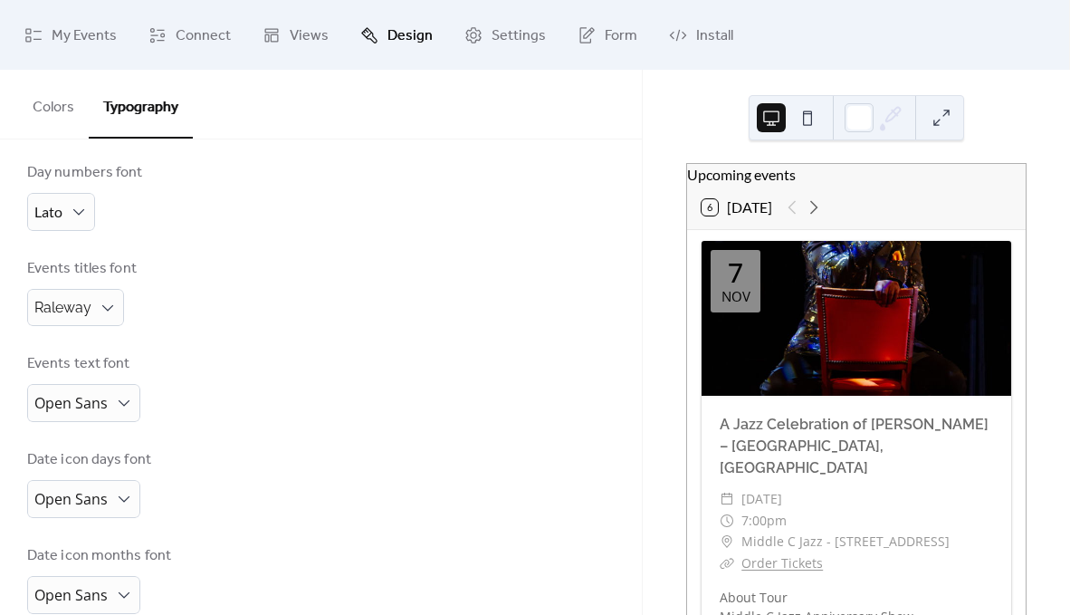
scroll to position [378, 0]
click at [96, 494] on span "Open Sans" at bounding box center [70, 497] width 73 height 20
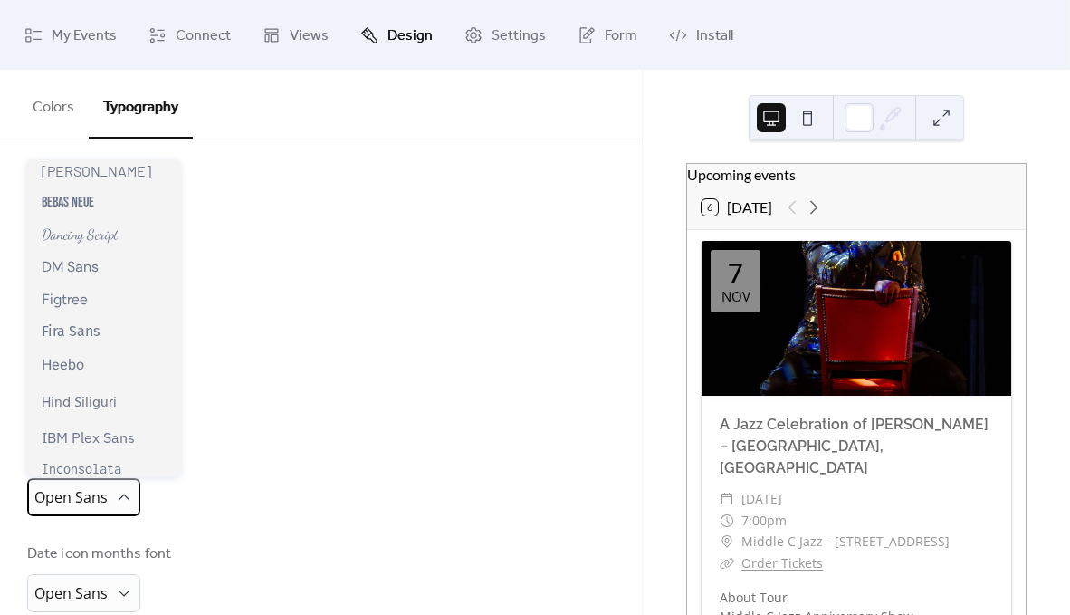
scroll to position [0, 0]
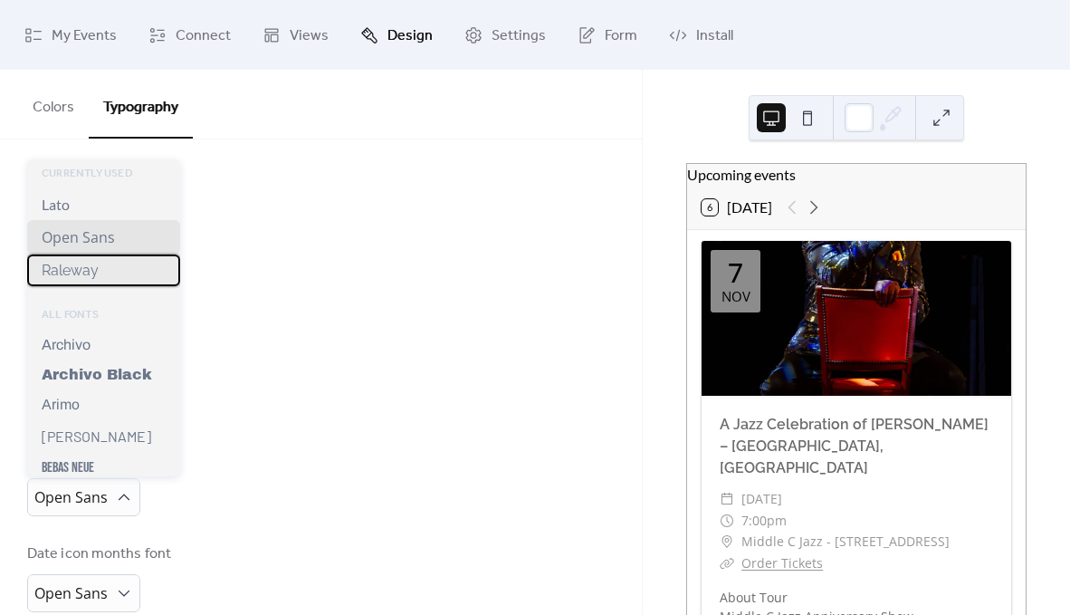
click at [89, 273] on span "Raleway" at bounding box center [70, 270] width 57 height 17
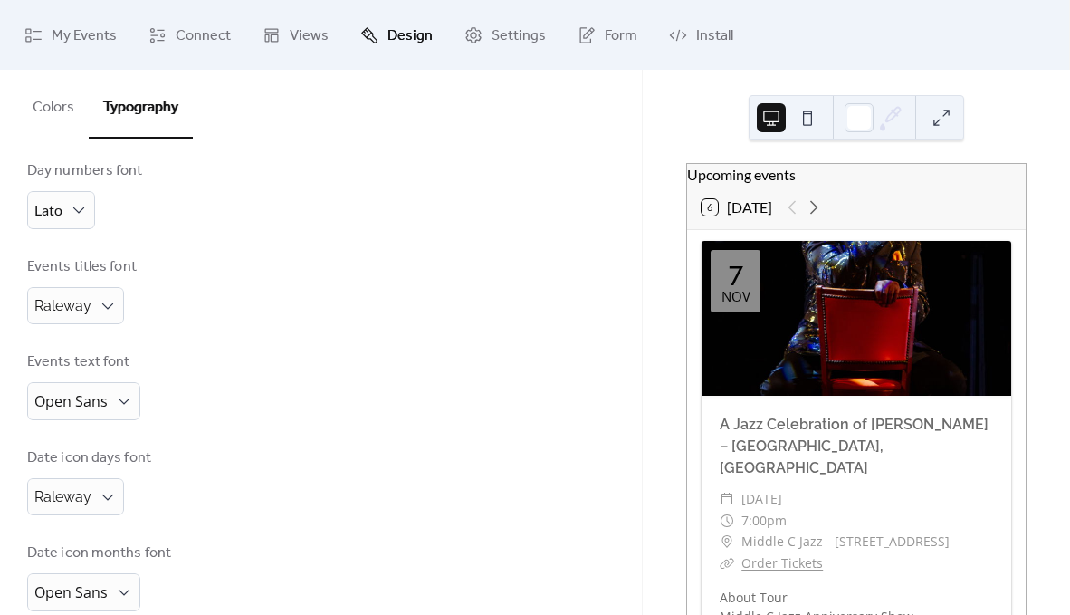
scroll to position [408, 0]
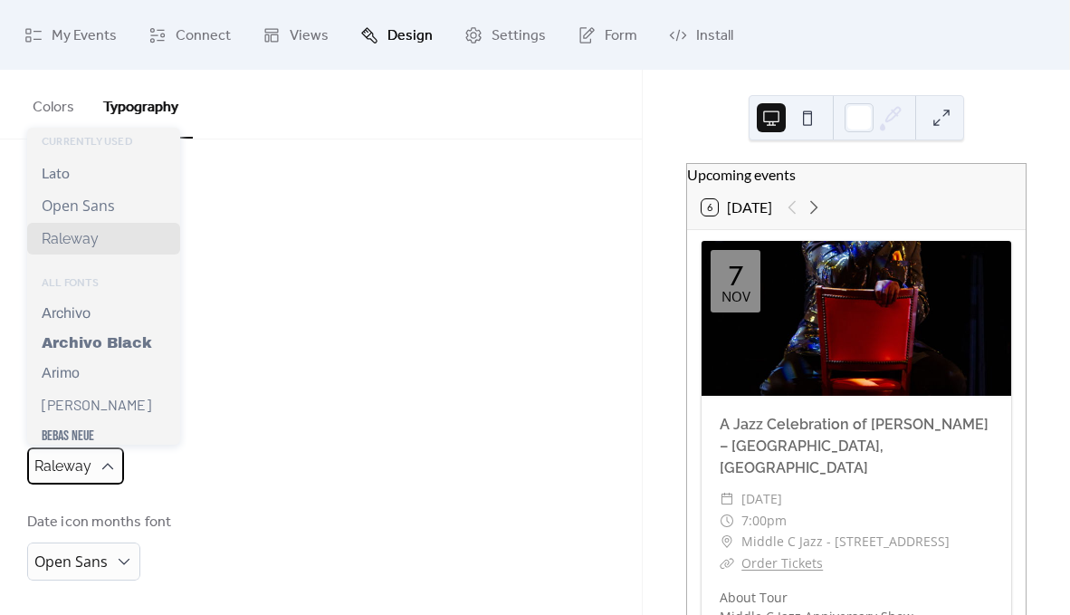
click at [93, 467] on div "Raleway" at bounding box center [75, 465] width 97 height 37
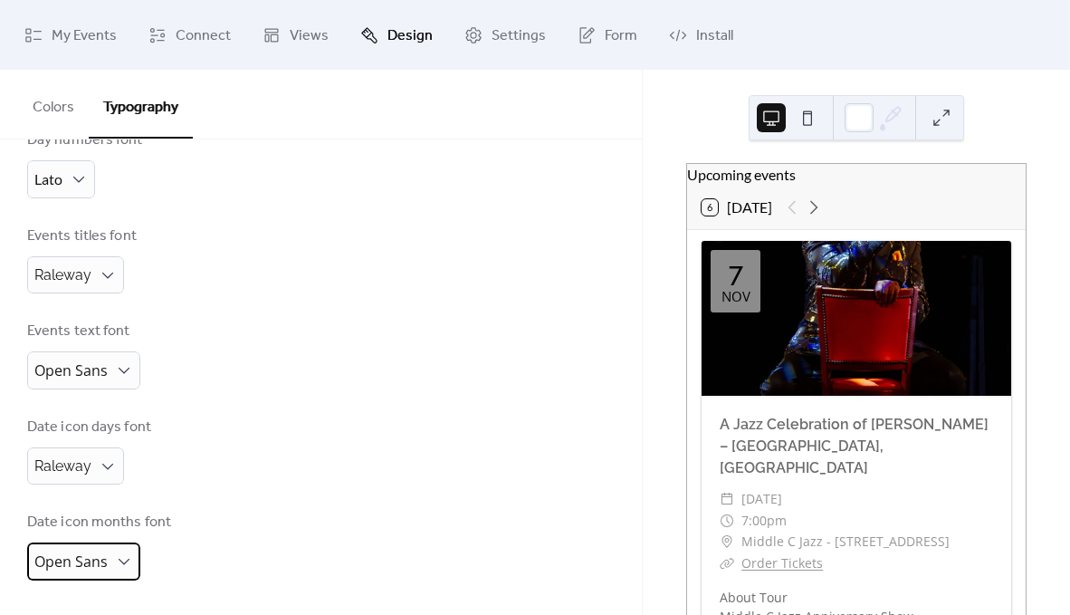
click at [92, 562] on span "Open Sans" at bounding box center [70, 561] width 73 height 20
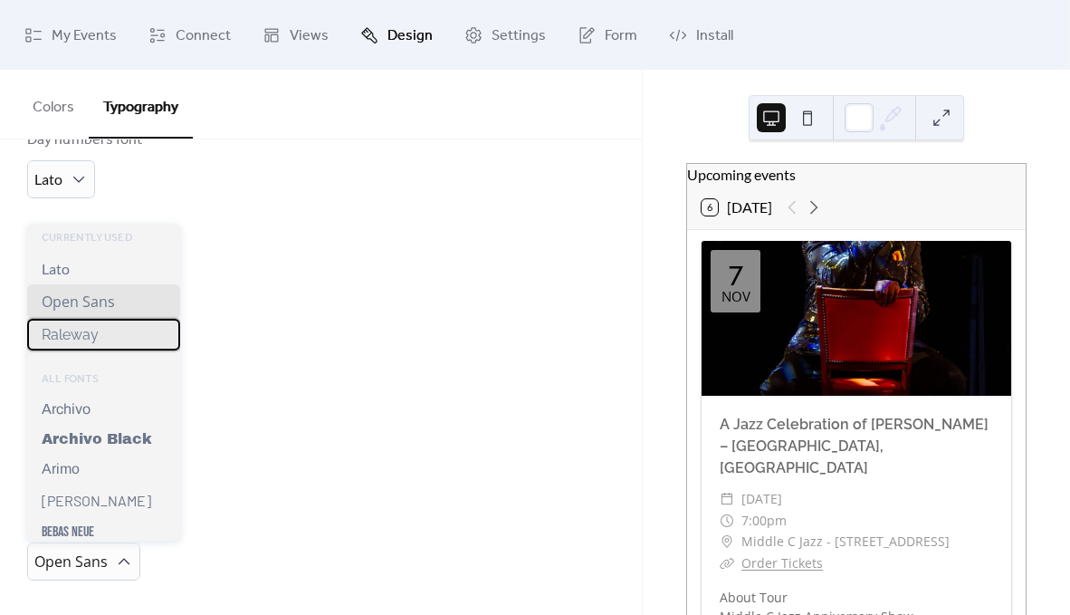
click at [88, 336] on span "Raleway" at bounding box center [70, 334] width 57 height 17
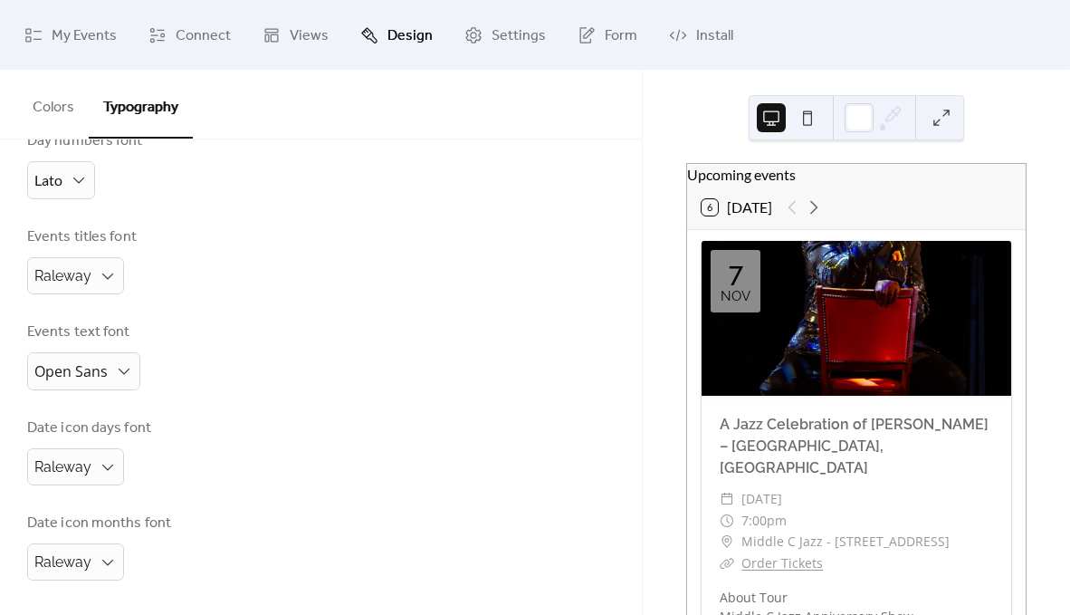
click at [202, 272] on div "Events titles font Raleway" at bounding box center [321, 260] width 588 height 68
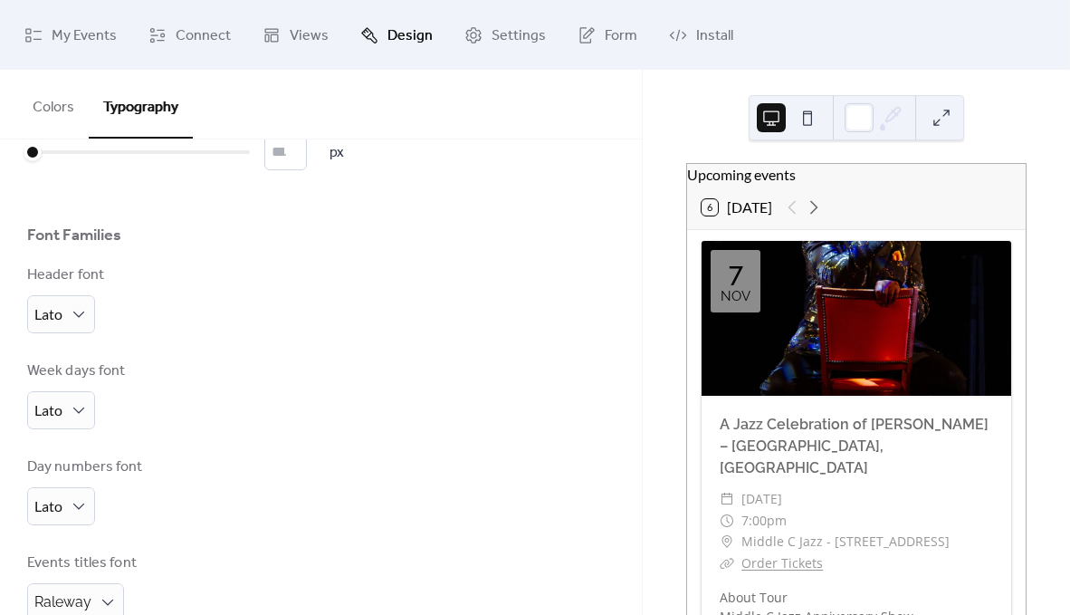
scroll to position [0, 0]
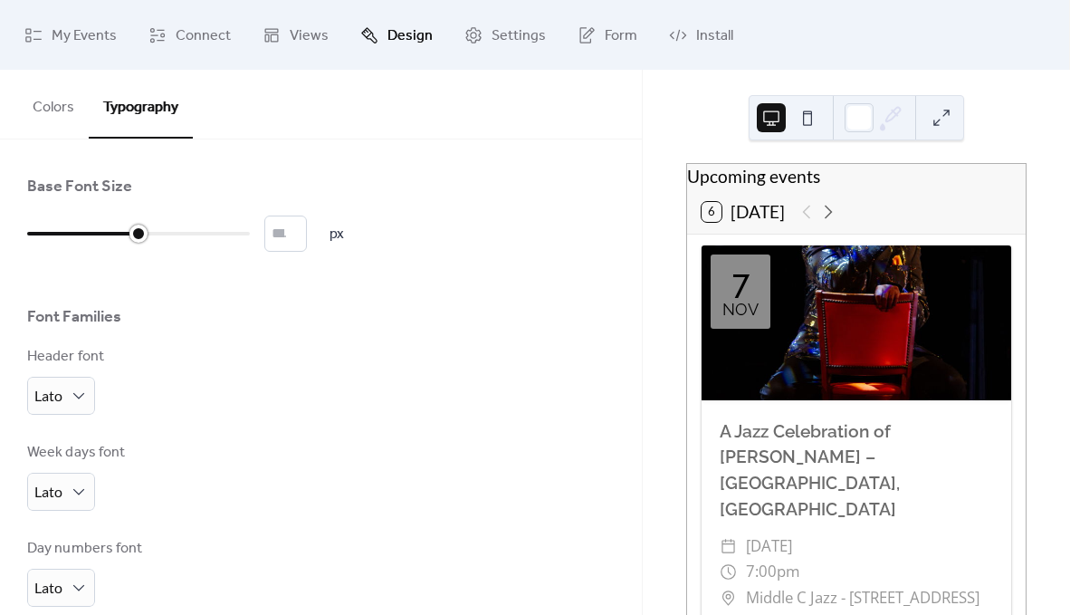
drag, startPoint x: 34, startPoint y: 232, endPoint x: 129, endPoint y: 232, distance: 94.2
click at [129, 232] on div at bounding box center [138, 234] width 18 height 18
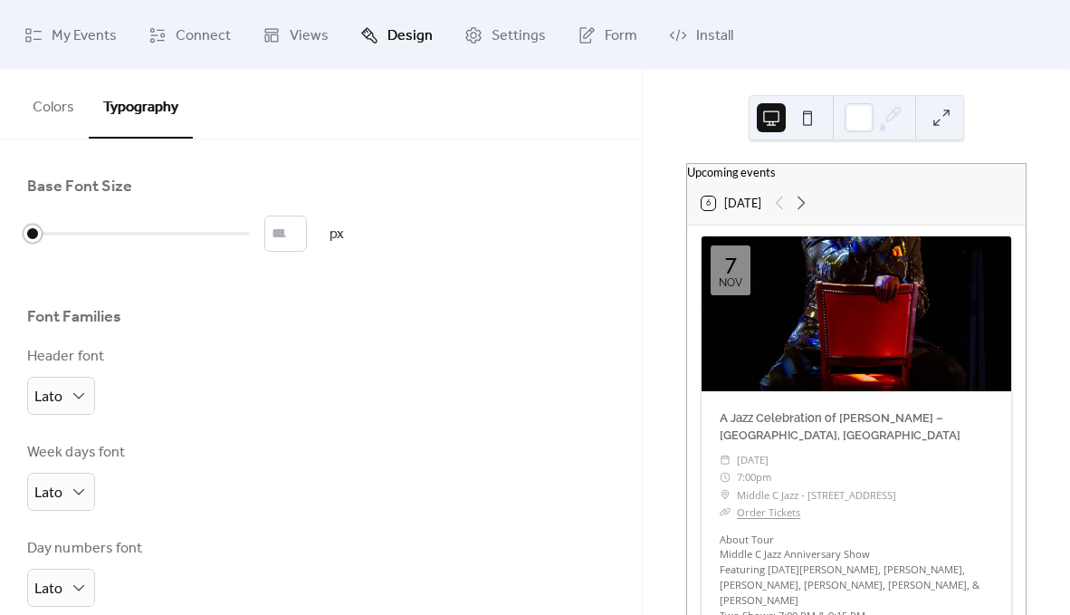
drag, startPoint x: 137, startPoint y: 231, endPoint x: -14, endPoint y: 231, distance: 151.2
click at [0, 231] on html "My Events Connect Views Design Settings Form Install Design Colors Typography C…" at bounding box center [535, 307] width 1070 height 615
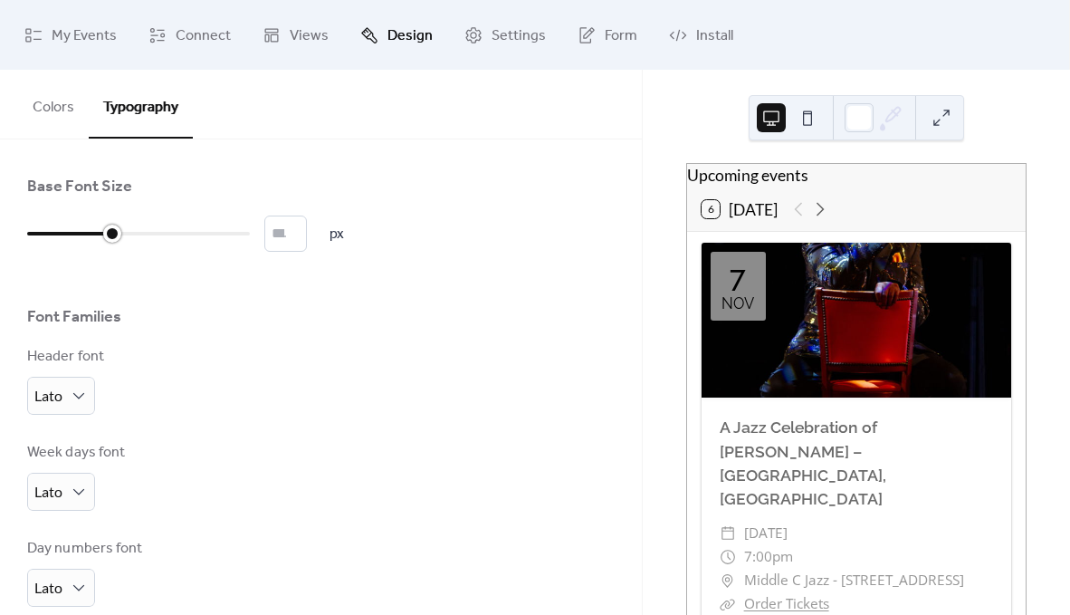
drag, startPoint x: 27, startPoint y: 231, endPoint x: 126, endPoint y: 232, distance: 98.7
click at [112, 232] on div at bounding box center [69, 233] width 85 height 29
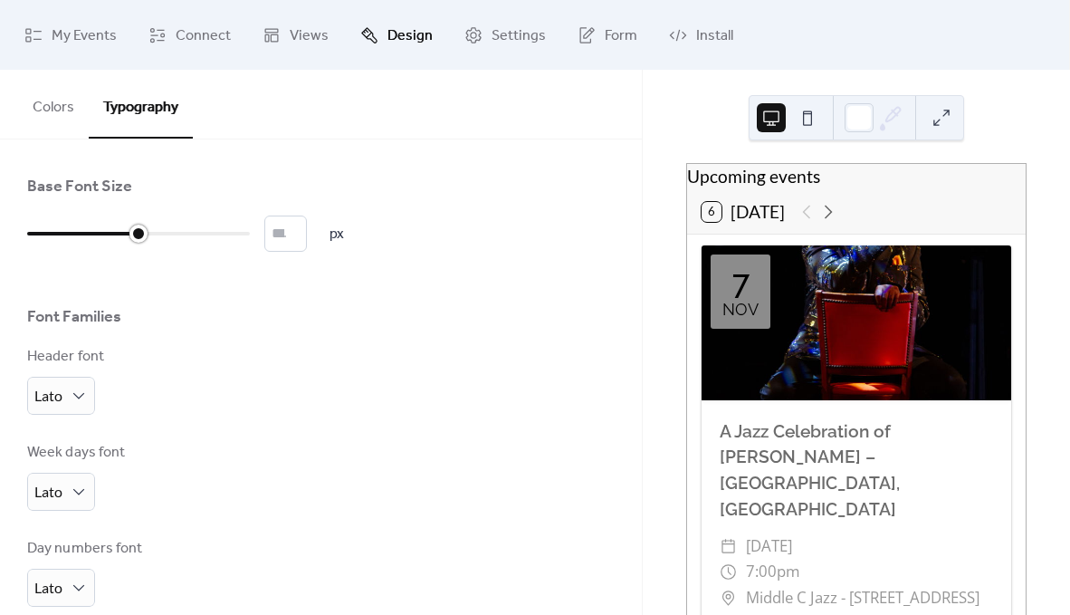
type input "**"
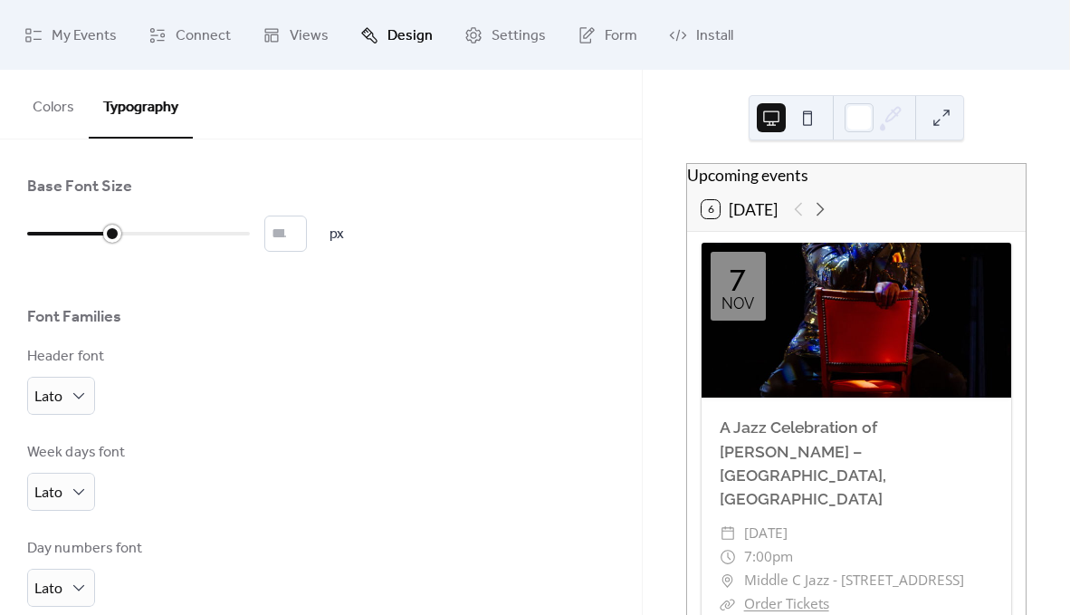
drag, startPoint x: 139, startPoint y: 233, endPoint x: 123, endPoint y: 233, distance: 16.3
click at [123, 233] on div at bounding box center [138, 233] width 223 height 29
click at [87, 47] on span "My Events" at bounding box center [84, 36] width 65 height 28
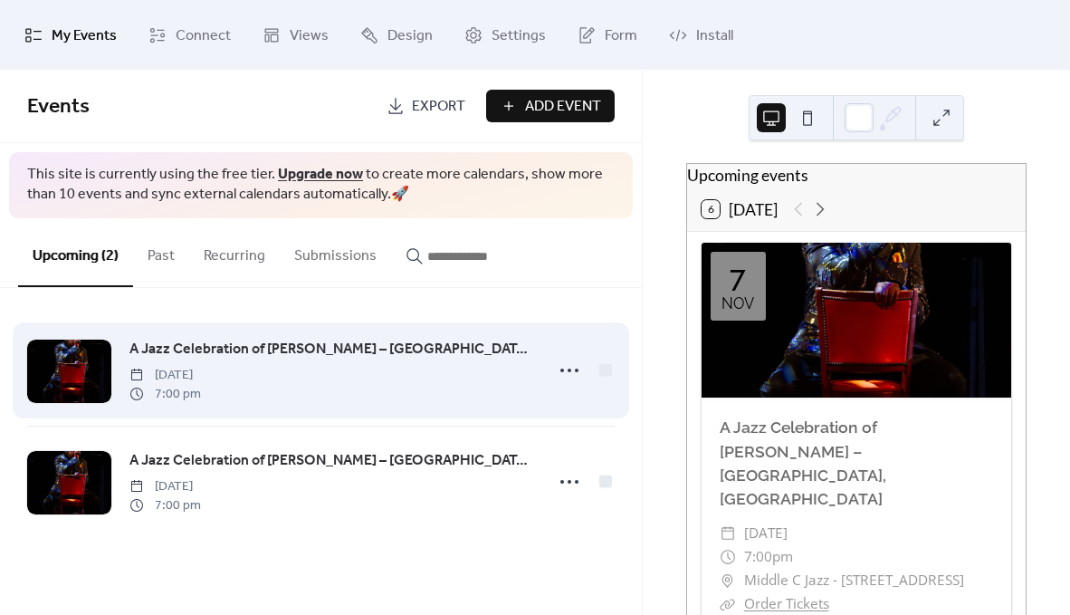
click at [235, 348] on span "A Jazz Celebration of [PERSON_NAME] – [GEOGRAPHIC_DATA], [GEOGRAPHIC_DATA]" at bounding box center [331, 350] width 404 height 22
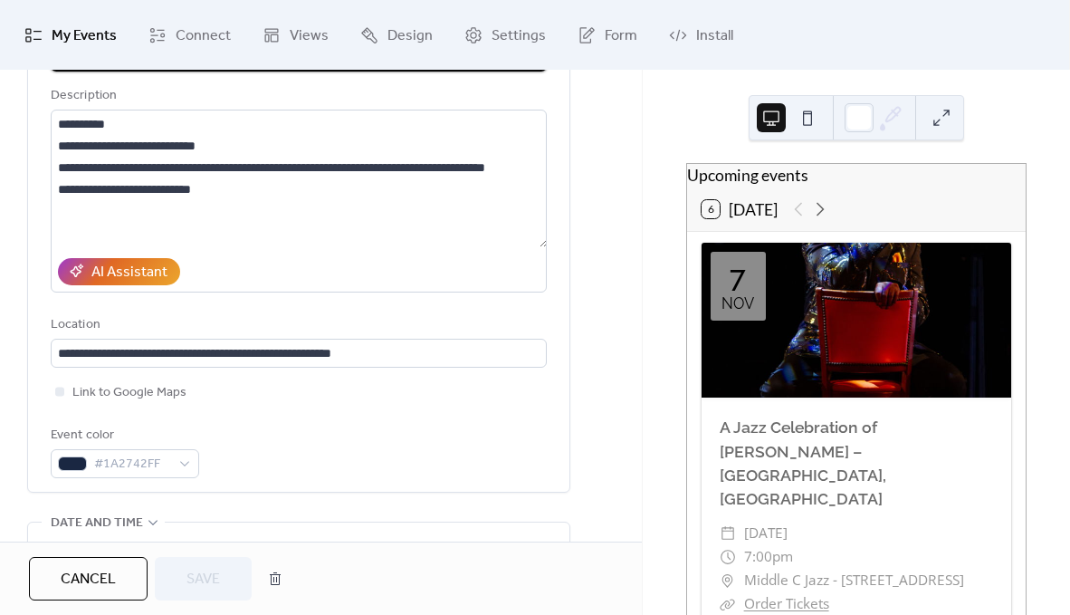
scroll to position [177, 0]
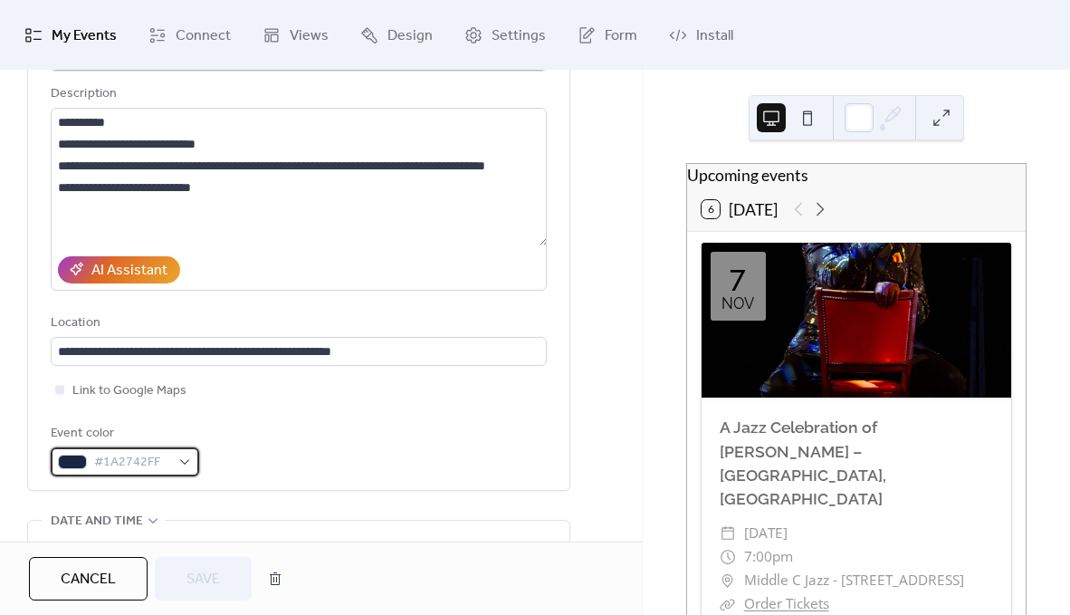
click at [139, 459] on span "#1A2742FF" at bounding box center [132, 463] width 76 height 22
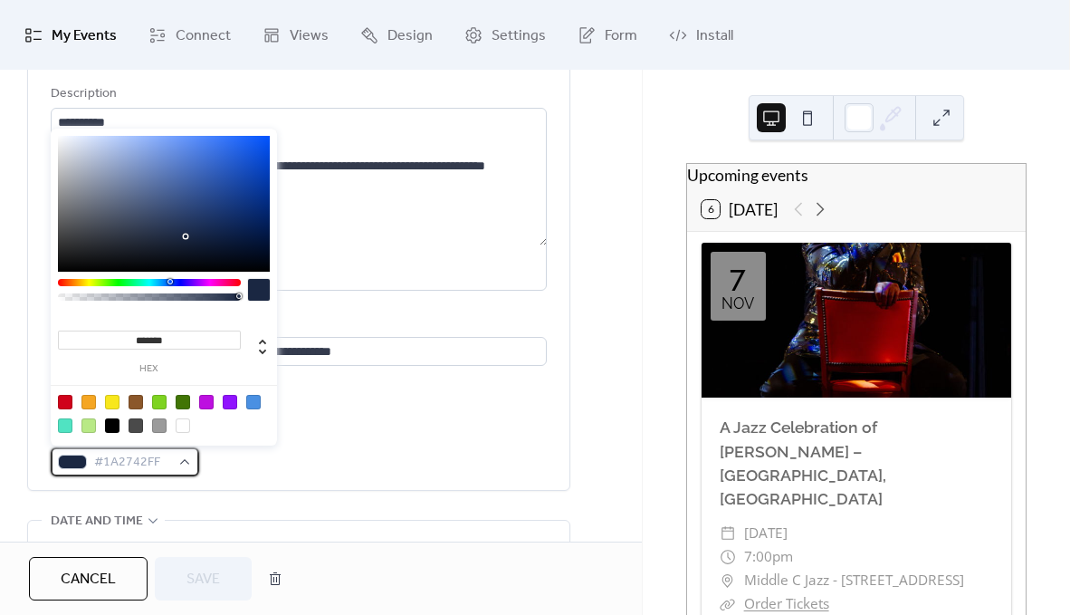
click at [139, 459] on span "#1A2742FF" at bounding box center [132, 463] width 76 height 22
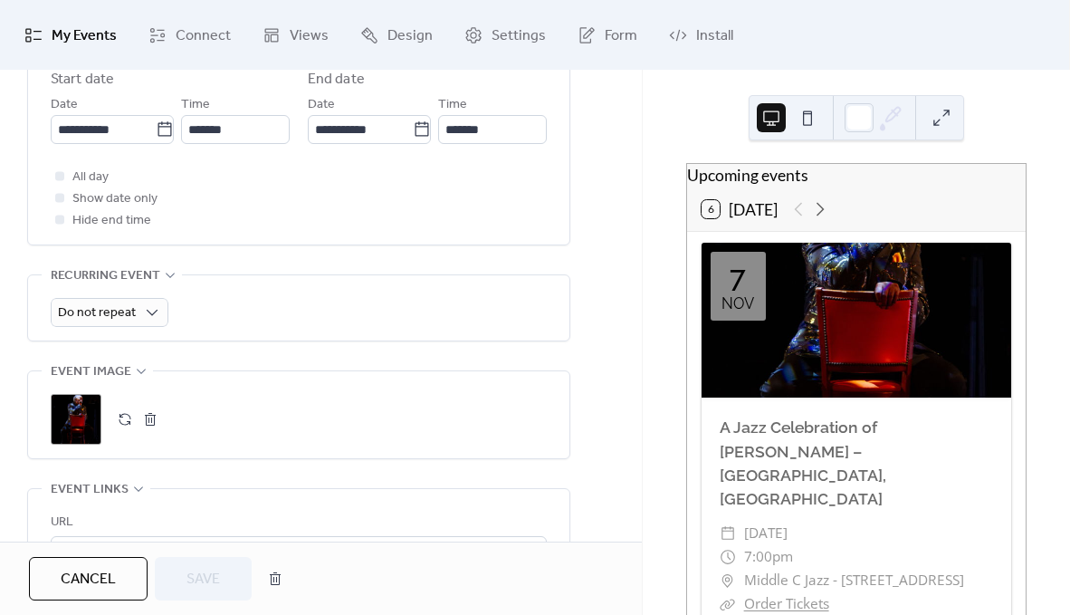
scroll to position [694, 0]
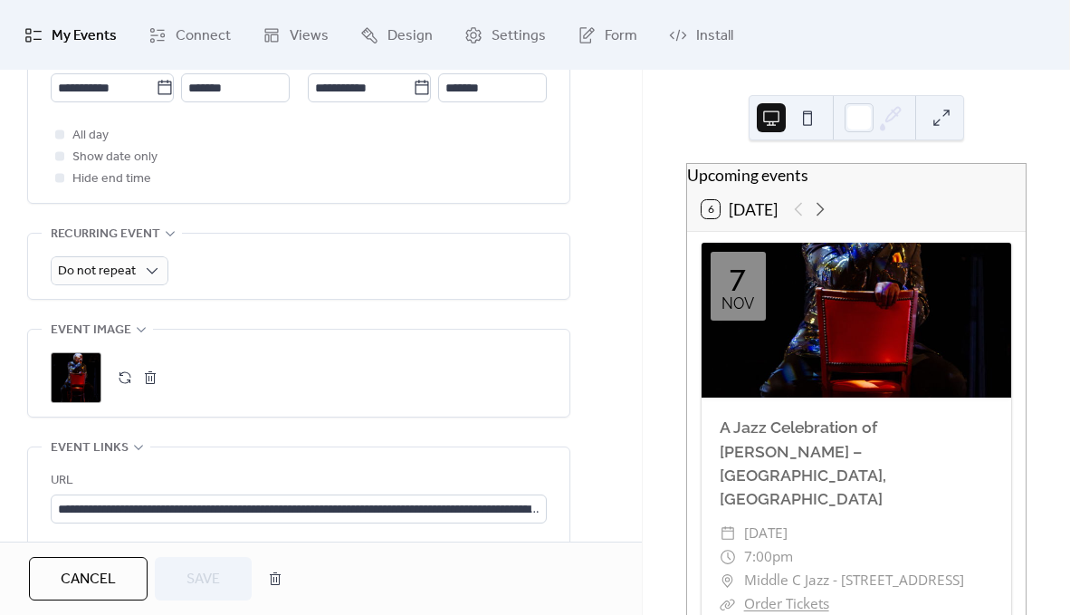
click at [154, 374] on button "button" at bounding box center [150, 377] width 25 height 25
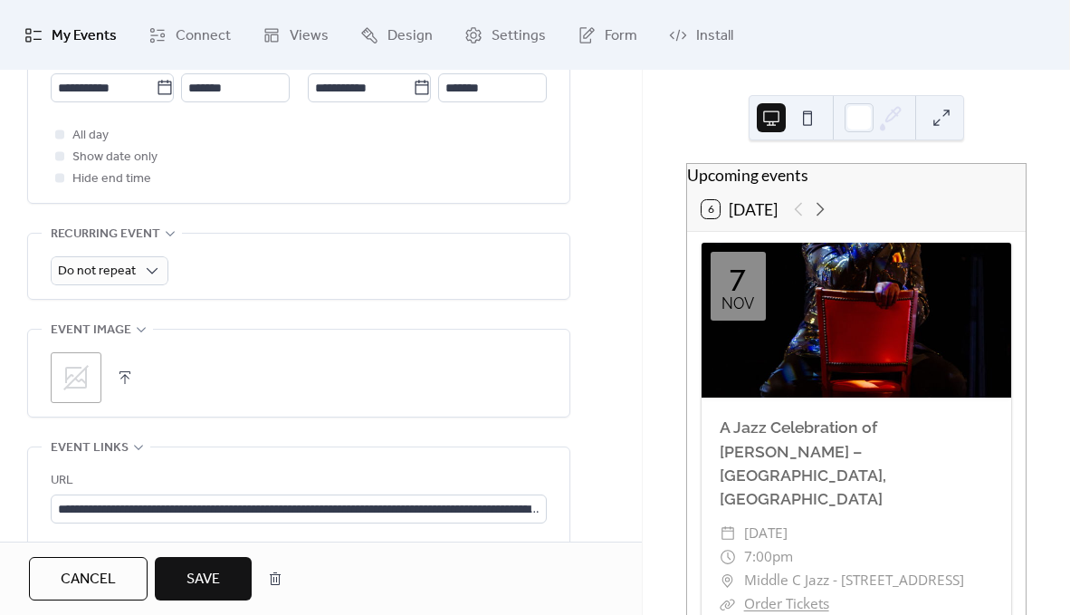
click at [91, 373] on div ";" at bounding box center [76, 377] width 51 height 51
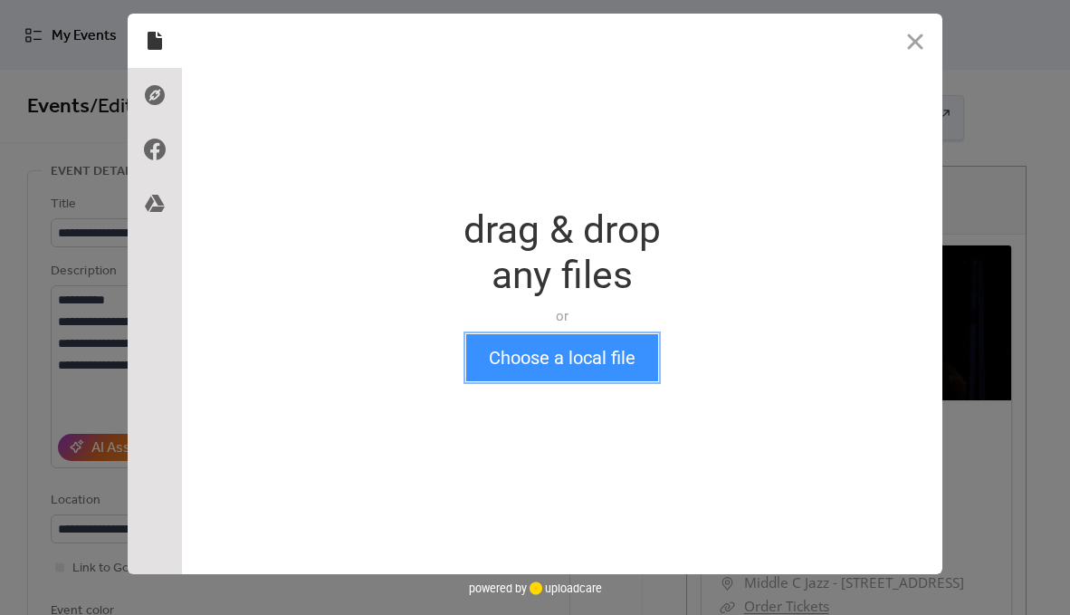
click at [544, 360] on button "Choose a local file" at bounding box center [562, 357] width 192 height 47
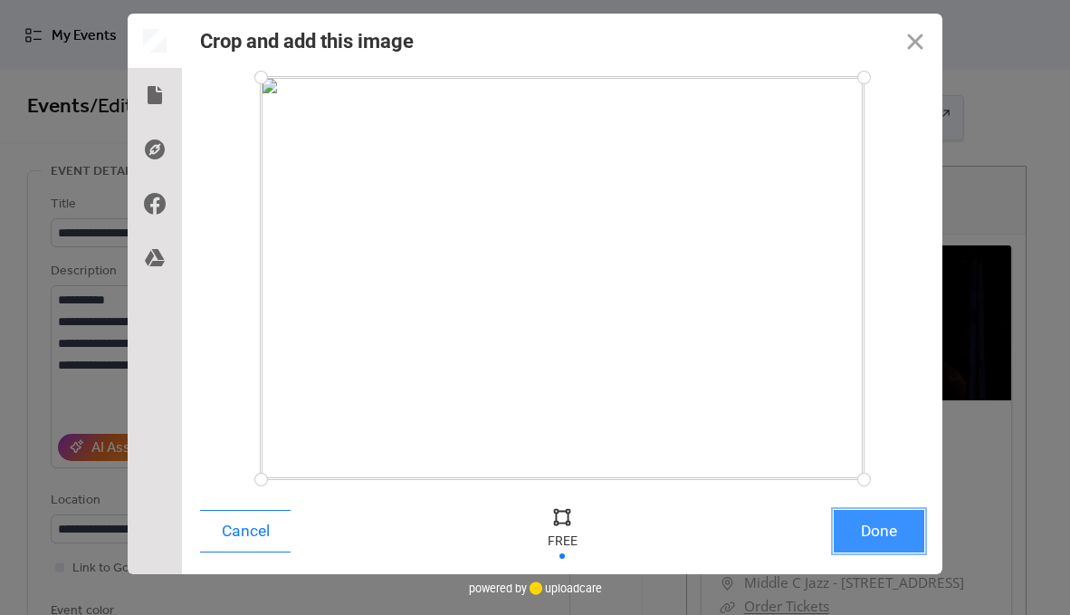
click at [884, 528] on button "Done" at bounding box center [879, 531] width 91 height 43
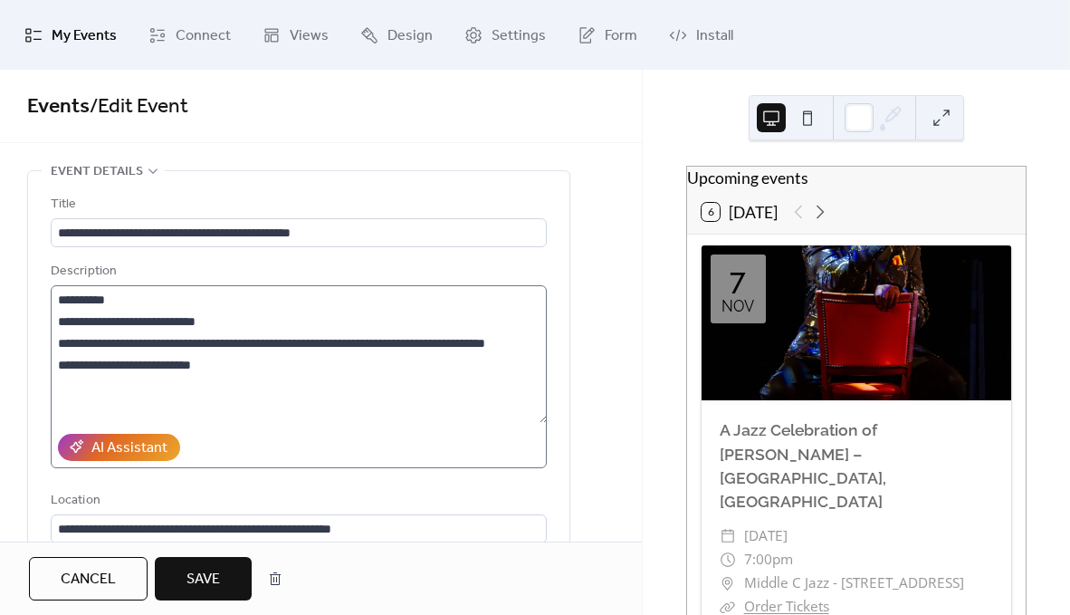
scroll to position [24, 0]
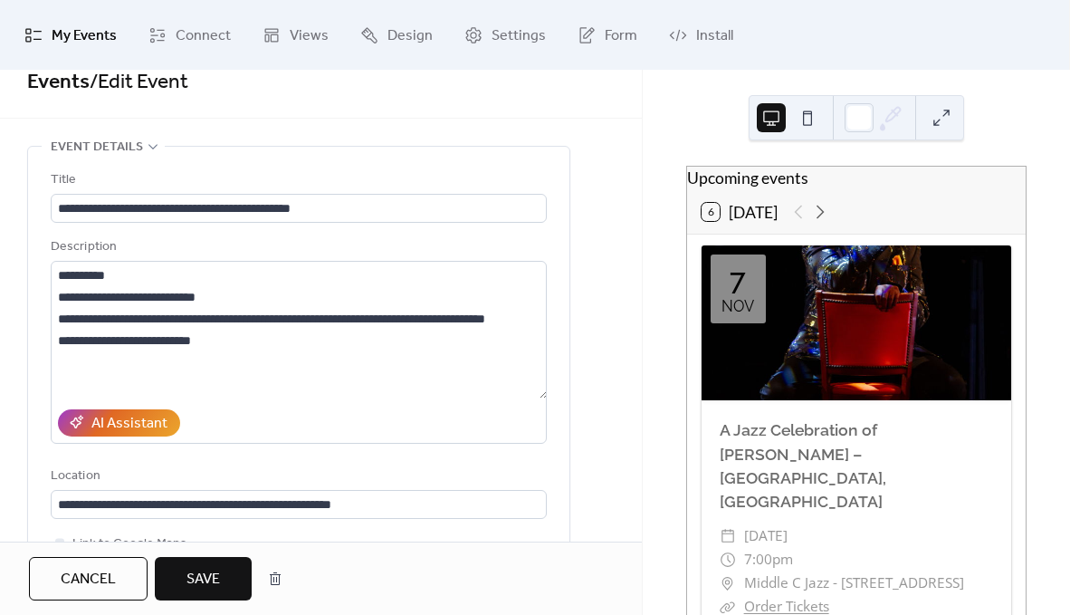
click at [218, 580] on span "Save" at bounding box center [204, 580] width 34 height 22
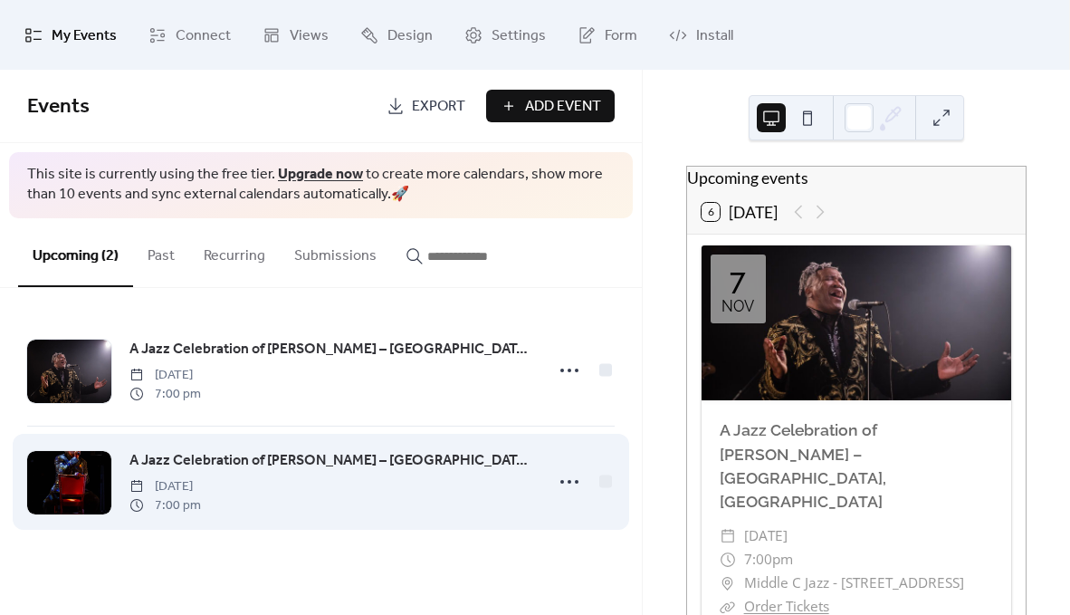
click at [226, 461] on span "A Jazz Celebration of [PERSON_NAME] – [GEOGRAPHIC_DATA], [GEOGRAPHIC_DATA]" at bounding box center [331, 461] width 404 height 22
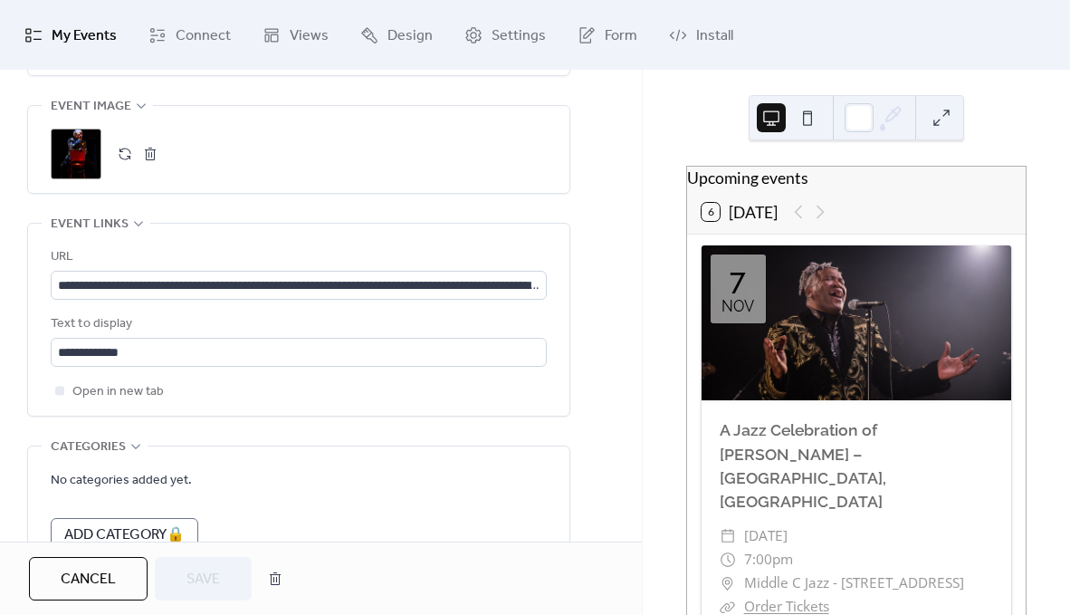
scroll to position [839, 0]
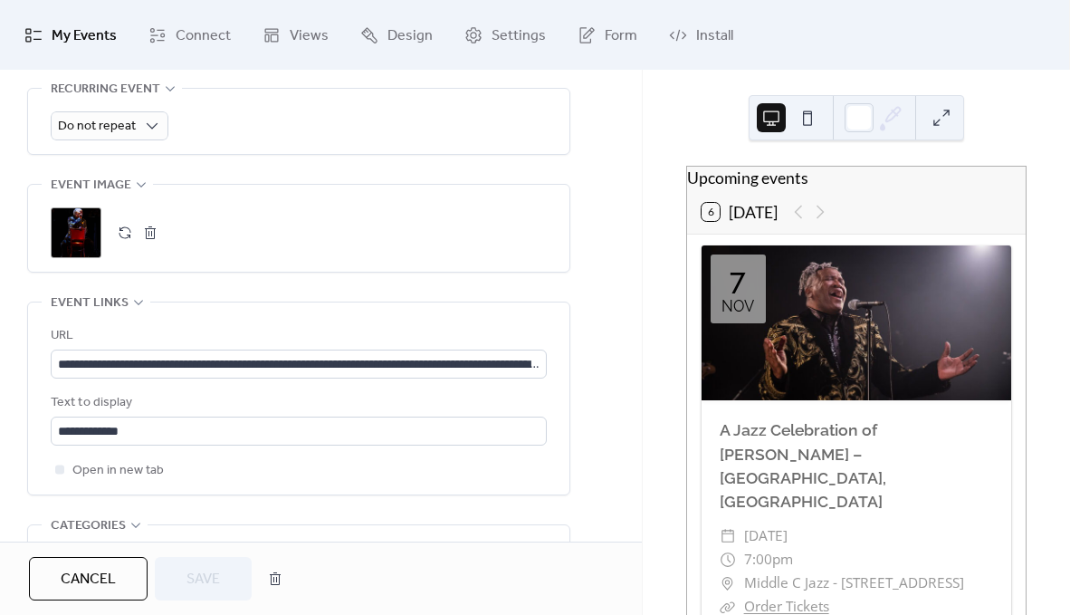
click at [151, 223] on button "button" at bounding box center [150, 232] width 25 height 25
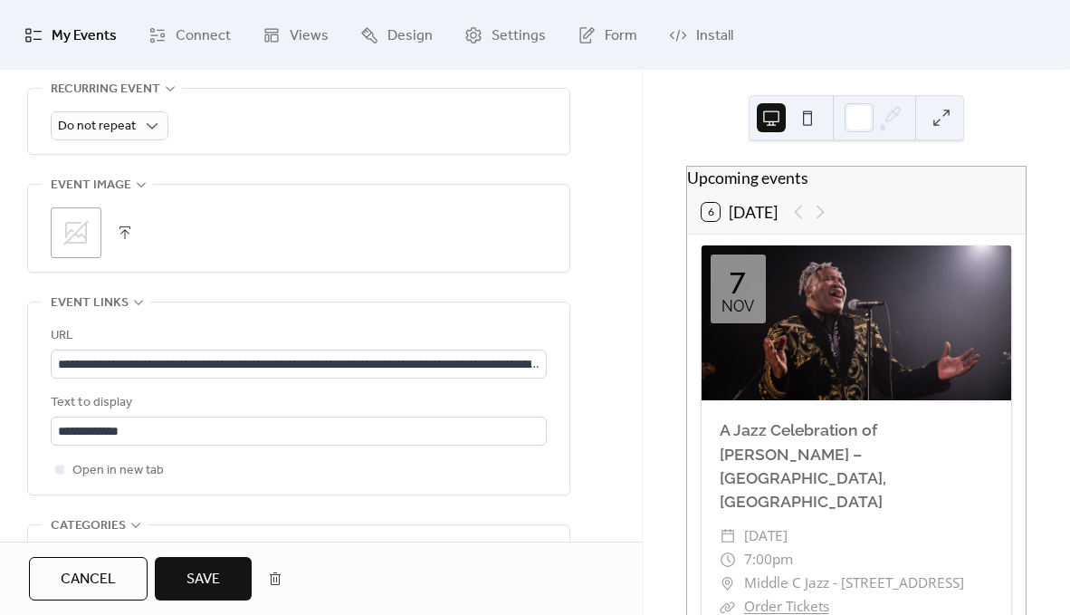
click at [97, 223] on div ";" at bounding box center [76, 232] width 51 height 51
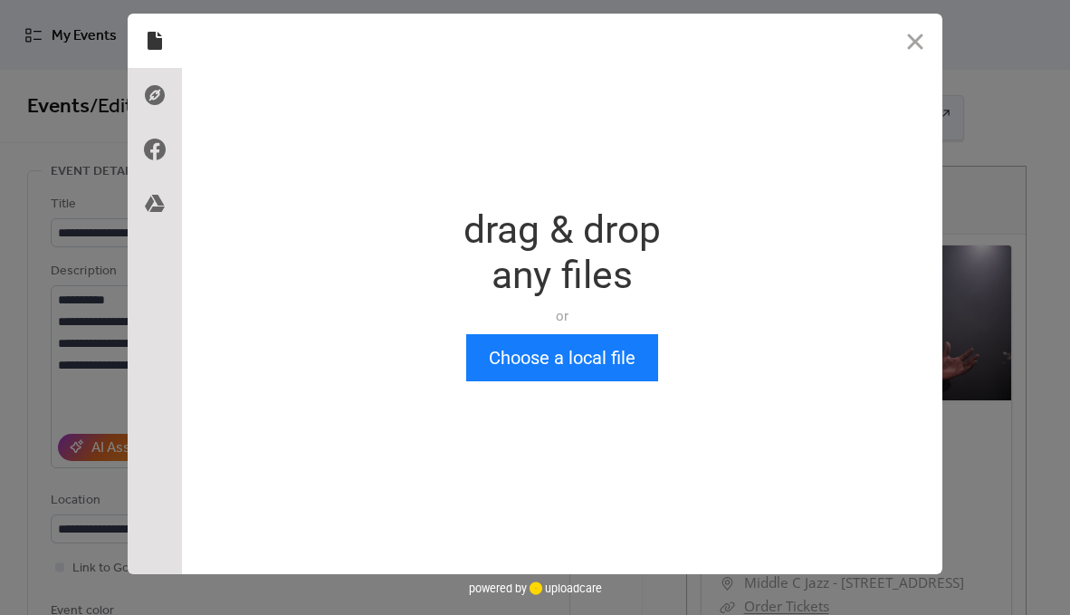
scroll to position [0, 0]
click at [532, 340] on button "Choose a local file" at bounding box center [562, 357] width 192 height 47
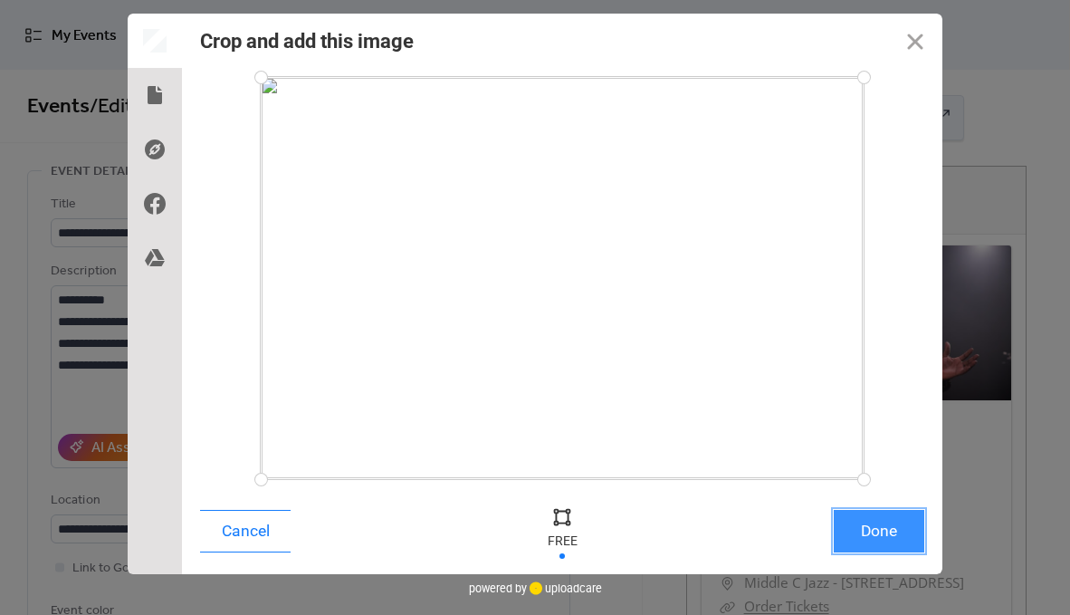
click at [884, 536] on button "Done" at bounding box center [879, 531] width 91 height 43
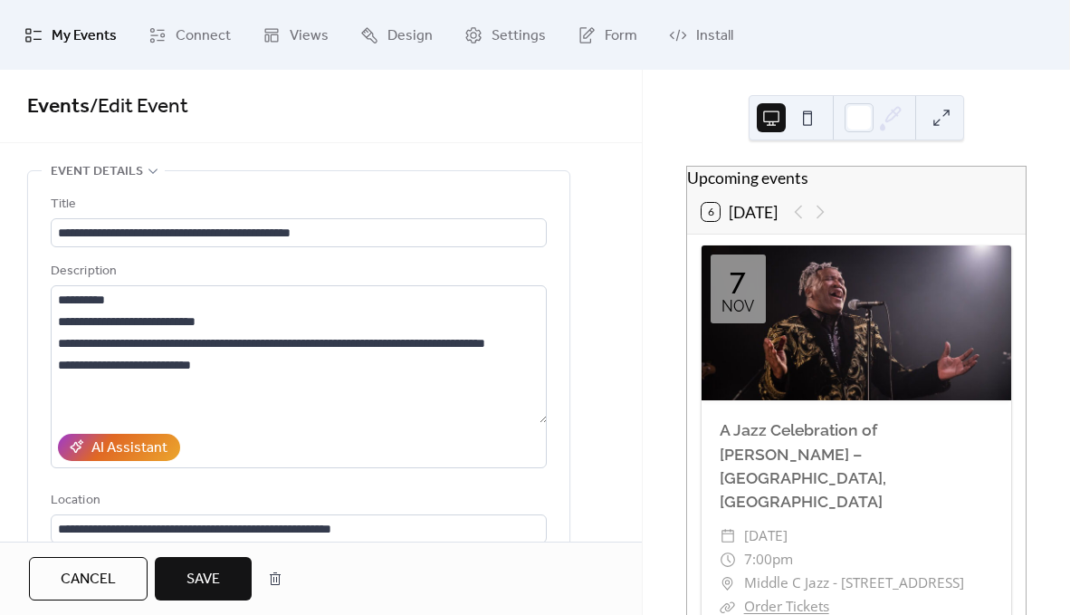
click at [182, 581] on button "Save" at bounding box center [203, 578] width 97 height 43
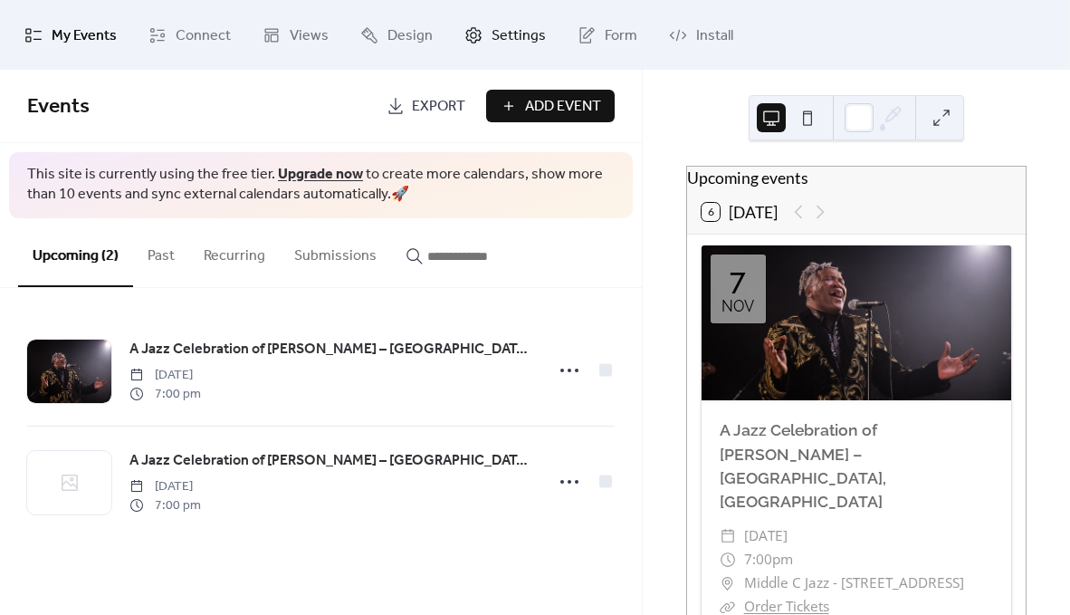
click at [501, 32] on span "Settings" at bounding box center [519, 36] width 54 height 28
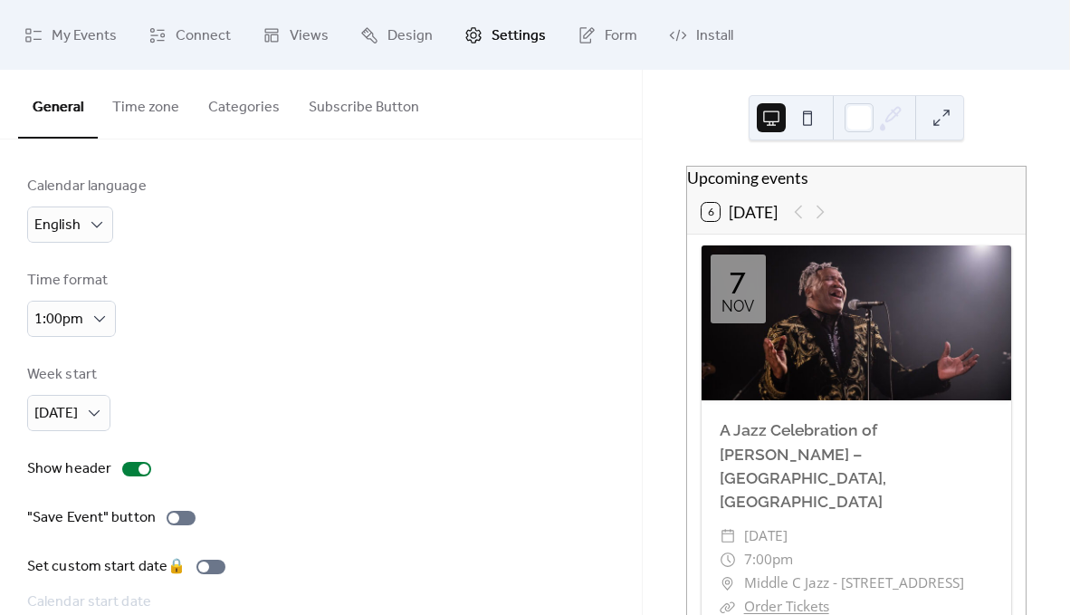
click at [156, 128] on button "Time zone" at bounding box center [146, 103] width 96 height 67
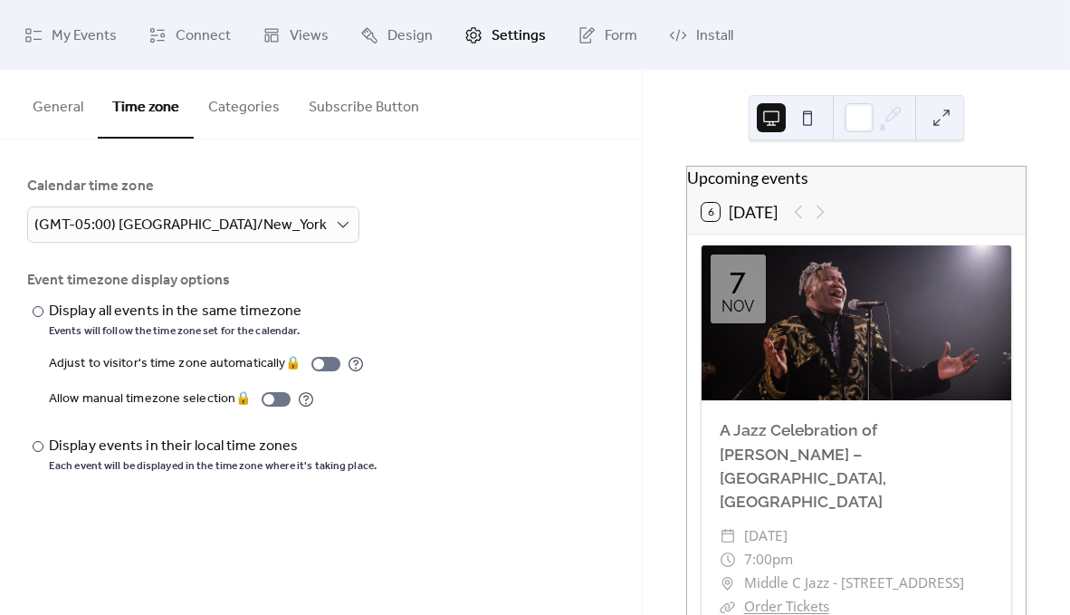
click at [241, 108] on button "Categories" at bounding box center [244, 103] width 101 height 67
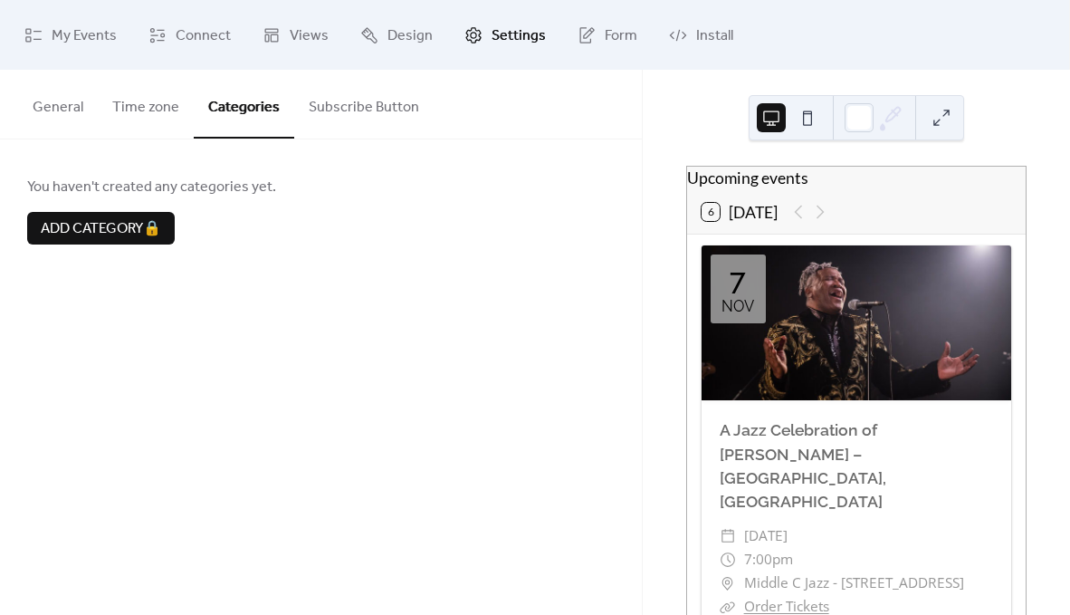
click at [321, 120] on button "Subscribe Button" at bounding box center [363, 103] width 139 height 67
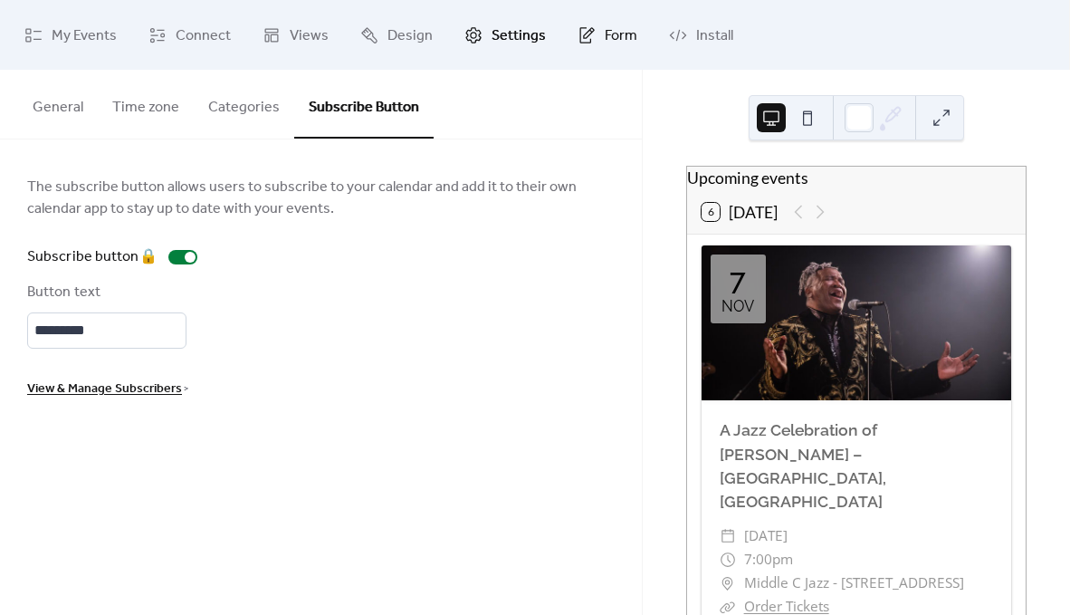
click at [605, 39] on span "Form" at bounding box center [621, 36] width 33 height 28
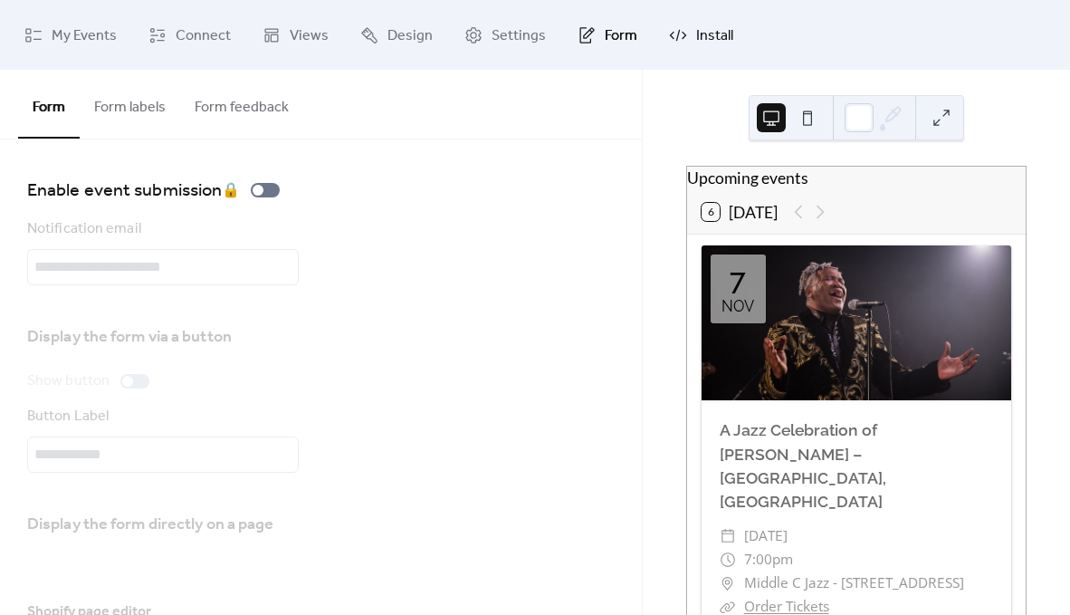
click at [696, 35] on span "Install" at bounding box center [714, 36] width 37 height 28
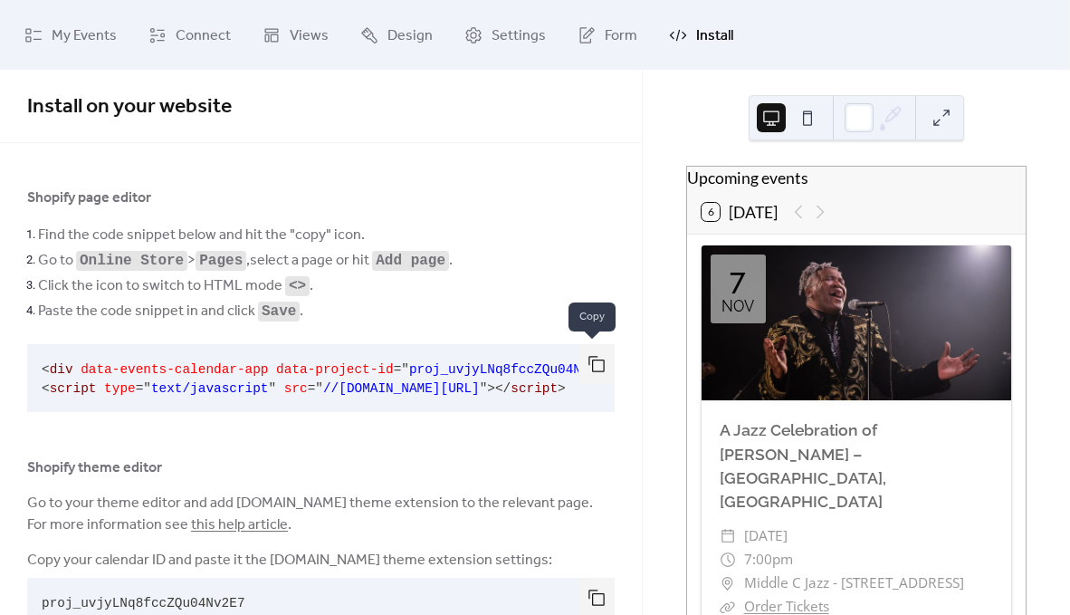
click at [590, 357] on button "button" at bounding box center [597, 364] width 36 height 40
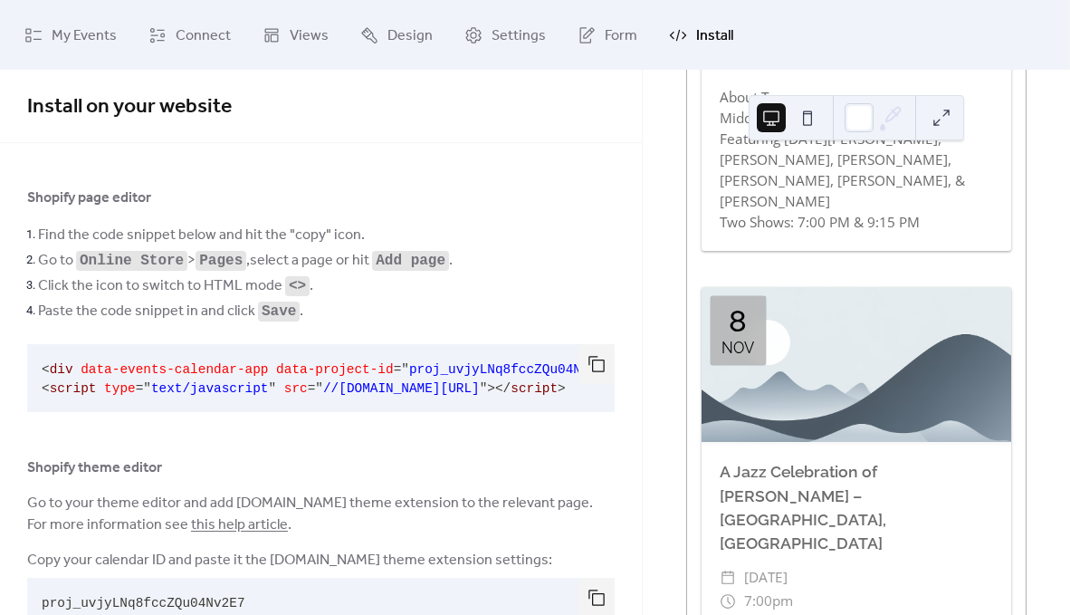
scroll to position [555, 0]
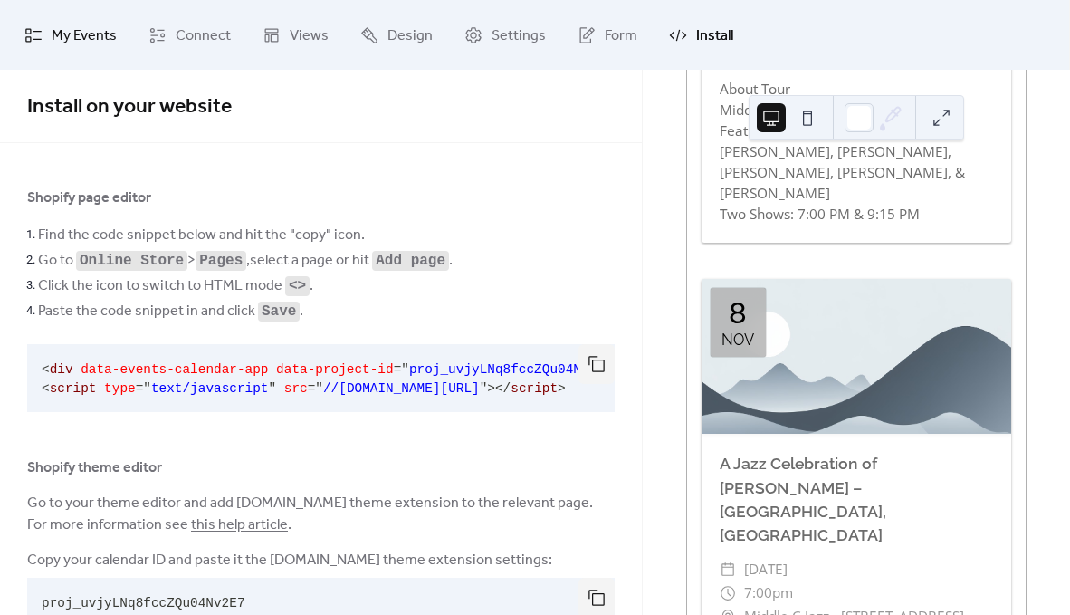
click at [83, 30] on span "My Events" at bounding box center [84, 36] width 65 height 28
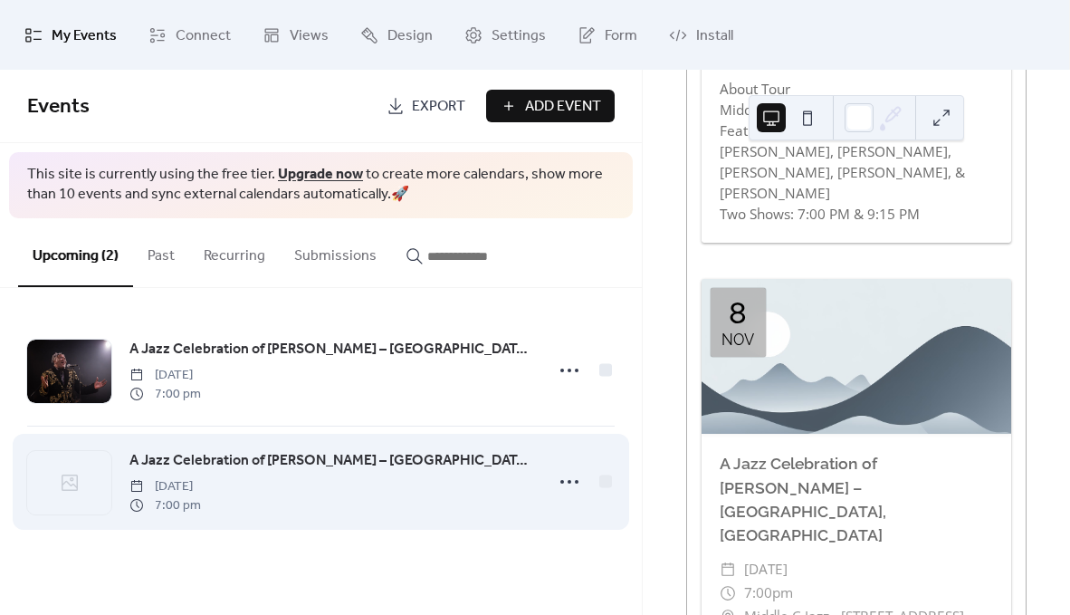
click at [177, 456] on span "A Jazz Celebration of [PERSON_NAME] – [GEOGRAPHIC_DATA], [GEOGRAPHIC_DATA]" at bounding box center [331, 461] width 404 height 22
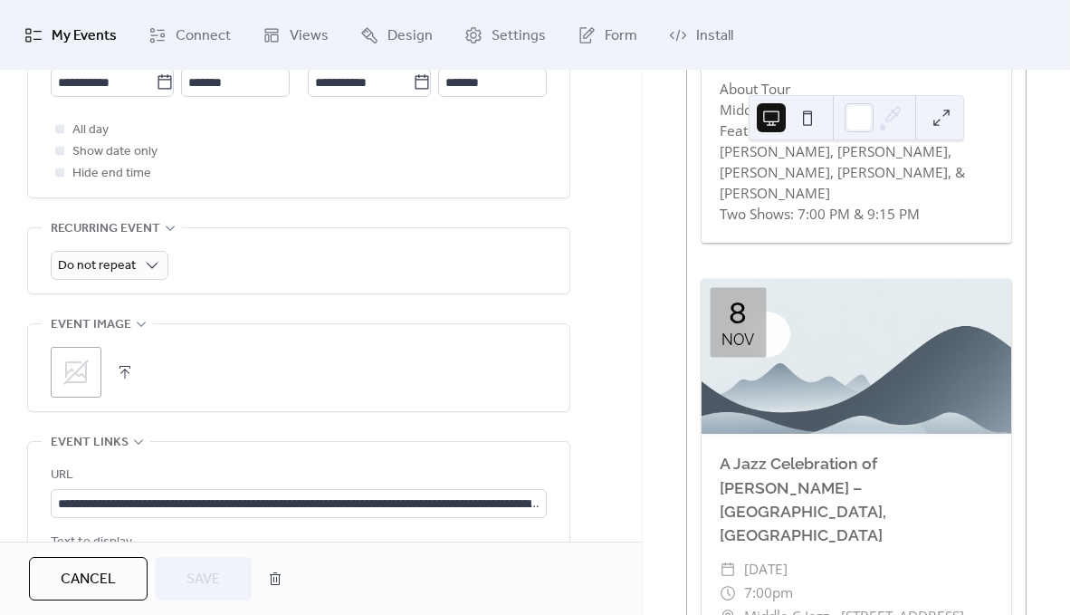
scroll to position [704, 0]
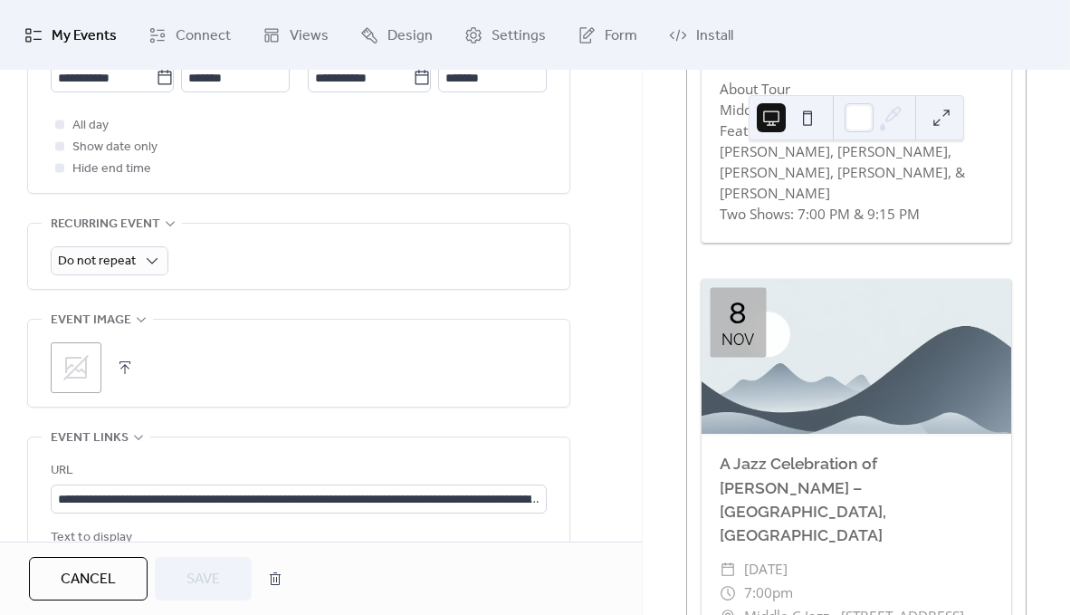
click at [89, 358] on icon at bounding box center [76, 367] width 29 height 29
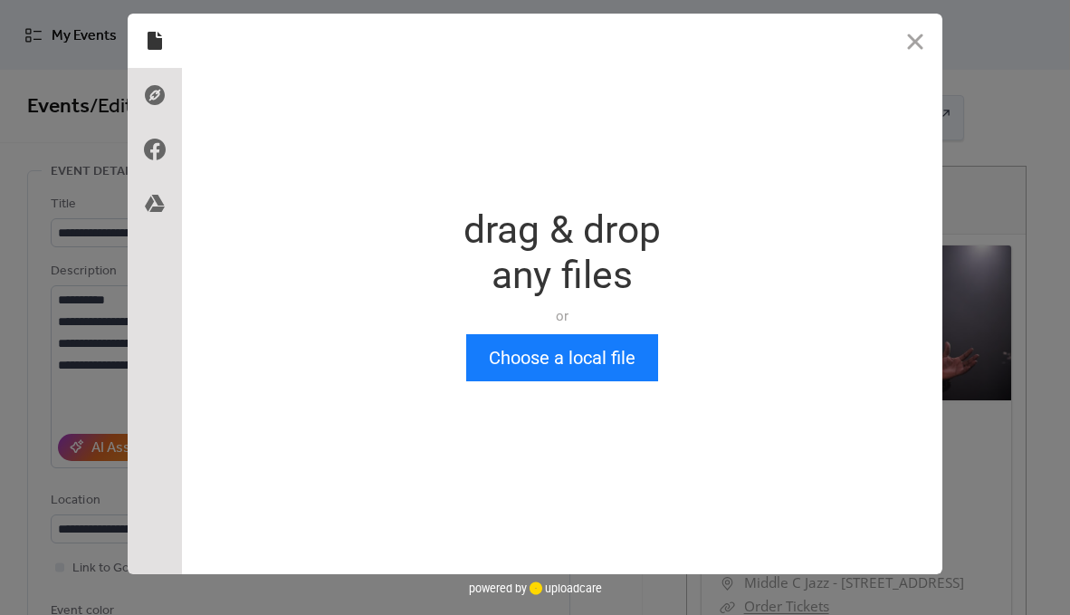
scroll to position [0, 0]
click at [566, 363] on button "Choose a local file" at bounding box center [562, 357] width 192 height 47
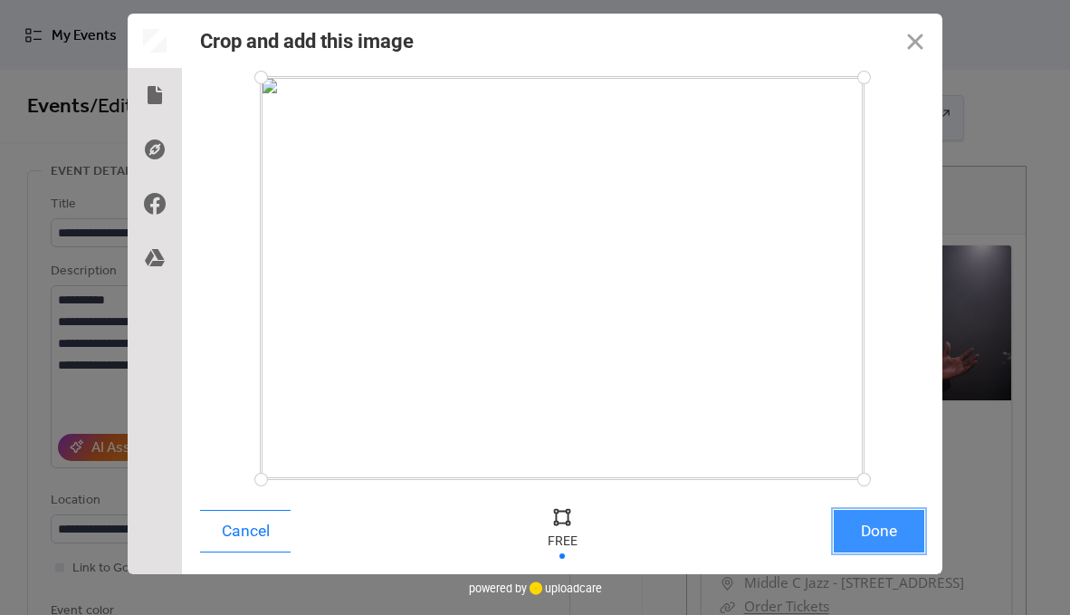
click at [865, 524] on button "Done" at bounding box center [879, 531] width 91 height 43
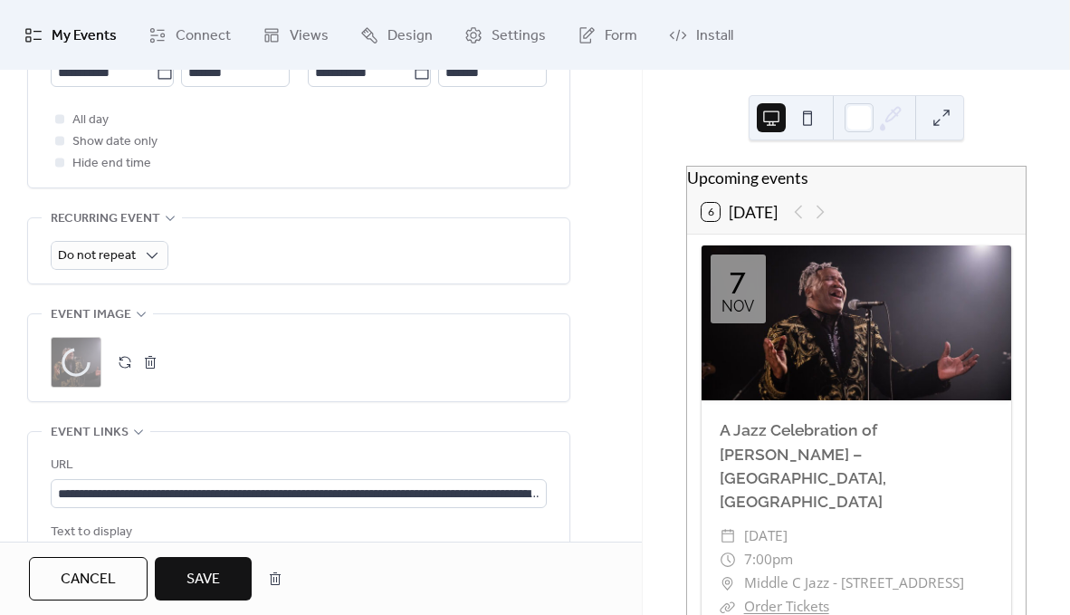
scroll to position [734, 0]
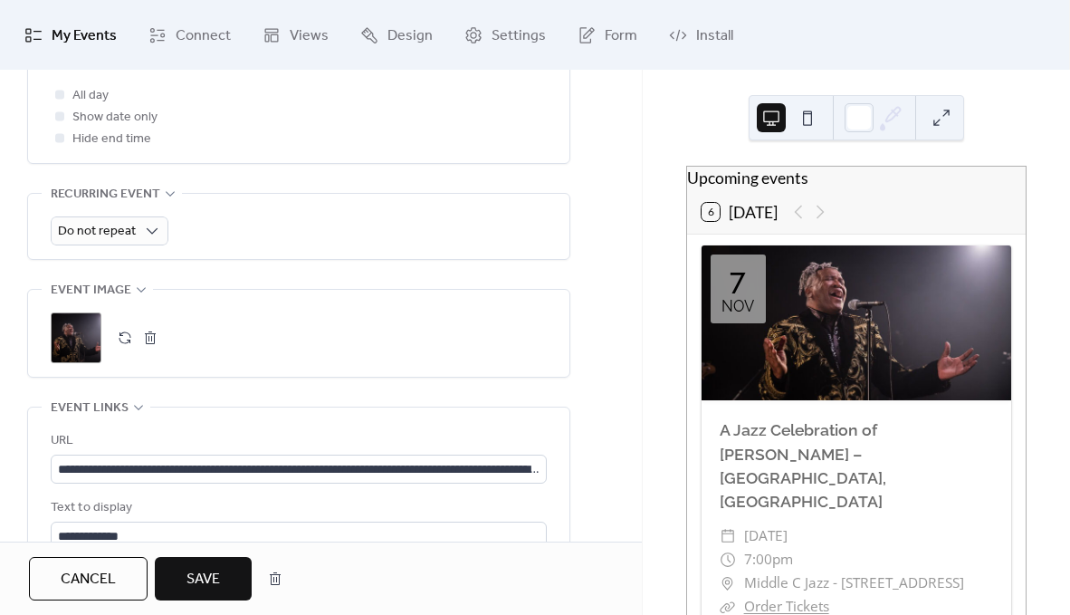
click at [182, 590] on button "Save" at bounding box center [203, 578] width 97 height 43
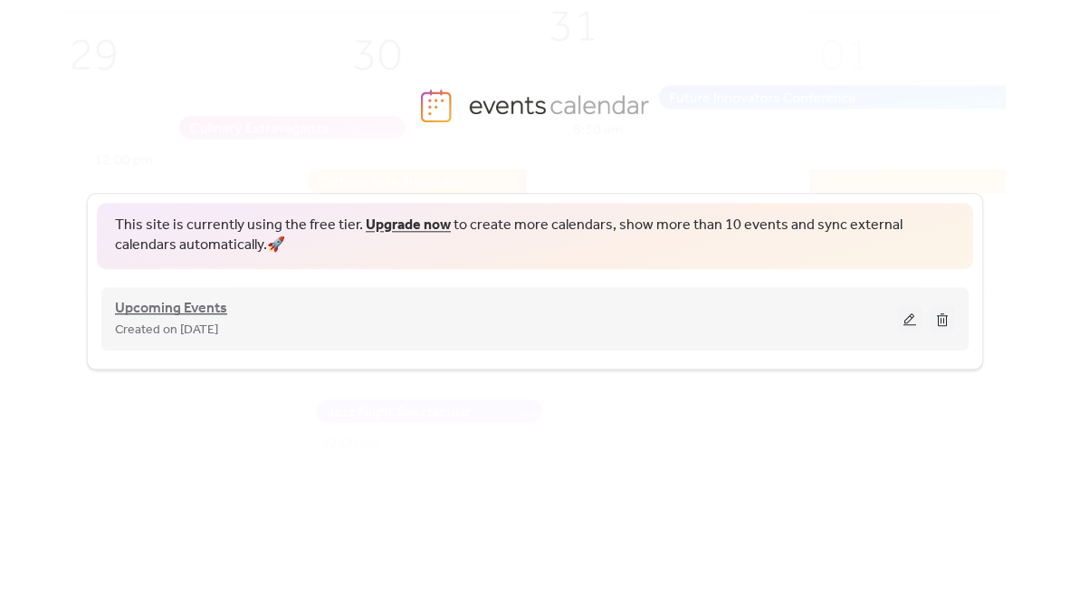
click at [159, 305] on span "Upcoming Events" at bounding box center [171, 309] width 112 height 22
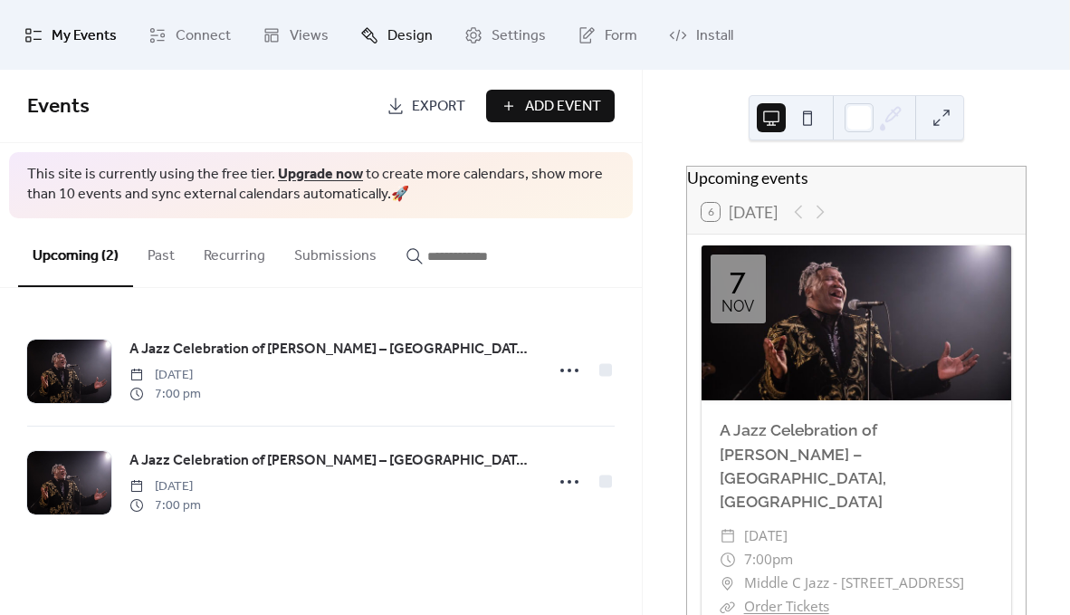
click at [388, 37] on span "Design" at bounding box center [410, 36] width 45 height 28
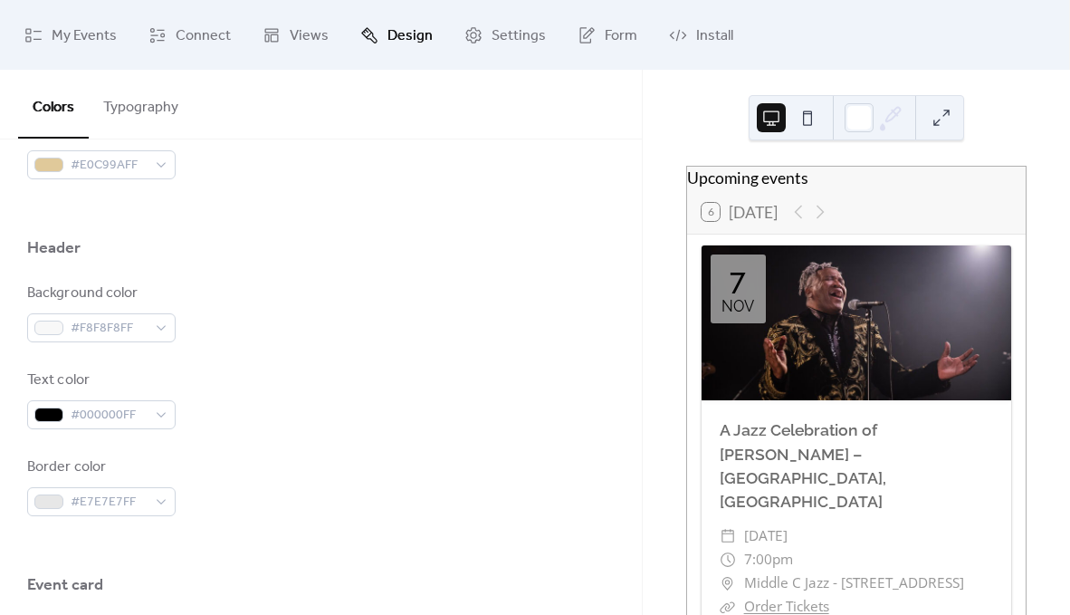
scroll to position [753, 0]
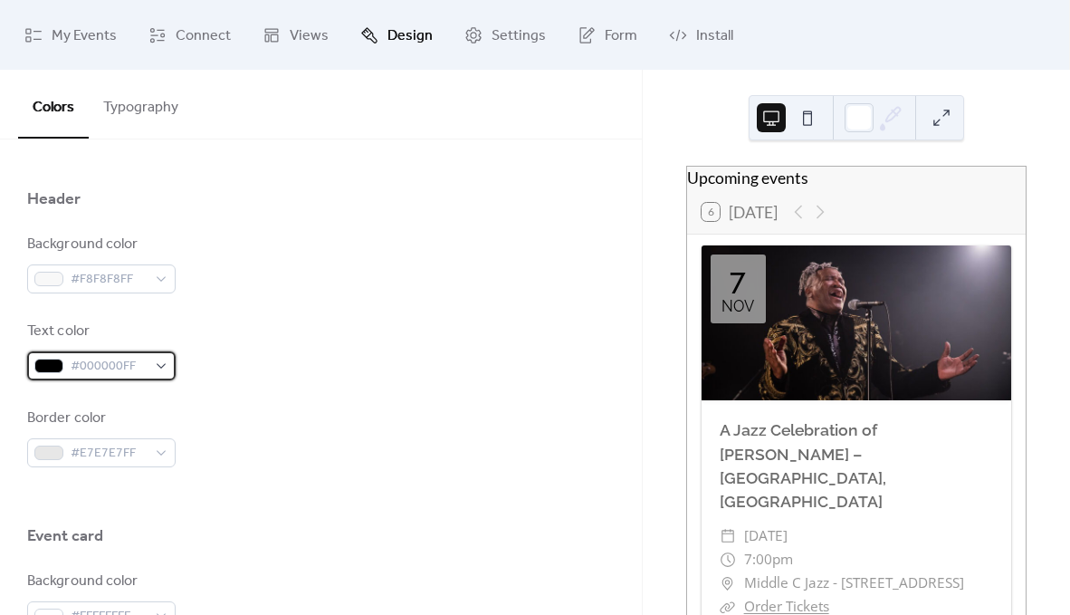
click at [93, 365] on span "#000000FF" at bounding box center [109, 367] width 76 height 22
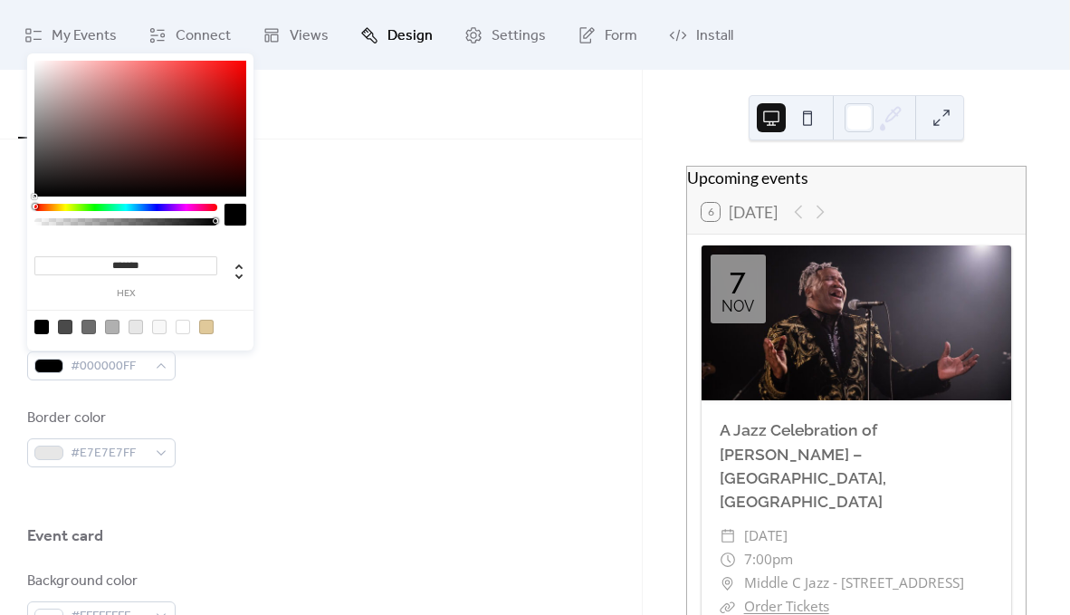
click at [122, 262] on input "*******" at bounding box center [125, 265] width 183 height 19
paste input
type input "*******"
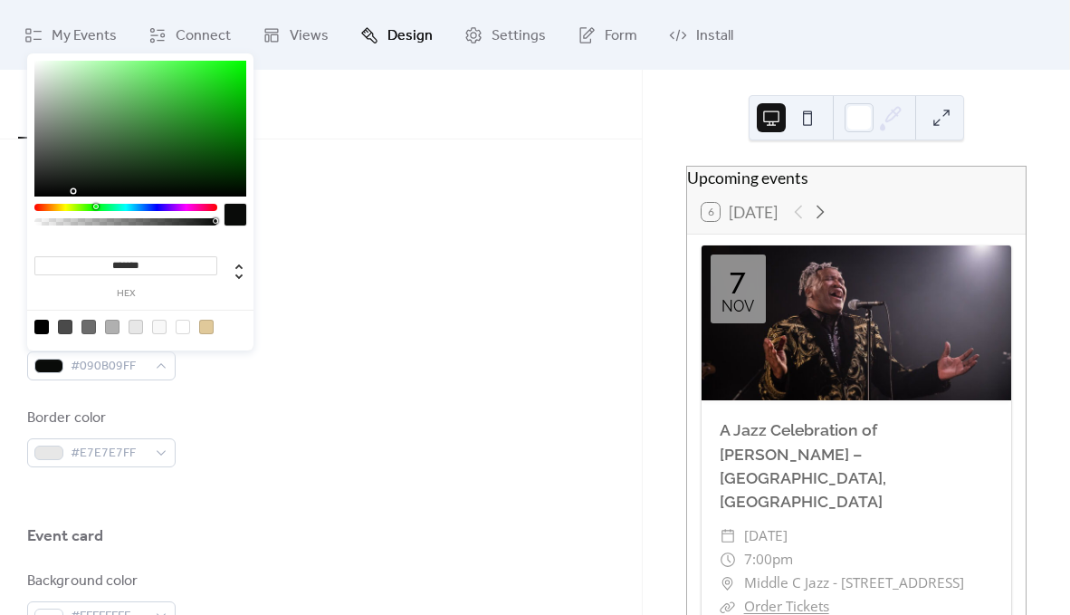
click at [391, 283] on div "Background color #F8F8F8FF" at bounding box center [321, 264] width 588 height 60
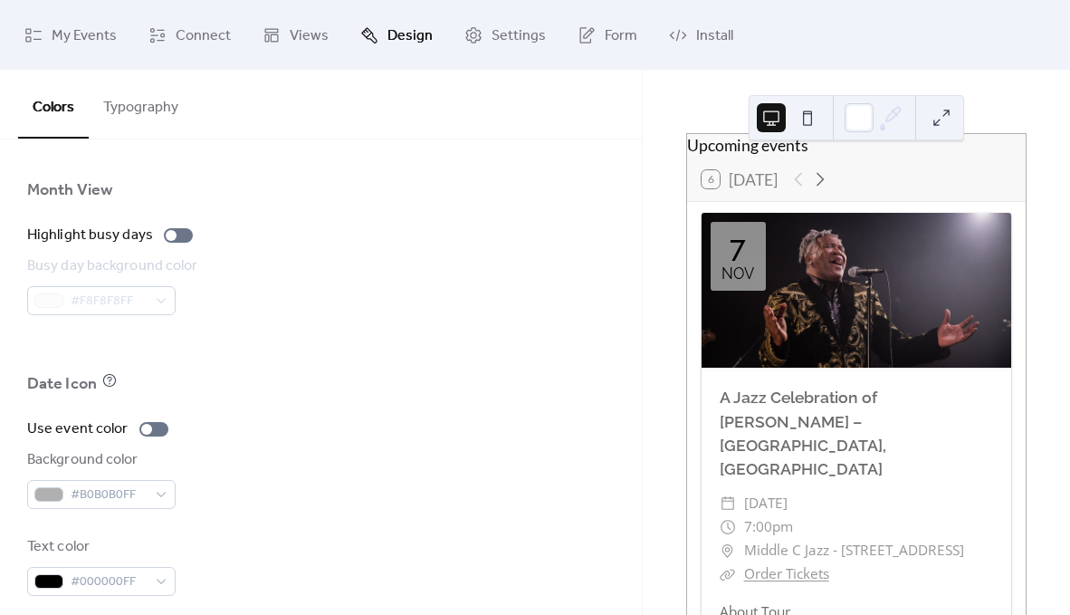
scroll to position [1278, 0]
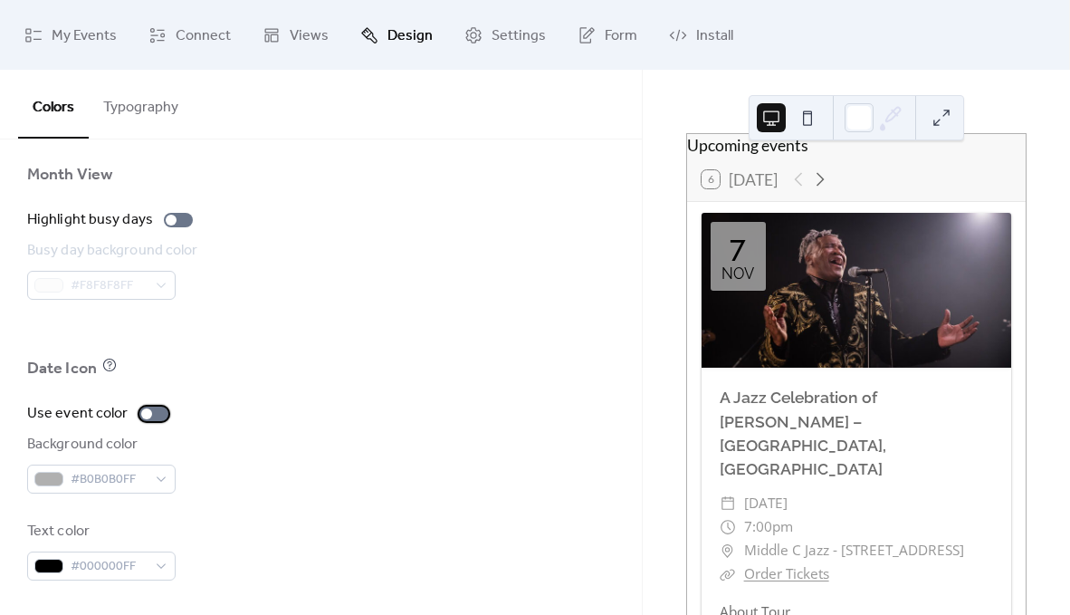
click at [154, 414] on div at bounding box center [153, 414] width 29 height 14
click at [156, 414] on div at bounding box center [161, 413] width 11 height 11
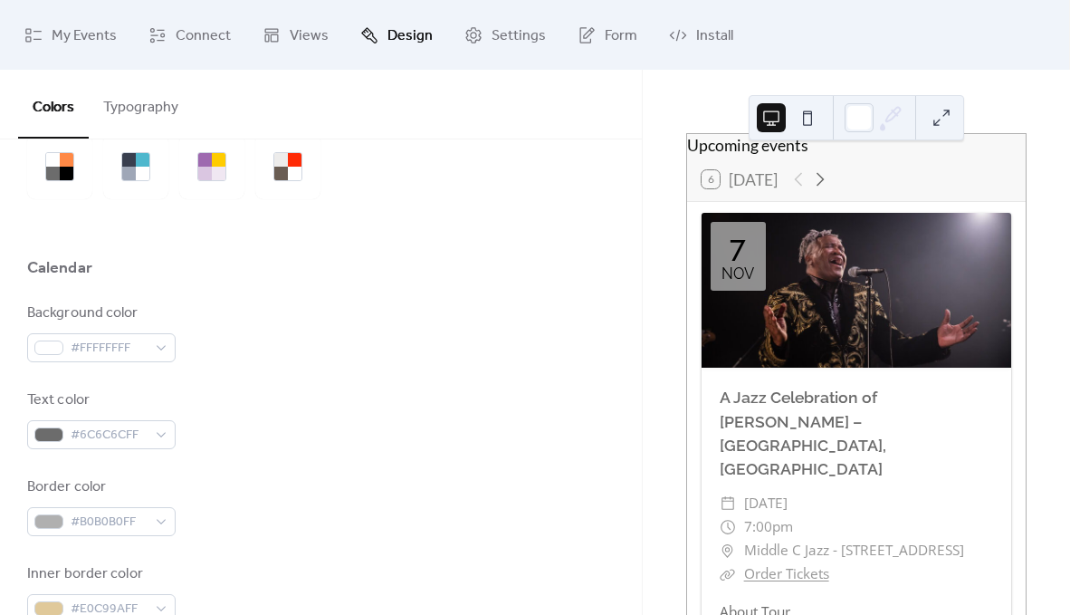
scroll to position [0, 0]
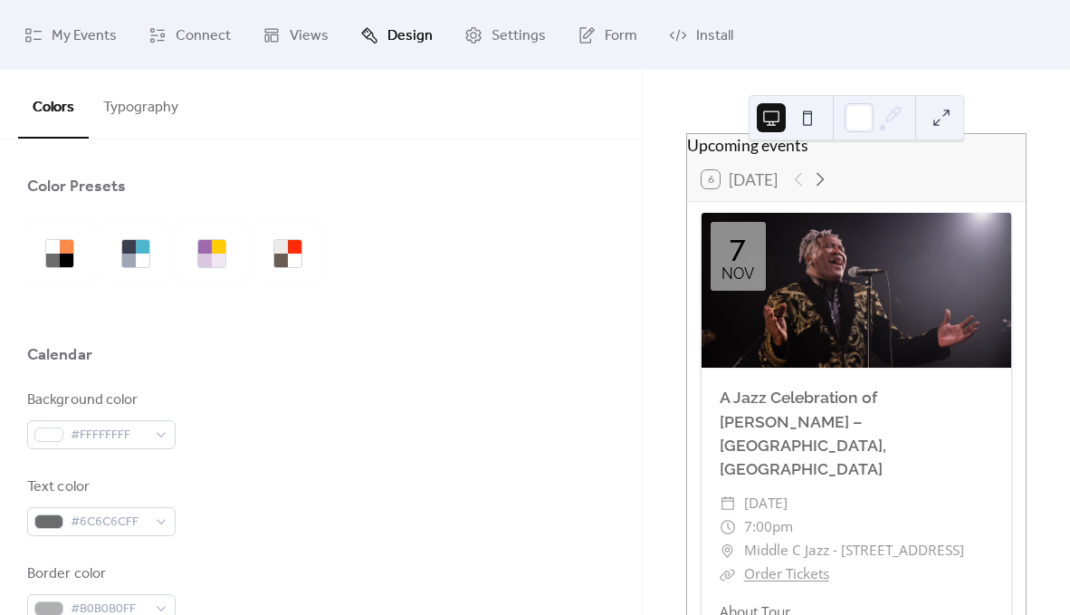
click at [142, 116] on button "Typography" at bounding box center [141, 103] width 104 height 67
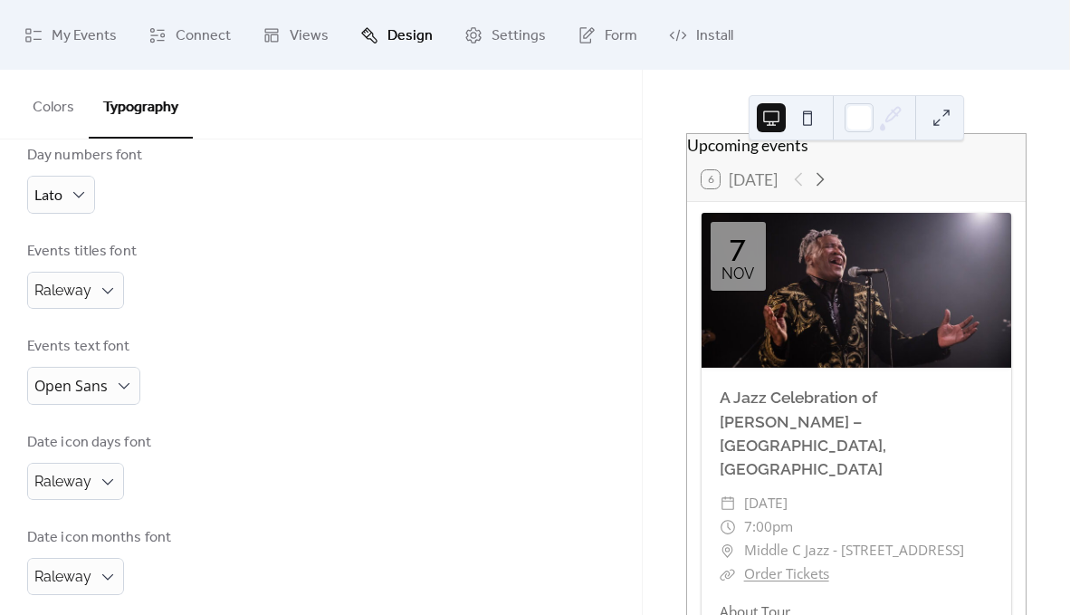
scroll to position [408, 0]
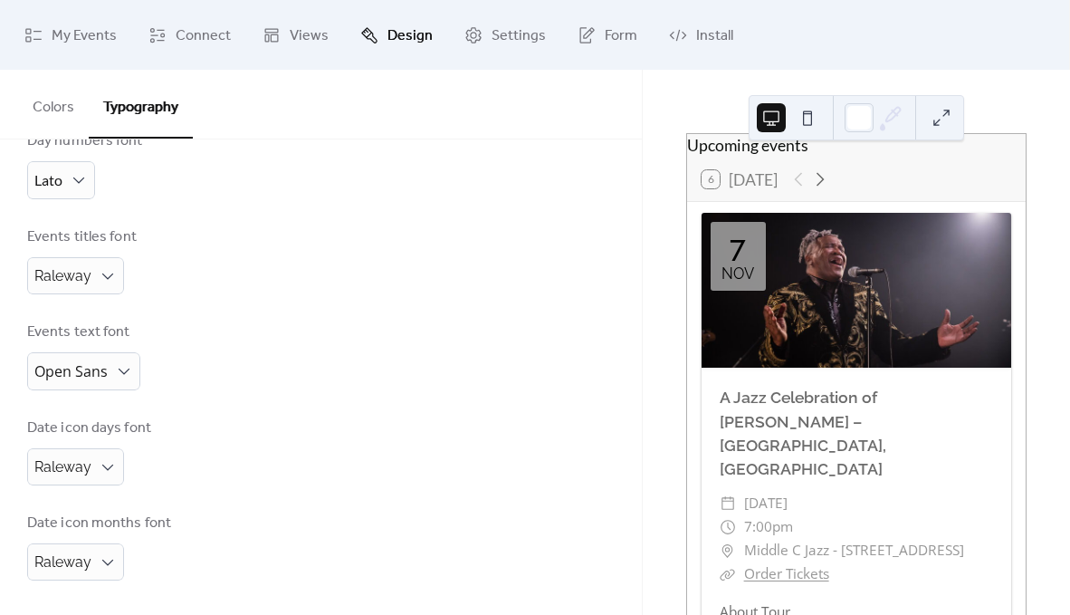
click at [44, 100] on button "Colors" at bounding box center [53, 103] width 71 height 67
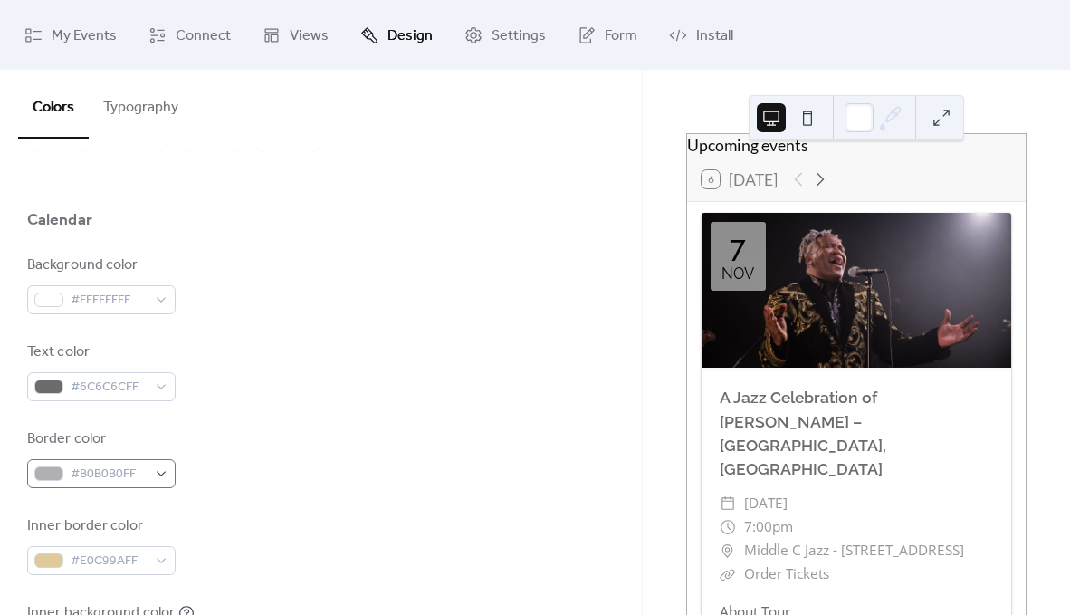
scroll to position [114, 0]
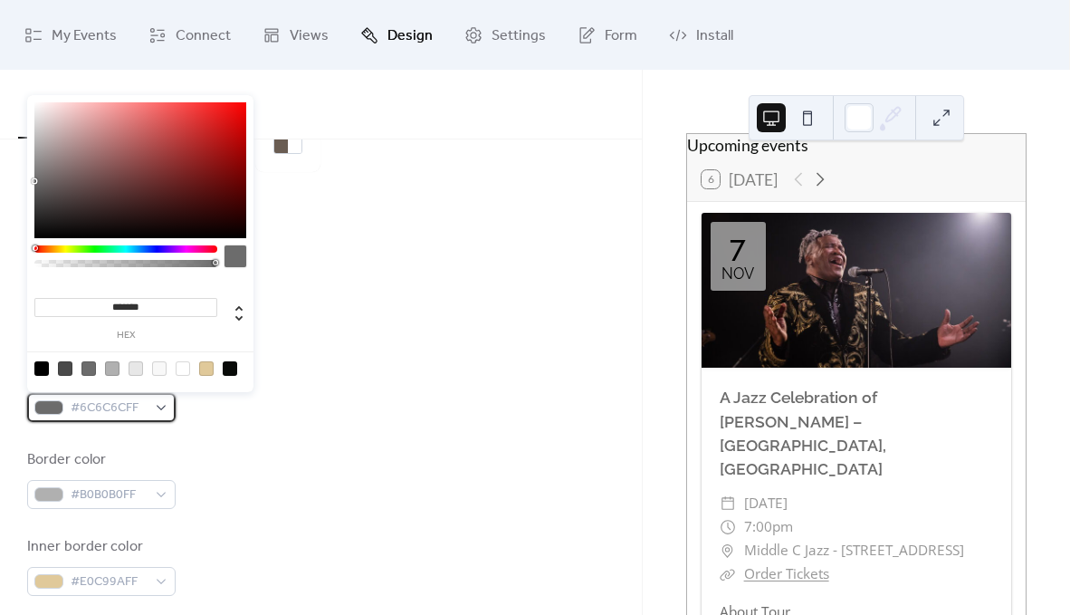
click at [100, 417] on span "#6C6C6CFF" at bounding box center [109, 409] width 76 height 22
click at [91, 369] on div at bounding box center [89, 368] width 14 height 14
click at [62, 368] on div at bounding box center [65, 368] width 14 height 14
type input "*******"
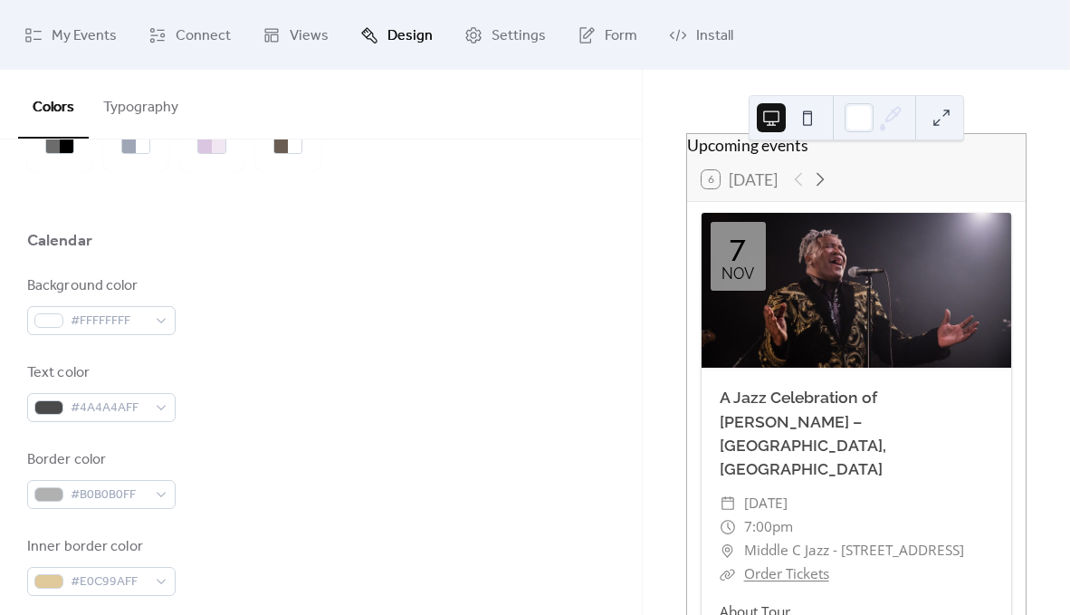
click at [349, 367] on div "Text color #4A4A4AFF" at bounding box center [321, 392] width 588 height 60
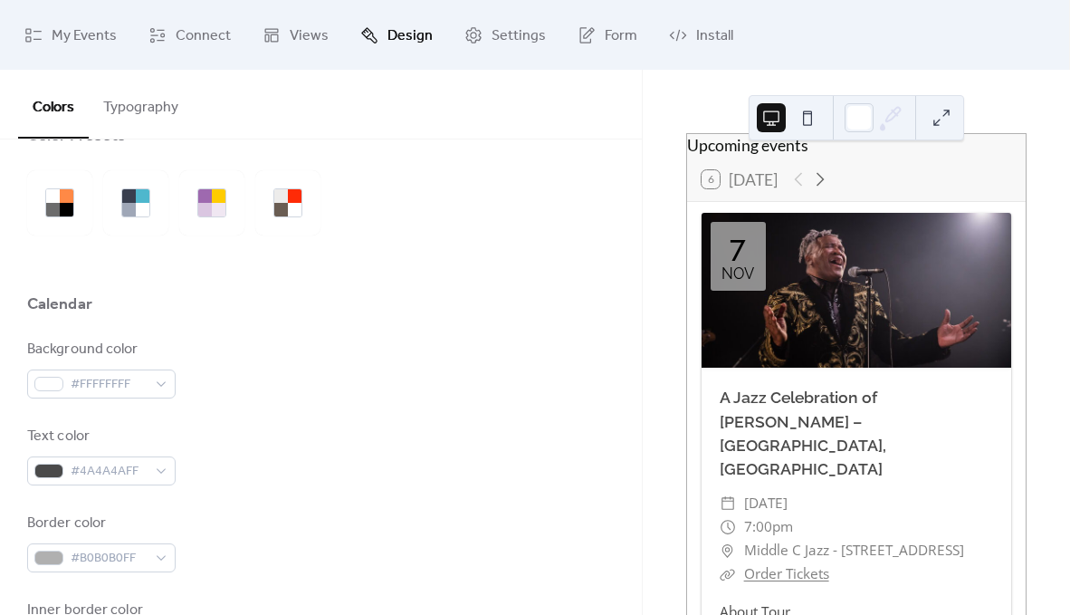
scroll to position [0, 0]
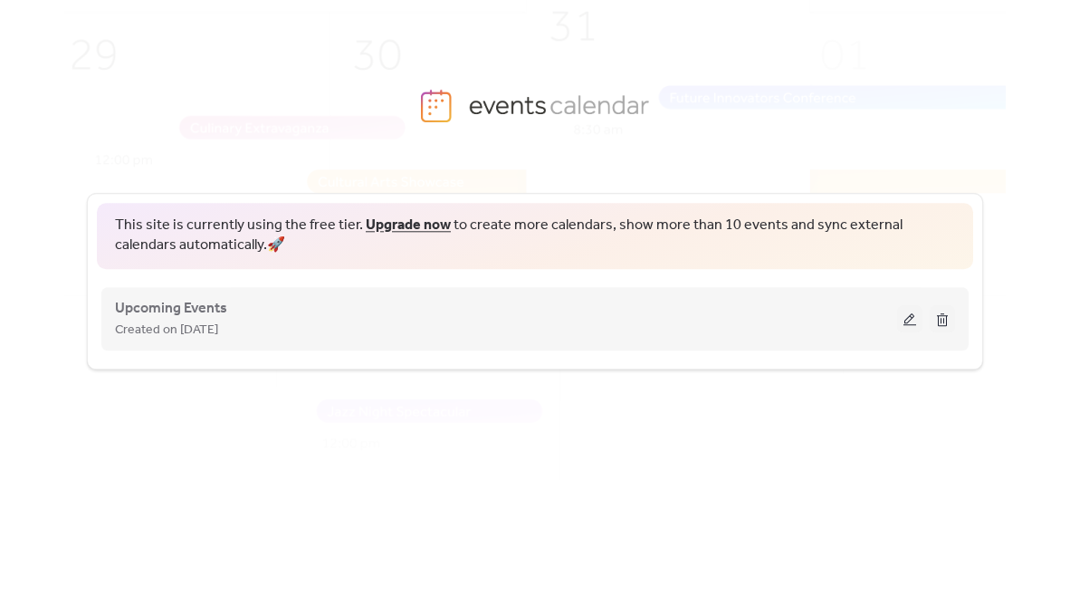
click at [908, 312] on button at bounding box center [909, 318] width 25 height 27
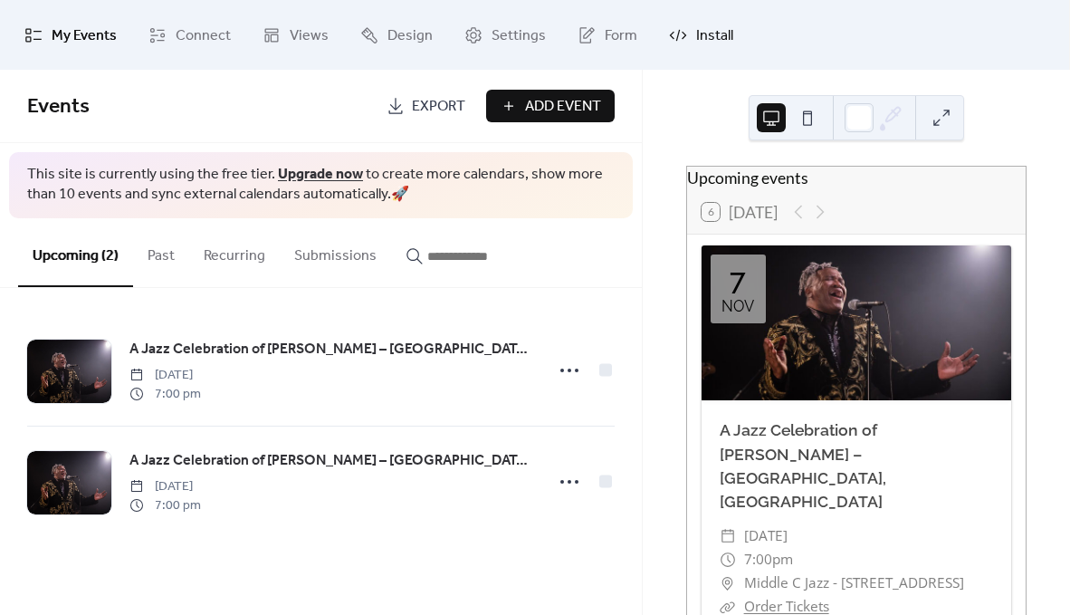
click at [696, 37] on span "Install" at bounding box center [714, 36] width 37 height 28
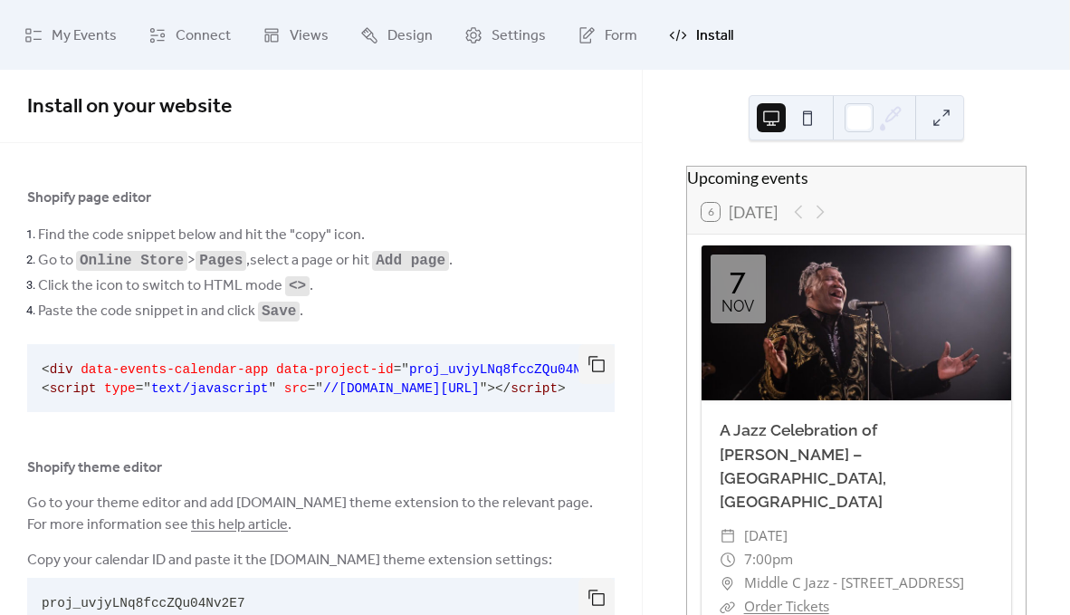
scroll to position [57, 0]
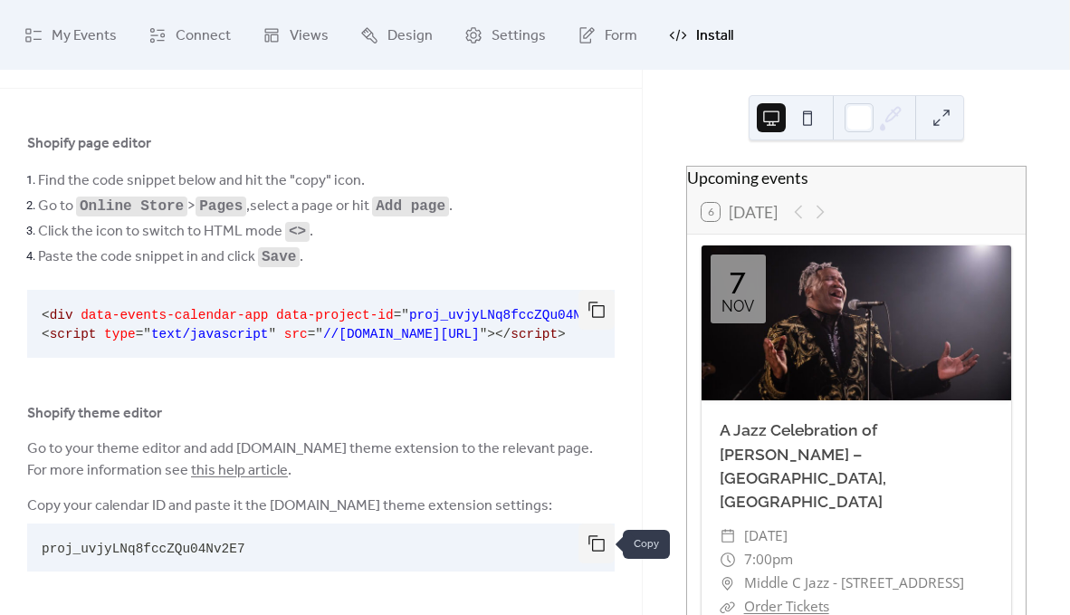
click at [589, 541] on button "button" at bounding box center [597, 543] width 36 height 40
